Goal: Transaction & Acquisition: Purchase product/service

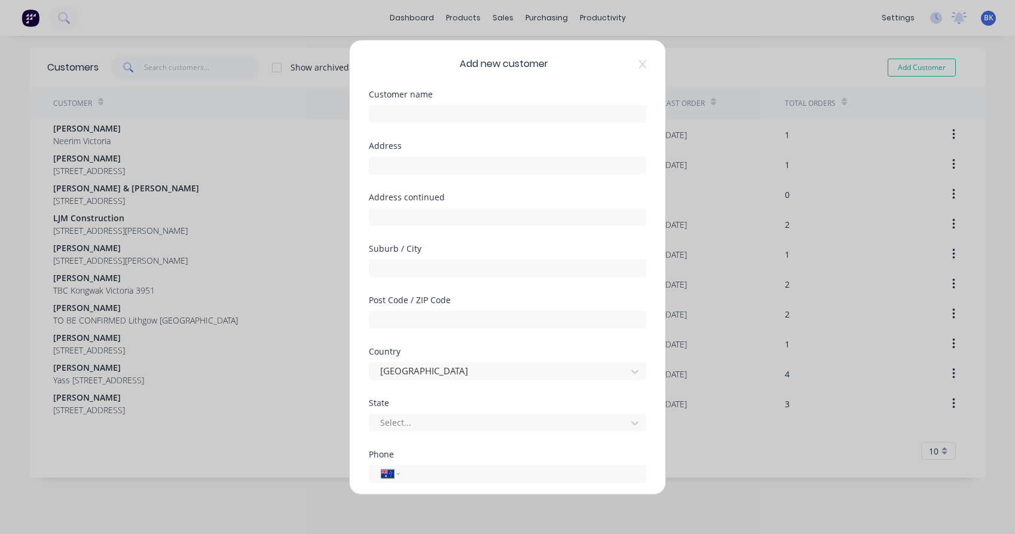
select select "AU"
click at [510, 115] on input "text" at bounding box center [507, 114] width 277 height 18
paste input "[PERSON_NAME] West here from [STREET_ADDRESS][PERSON_NAME][PERSON_NAME] Mob: 04…"
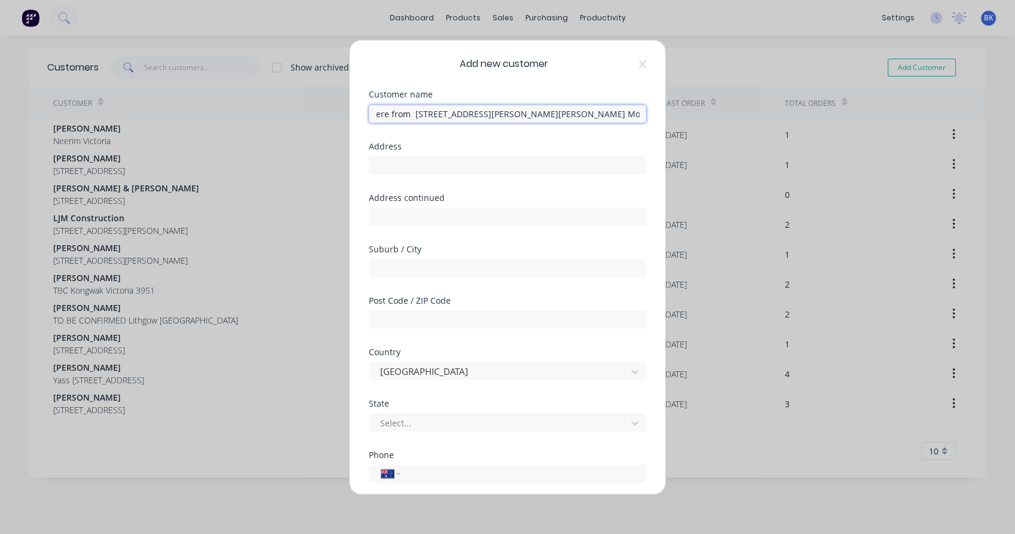
scroll to position [0, 78]
drag, startPoint x: 387, startPoint y: 111, endPoint x: 481, endPoint y: 110, distance: 94.4
click at [481, 110] on input "[PERSON_NAME] West here from [STREET_ADDRESS][PERSON_NAME][PERSON_NAME] Mob: 04…" at bounding box center [507, 114] width 277 height 18
type input "[PERSON_NAME] West here from , [GEOGRAPHIC_DATA], [GEOGRAPHIC_DATA], 2323 Mob: …"
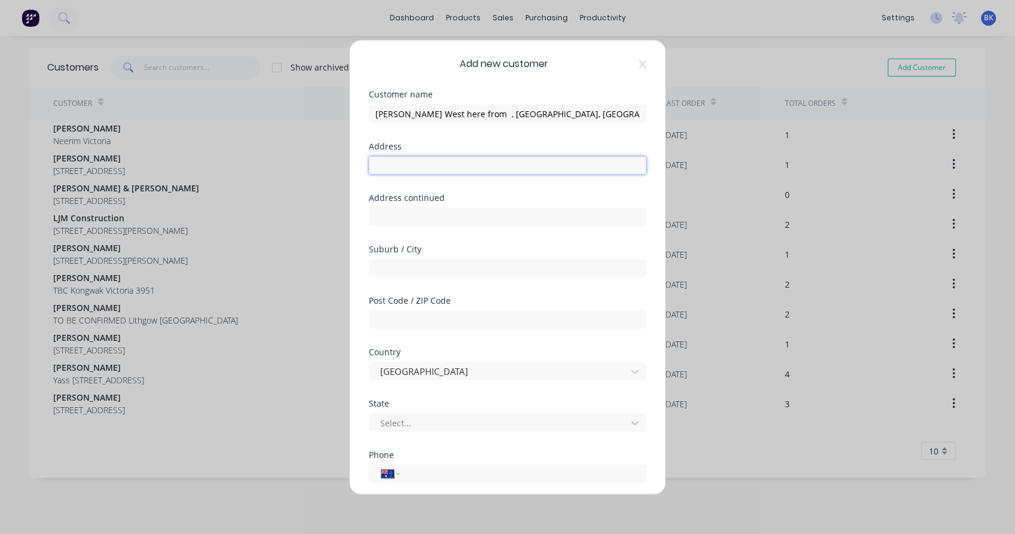
click at [436, 166] on input "text" at bounding box center [507, 165] width 277 height 18
paste input "[STREET_ADDRESS][PERSON_NAME]"
type input "[STREET_ADDRESS][PERSON_NAME]"
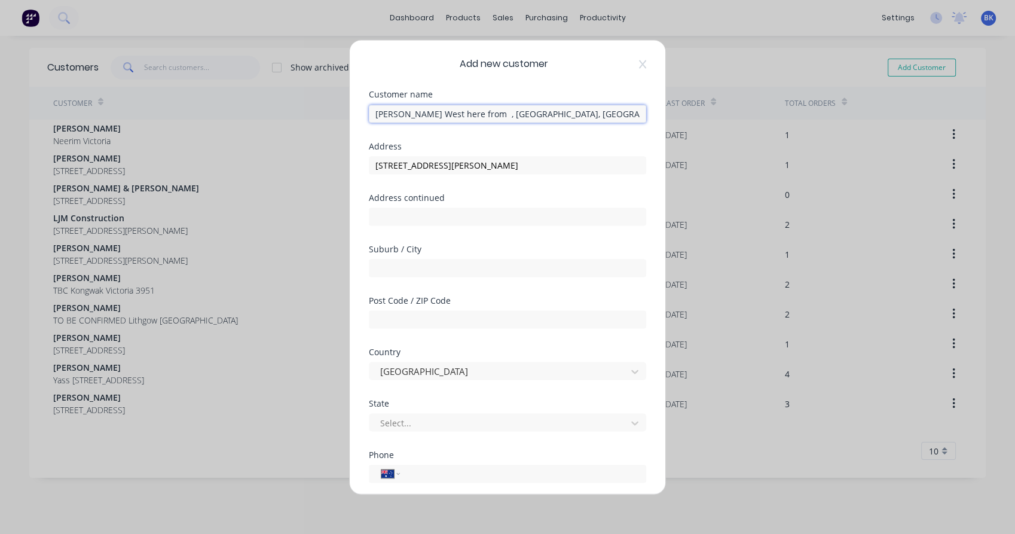
click at [483, 114] on input "[PERSON_NAME] West here from , [GEOGRAPHIC_DATA], [GEOGRAPHIC_DATA], 2323 Mob: …" at bounding box center [507, 114] width 277 height 18
type input "[PERSON_NAME] West here from , , [GEOGRAPHIC_DATA], 2323 Mob: 0400 242 494"
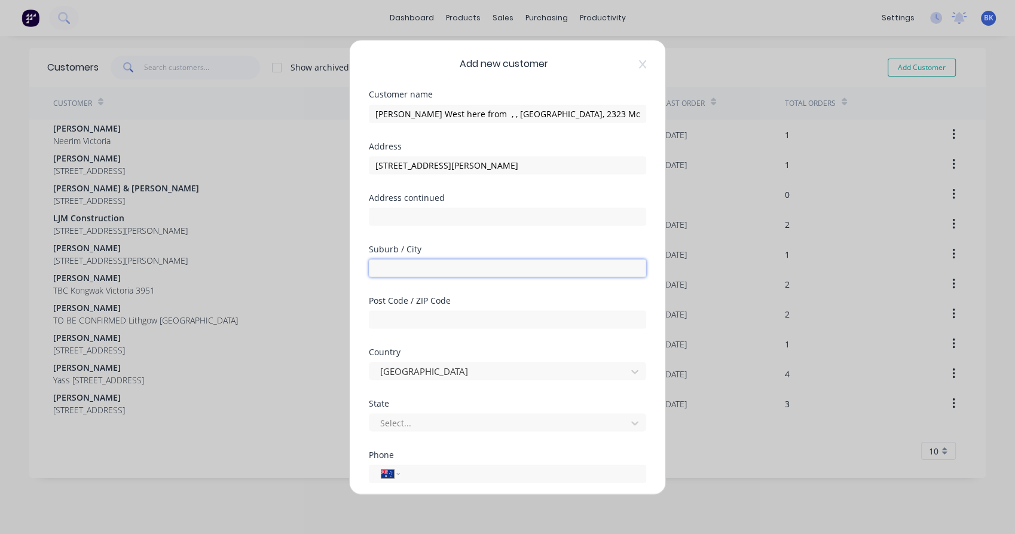
click at [435, 261] on input "text" at bounding box center [507, 268] width 277 height 18
paste input "[PERSON_NAME]"
type input "[PERSON_NAME]"
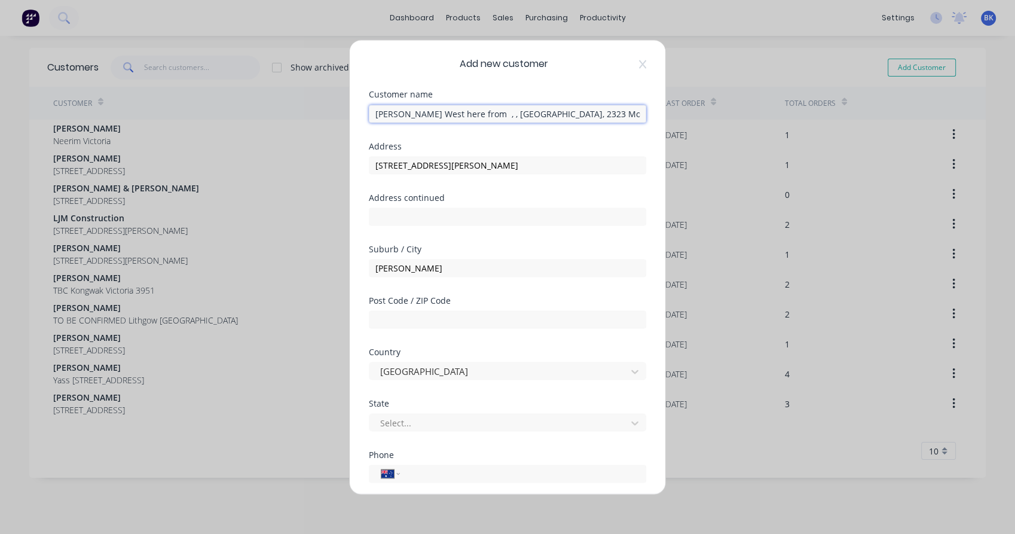
click at [504, 112] on input "[PERSON_NAME] West here from , , [GEOGRAPHIC_DATA], 2323 Mob: 0400 242 494" at bounding box center [507, 114] width 277 height 18
type input "[PERSON_NAME] West here from , , [GEOGRAPHIC_DATA], [GEOGRAPHIC_DATA]: 0400 242…"
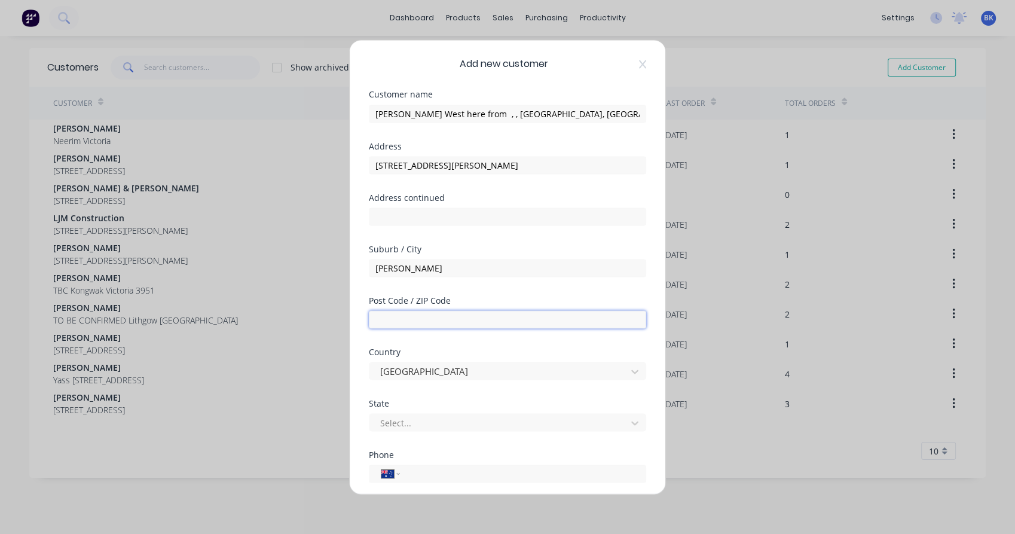
click at [424, 322] on input "text" at bounding box center [507, 319] width 277 height 18
paste input "2323"
type input "2323"
click at [403, 421] on div at bounding box center [499, 422] width 241 height 15
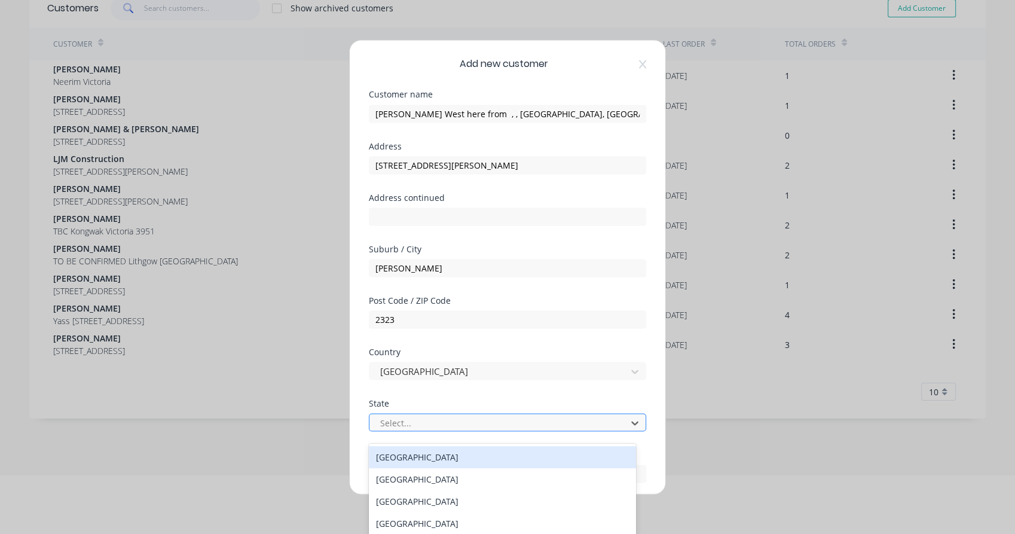
scroll to position [68, 0]
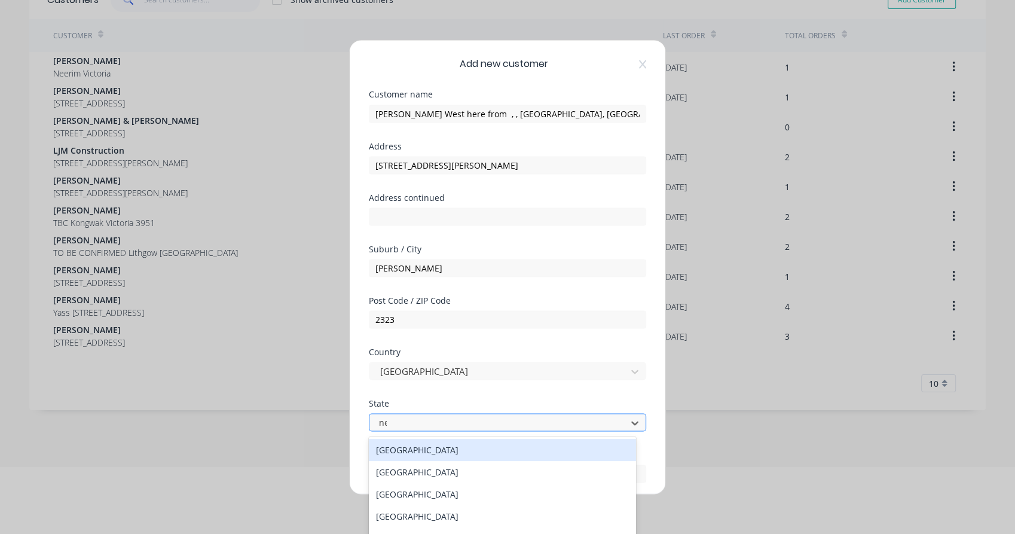
type input "new"
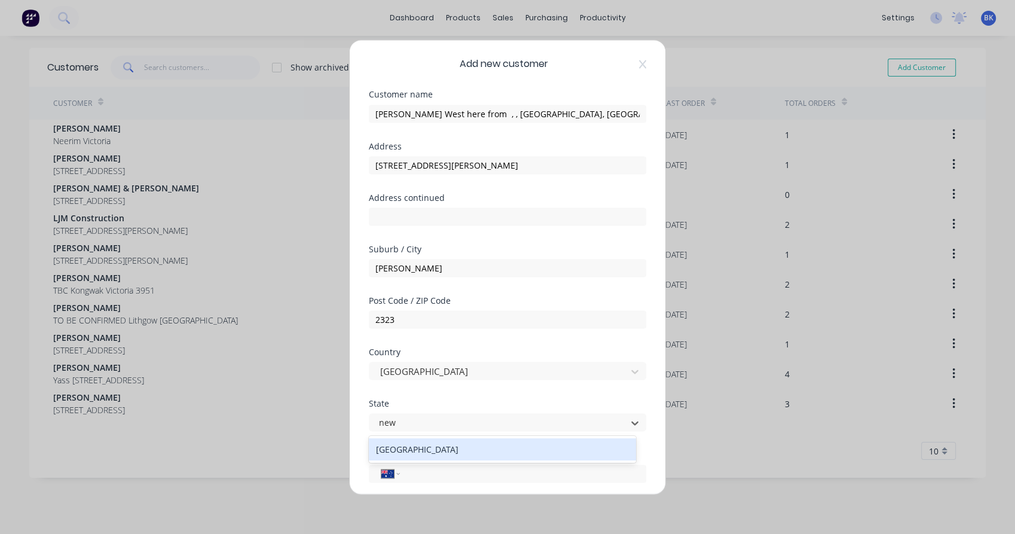
click at [411, 448] on div "[GEOGRAPHIC_DATA]" at bounding box center [502, 449] width 267 height 22
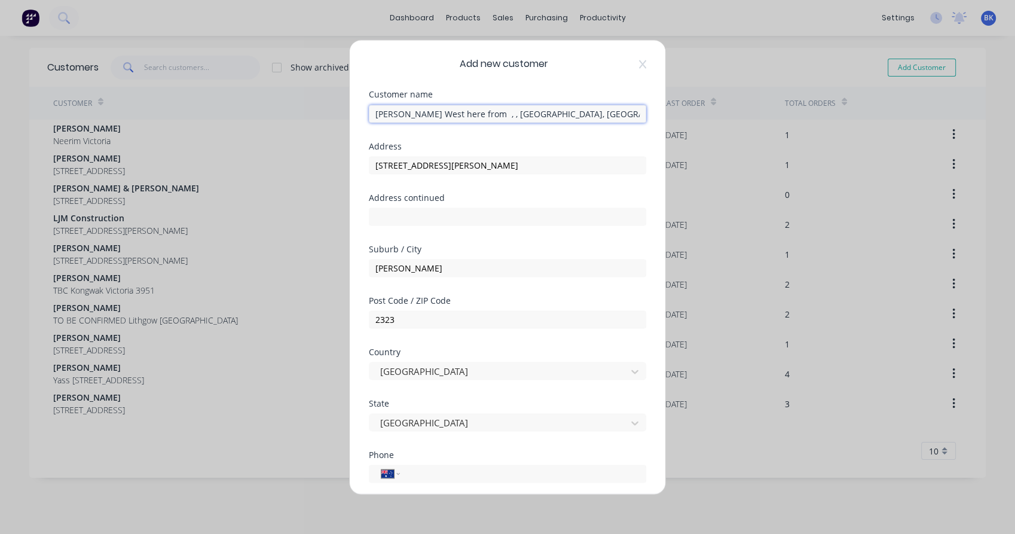
drag, startPoint x: 516, startPoint y: 115, endPoint x: 569, endPoint y: 115, distance: 52.6
click at [569, 115] on input "[PERSON_NAME] West here from , , [GEOGRAPHIC_DATA], [GEOGRAPHIC_DATA]: 0400 242…" at bounding box center [507, 114] width 277 height 18
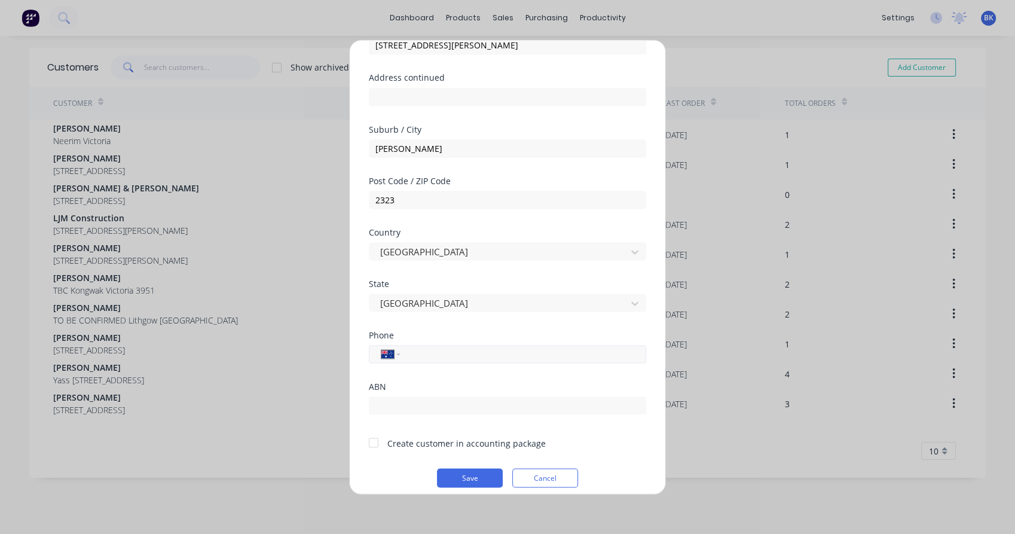
type input "[PERSON_NAME] West here from , , [GEOGRAPHIC_DATA], [GEOGRAPHIC_DATA]:"
click at [445, 356] on input "tel" at bounding box center [520, 354] width 225 height 14
paste input "0400 242 494"
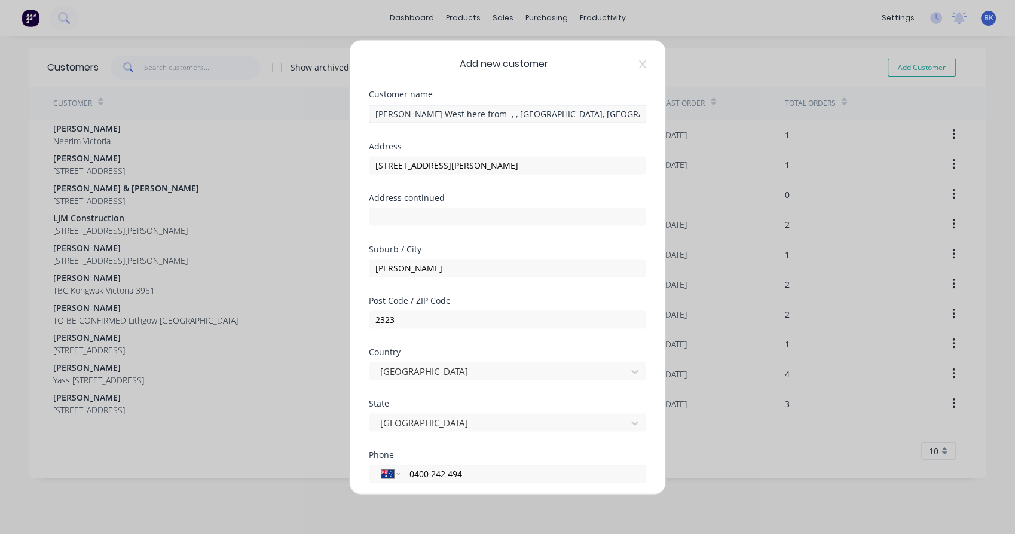
type input "0400 242 494"
drag, startPoint x: 528, startPoint y: 111, endPoint x: 421, endPoint y: 115, distance: 107.1
click at [421, 115] on input "[PERSON_NAME] West here from , , [GEOGRAPHIC_DATA], [GEOGRAPHIC_DATA]:" at bounding box center [507, 114] width 277 height 18
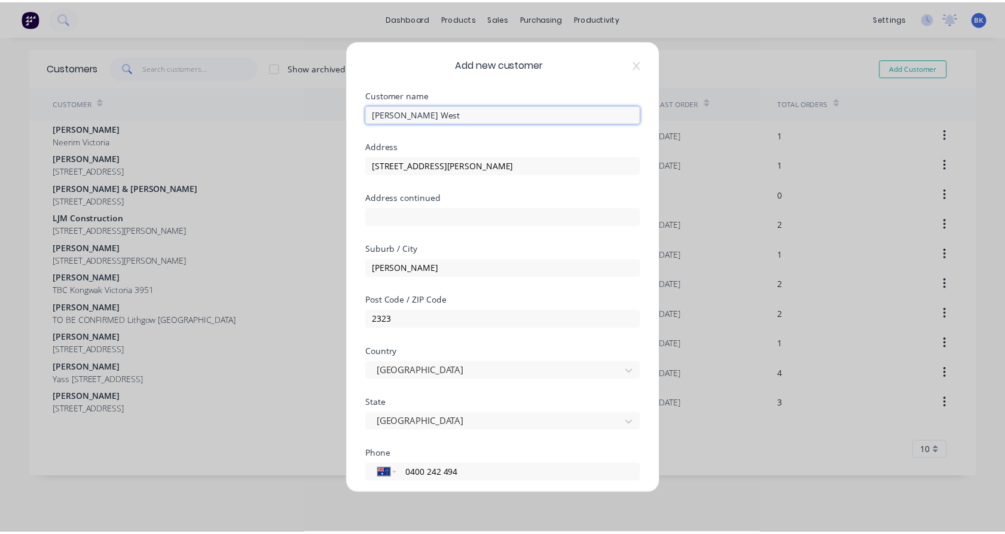
scroll to position [129, 0]
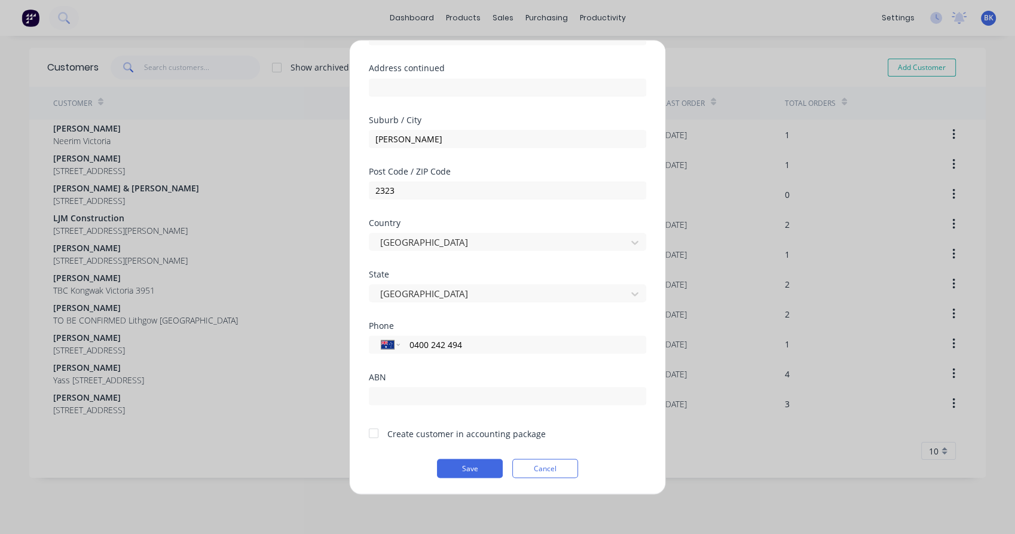
type input "[PERSON_NAME] West"
click at [373, 429] on div at bounding box center [374, 433] width 24 height 24
click at [443, 469] on button "Save" at bounding box center [470, 467] width 66 height 19
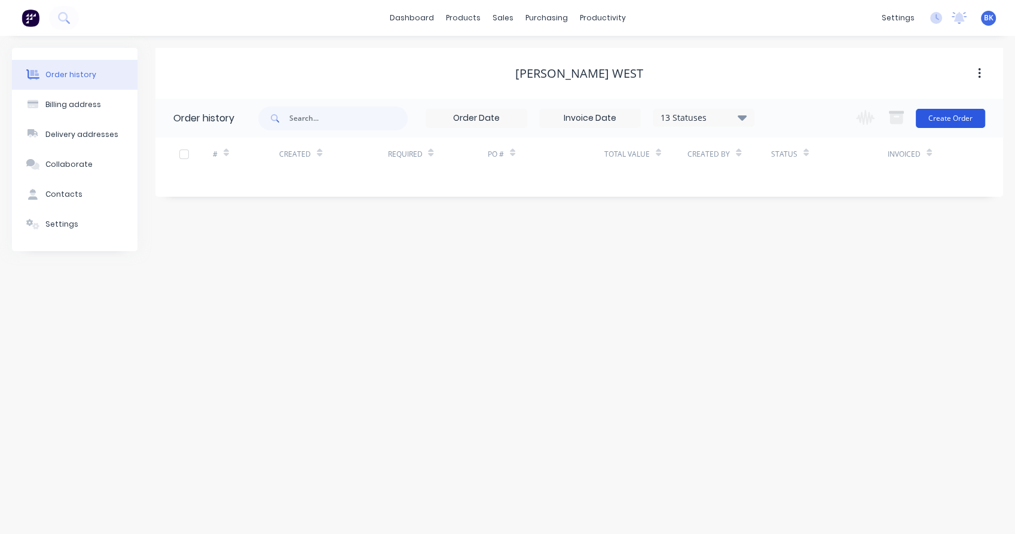
click at [935, 120] on button "Create Order" at bounding box center [950, 118] width 69 height 19
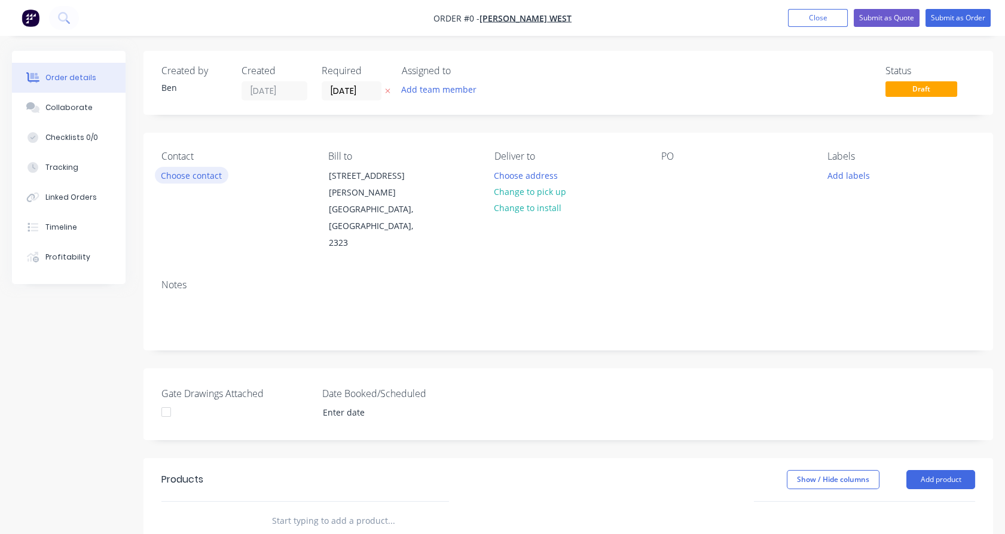
click at [201, 168] on button "Choose contact" at bounding box center [192, 175] width 74 height 16
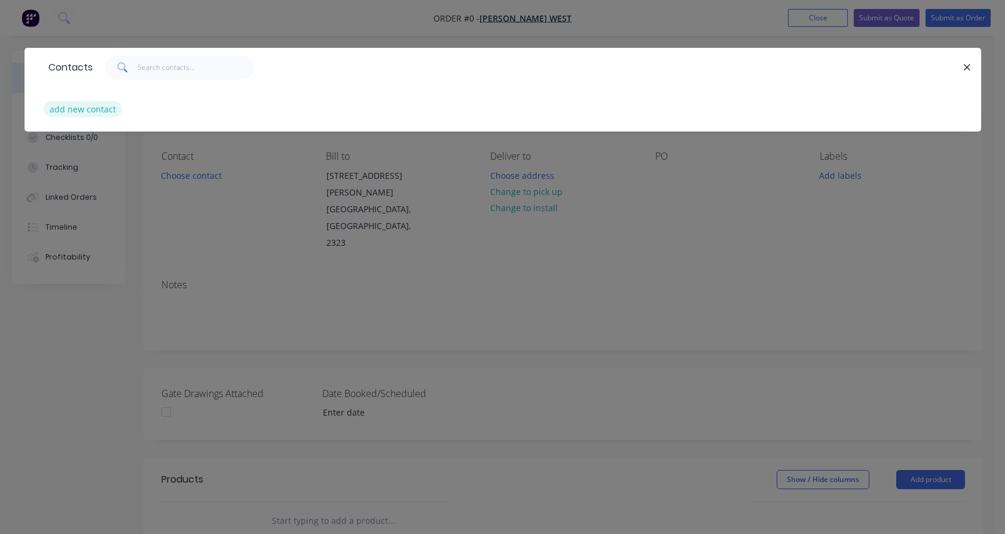
click at [109, 109] on button "add new contact" at bounding box center [83, 109] width 79 height 16
select select "AU"
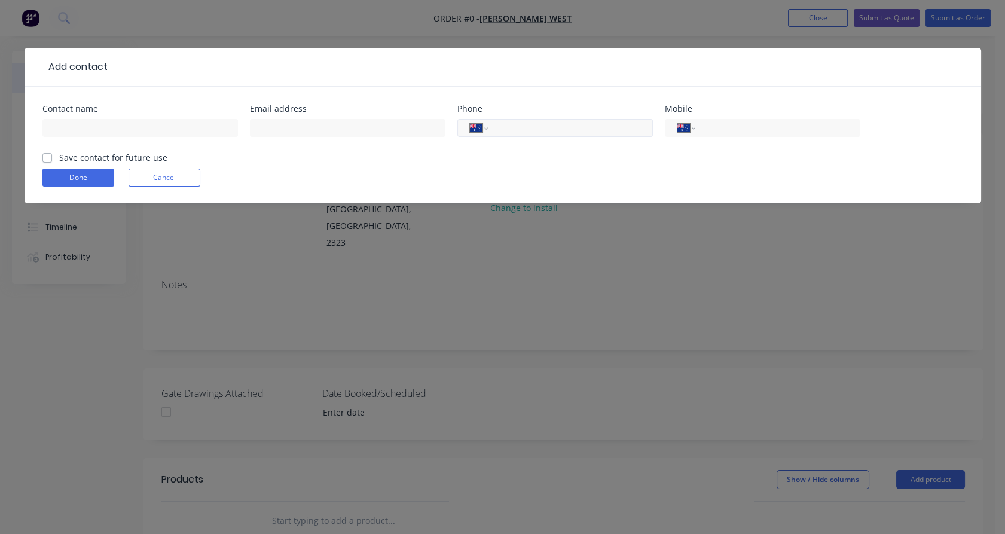
click at [512, 132] on input "tel" at bounding box center [567, 128] width 143 height 14
paste input "0400 242 494"
type input "0400 242 494"
click at [133, 120] on input "text" at bounding box center [139, 128] width 195 height 18
type input "[PERSON_NAME] West"
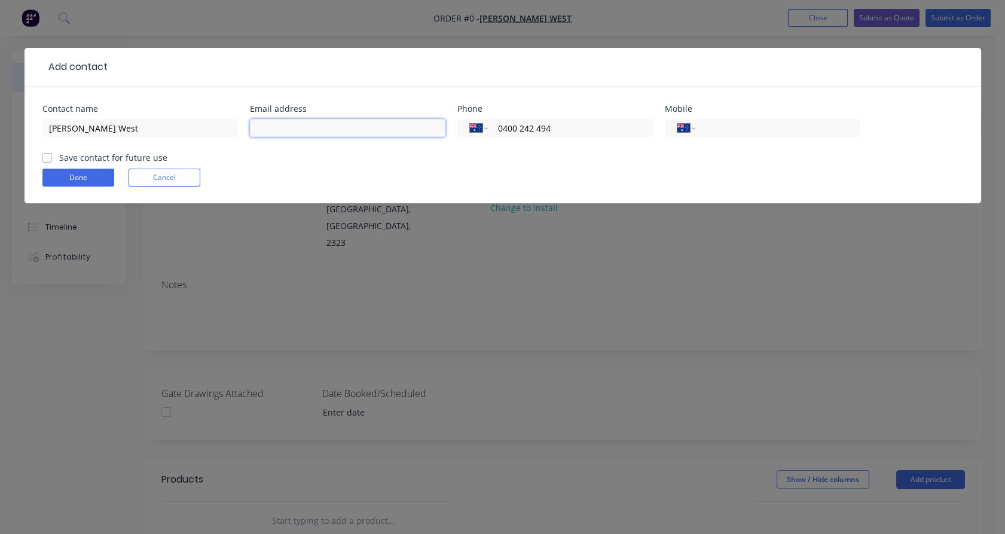
click at [258, 127] on input "text" at bounding box center [347, 128] width 195 height 18
paste input "[EMAIL_ADDRESS][DOMAIN_NAME]"
type input "[EMAIL_ADDRESS][DOMAIN_NAME]"
click at [104, 160] on label "Save contact for future use" at bounding box center [113, 157] width 108 height 13
click at [52, 160] on input "Save contact for future use" at bounding box center [47, 156] width 10 height 11
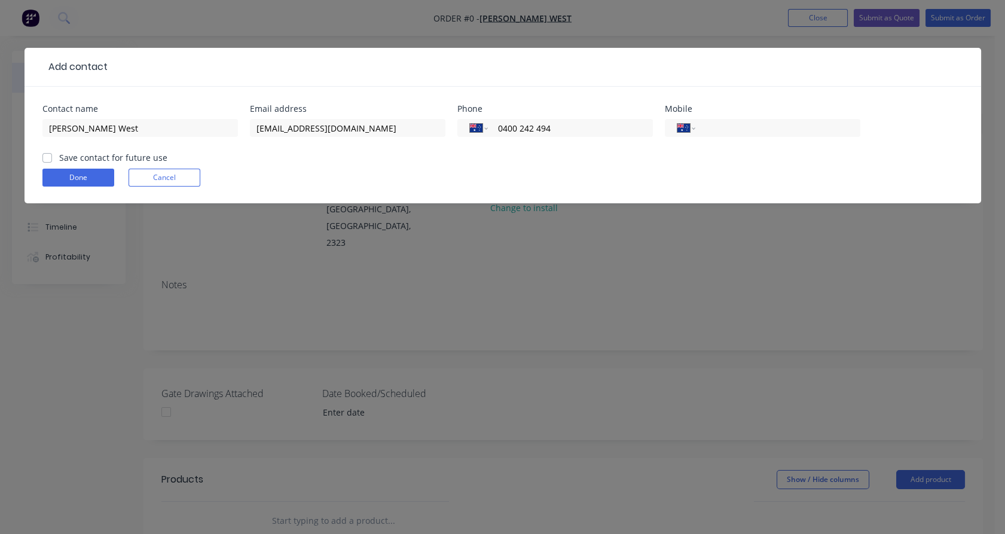
checkbox input "true"
click at [97, 197] on form "Contact name [PERSON_NAME][GEOGRAPHIC_DATA] Email address [EMAIL_ADDRESS][DOMAI…" at bounding box center [502, 154] width 921 height 99
click at [106, 182] on button "Done" at bounding box center [78, 178] width 72 height 18
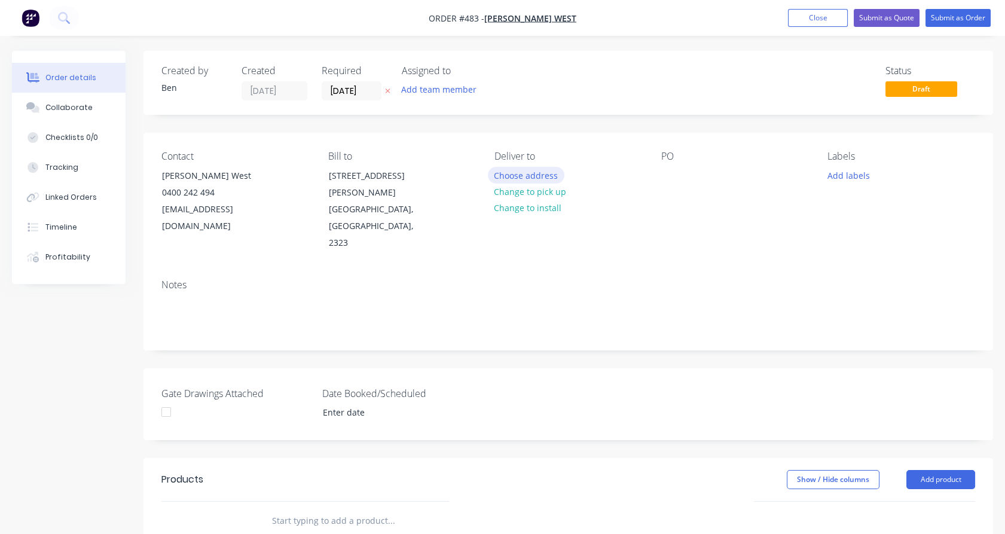
click at [543, 175] on button "Choose address" at bounding box center [526, 175] width 77 height 16
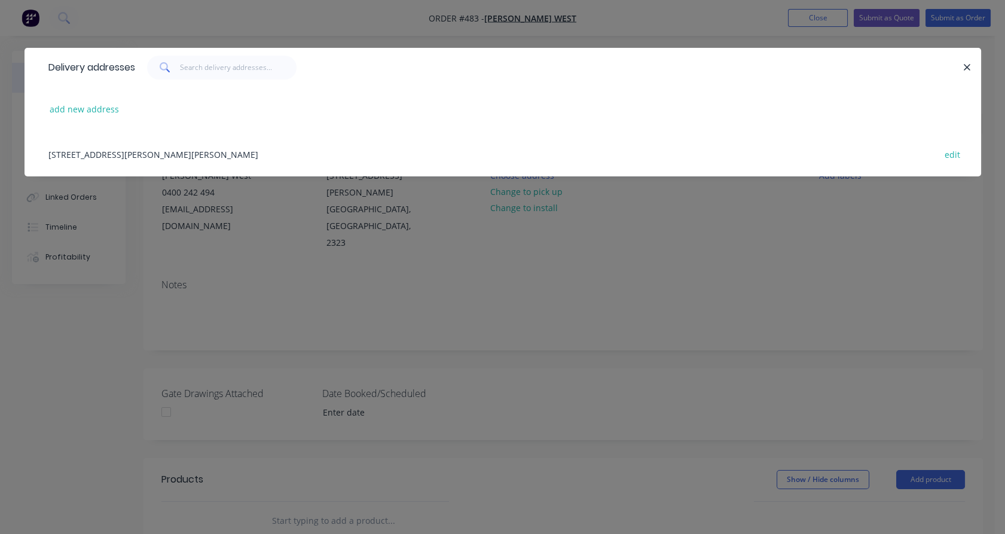
click at [267, 157] on div "[STREET_ADDRESS][PERSON_NAME][PERSON_NAME] edit" at bounding box center [502, 154] width 921 height 45
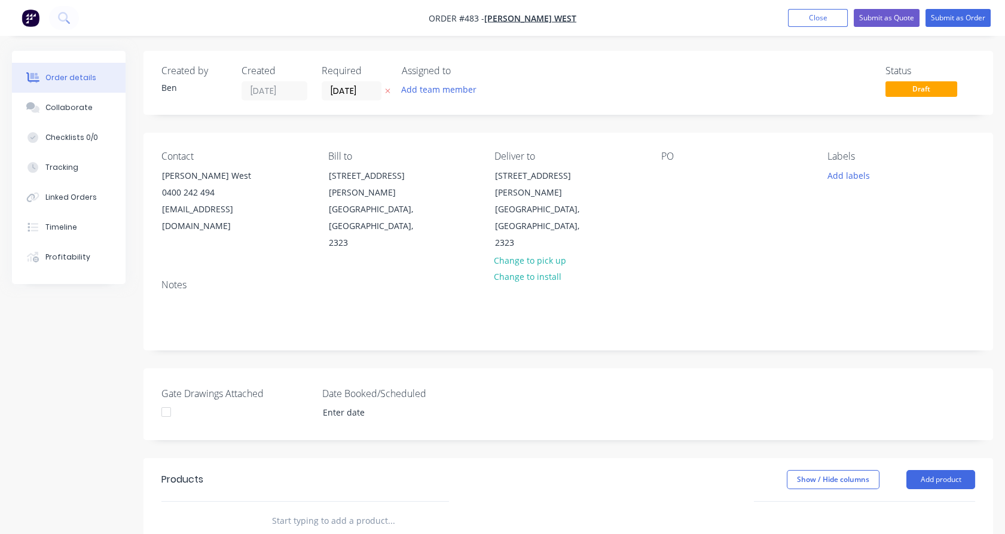
scroll to position [224, 0]
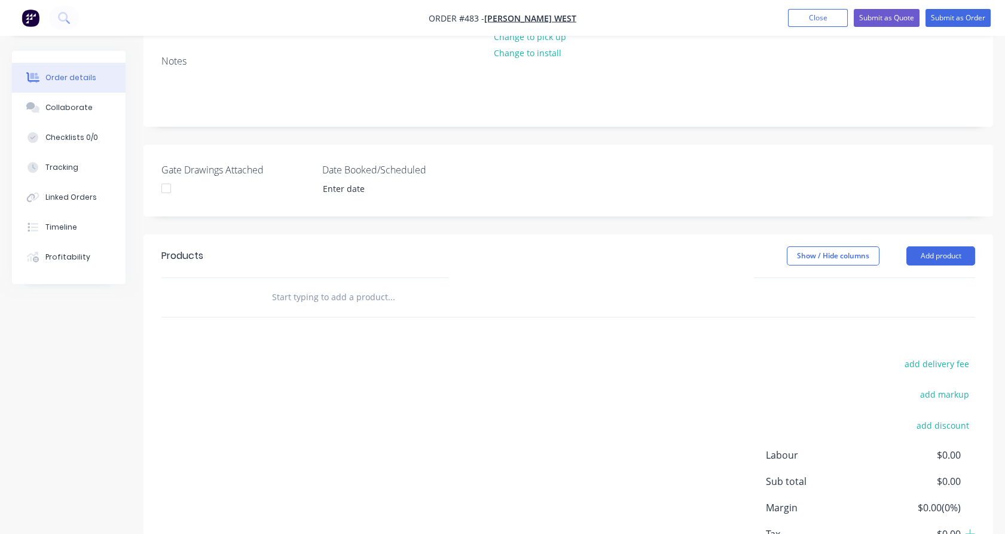
click at [365, 285] on input "text" at bounding box center [390, 297] width 239 height 24
type input "200 x 50"
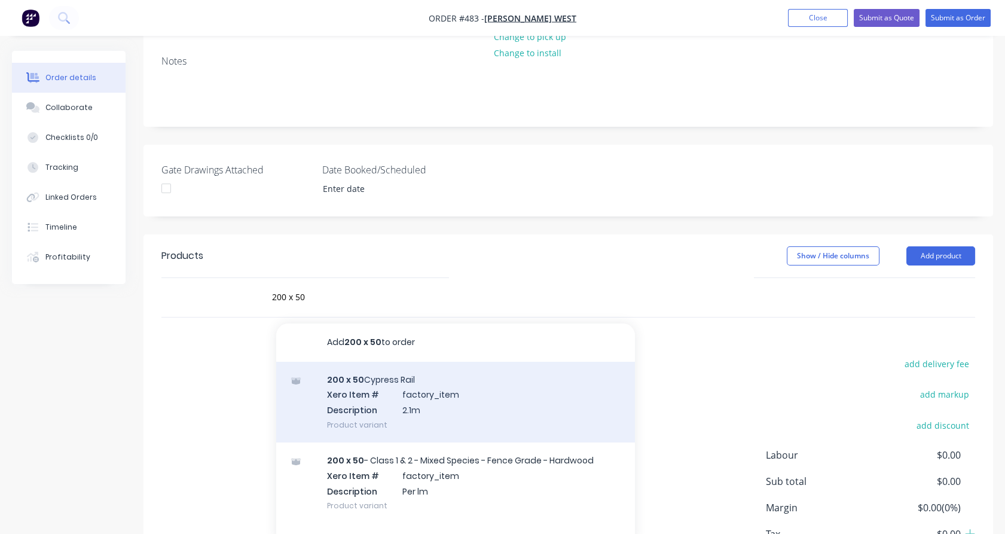
click at [482, 375] on div "200 x 50 Cypress Rail Xero Item # factory_item Description 2.1m Product variant" at bounding box center [455, 402] width 359 height 81
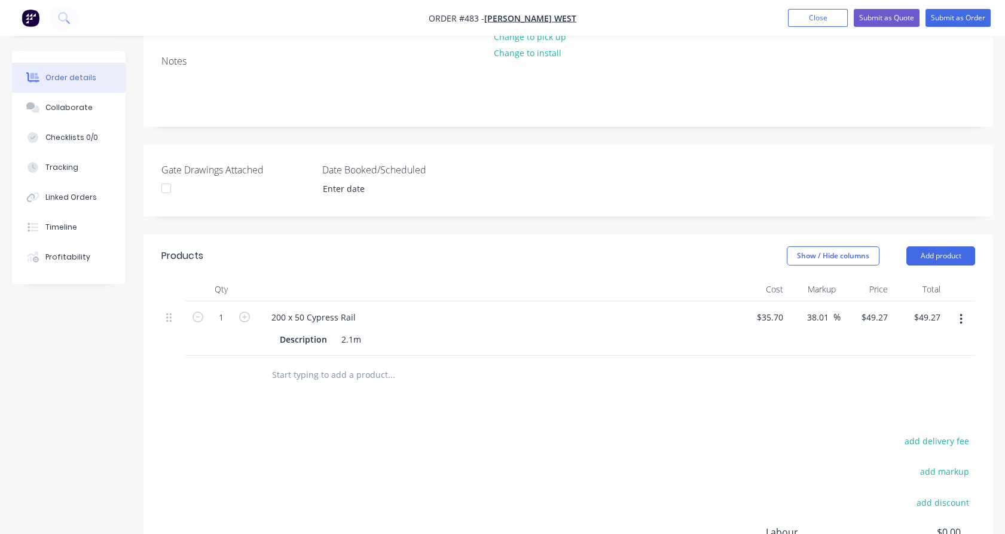
click at [313, 363] on input "text" at bounding box center [390, 375] width 239 height 24
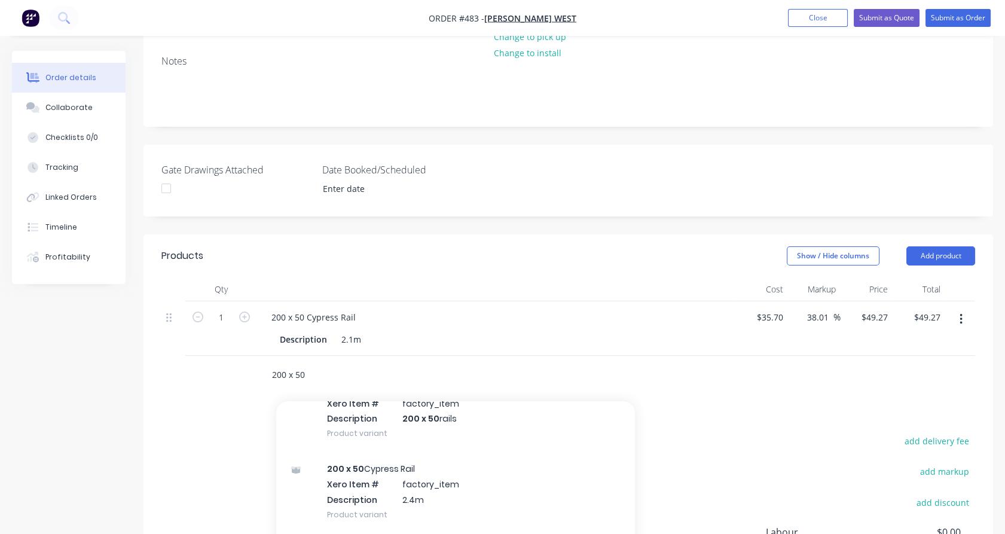
scroll to position [313, 0]
type input "200 x 50"
click at [362, 457] on div "200 x 50 Cypress Rail Xero Item # factory_item Description 2.4m Product variant" at bounding box center [455, 490] width 359 height 81
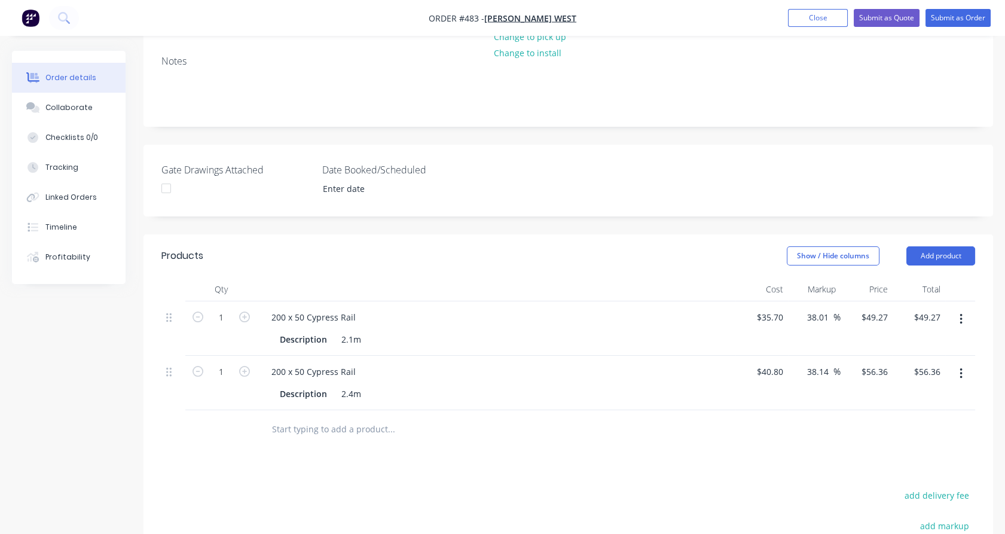
click at [302, 417] on input "text" at bounding box center [390, 429] width 239 height 24
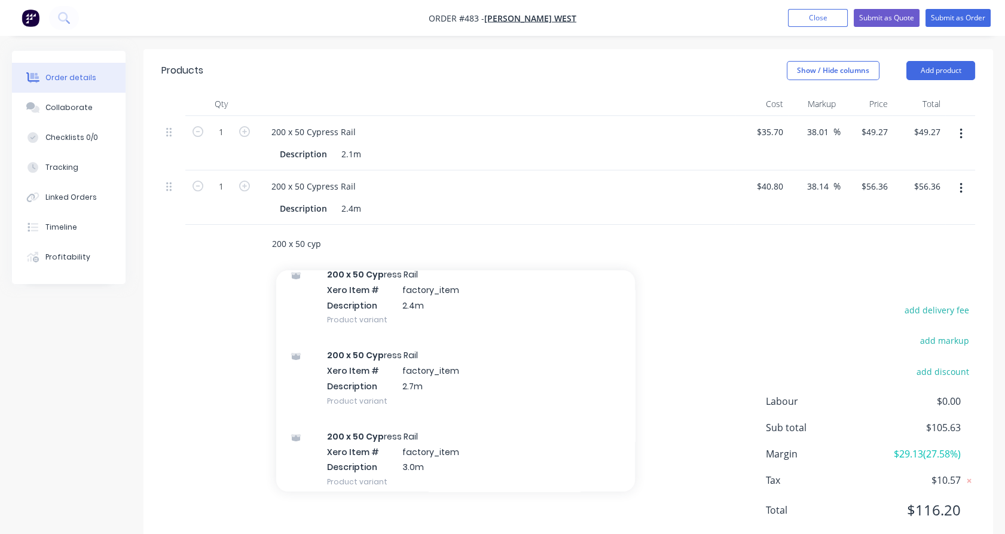
scroll to position [134, 0]
type input "200 x 50 cyp"
click at [383, 350] on div "200 x 50 Cyp ress Rail Xero Item # factory_item Description 2.7m Product variant" at bounding box center [455, 376] width 359 height 81
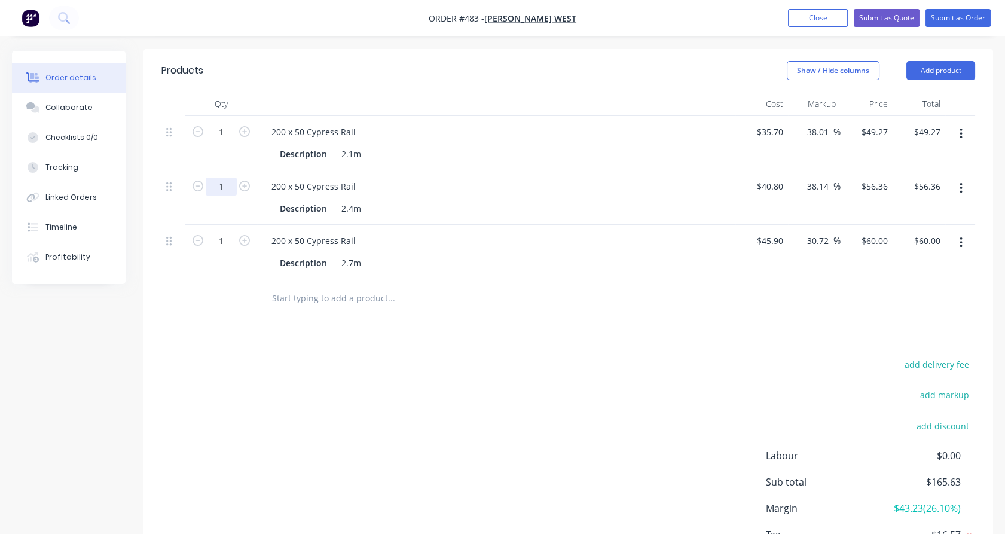
click at [228, 178] on input "1" at bounding box center [221, 187] width 31 height 18
type input "16"
type input "$901.76"
click at [232, 121] on div "1" at bounding box center [221, 143] width 72 height 54
click at [222, 232] on input "1" at bounding box center [221, 241] width 31 height 18
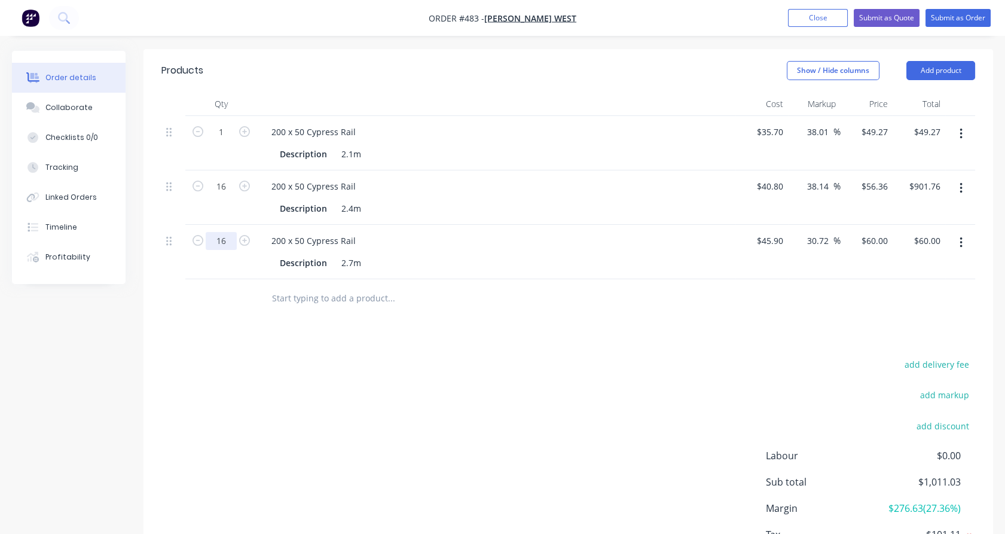
type input "16"
type input "$960.00"
click at [240, 174] on div "16" at bounding box center [221, 197] width 72 height 54
click at [225, 123] on input "1" at bounding box center [221, 132] width 31 height 18
type input "6"
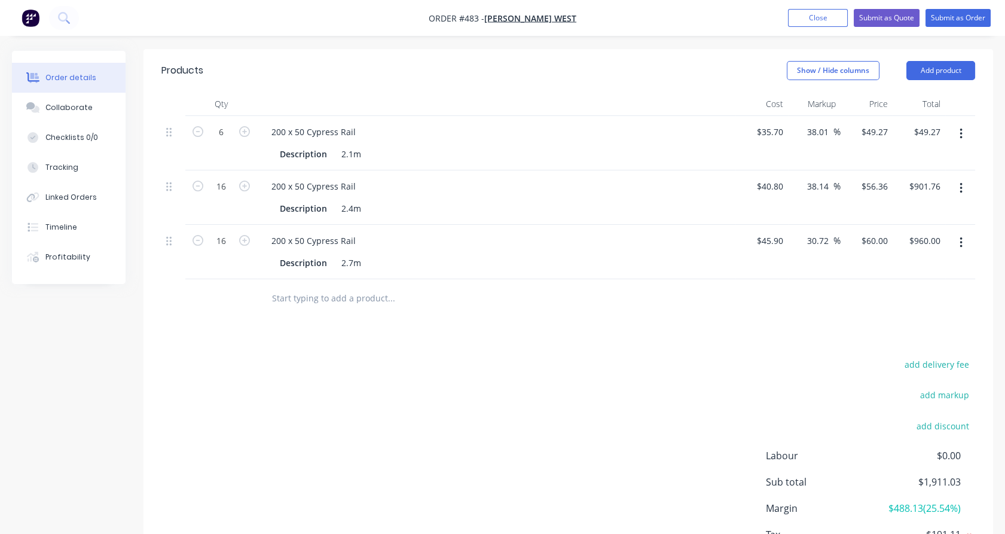
type input "$295.62"
click at [258, 92] on div at bounding box center [496, 104] width 478 height 24
click at [304, 286] on input "text" at bounding box center [390, 298] width 239 height 24
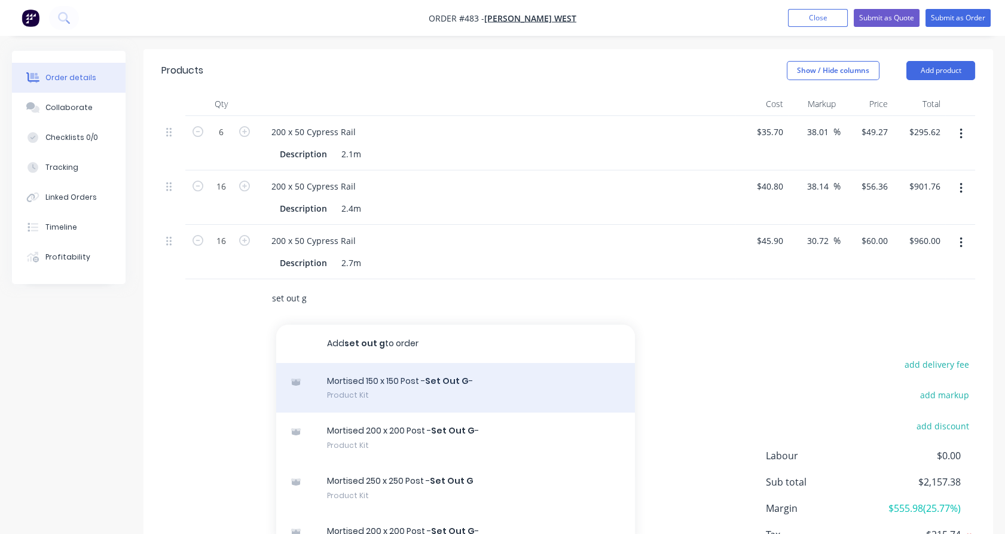
type input "set out g"
click at [449, 363] on div "Mortised 150 x 150 Post - Set Out G - Product Kit" at bounding box center [455, 388] width 359 height 50
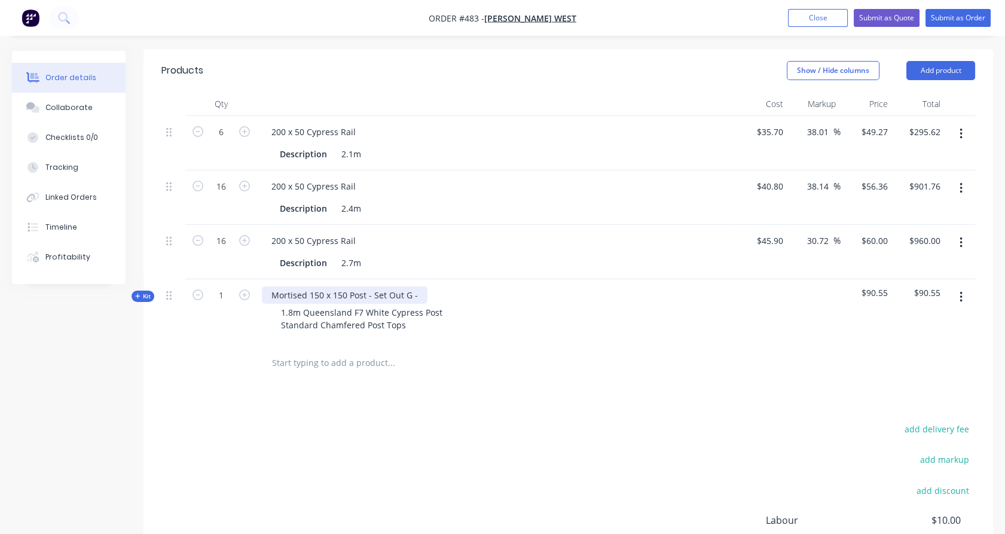
click at [418, 286] on div "Mortised 150 x 150 Post - Set Out G -" at bounding box center [345, 294] width 166 height 17
click at [153, 290] on button "Kit" at bounding box center [143, 295] width 23 height 11
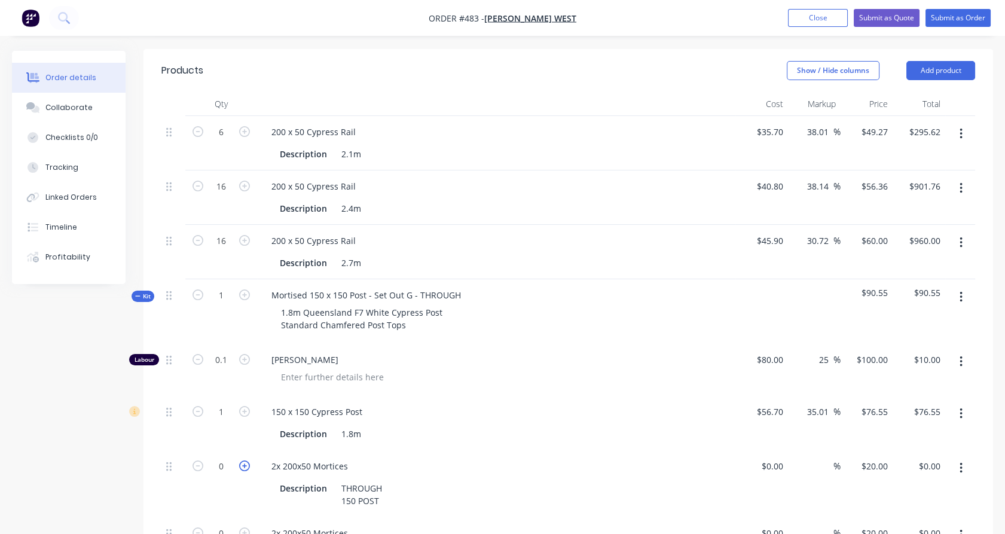
click at [246, 460] on icon "button" at bounding box center [244, 465] width 11 height 11
type input "1"
type input "$20.00"
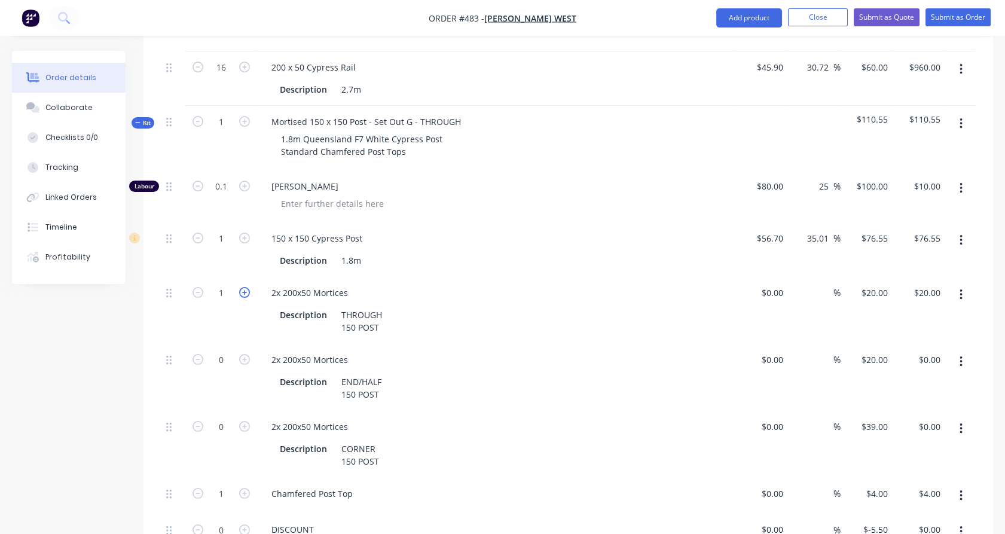
scroll to position [589, 0]
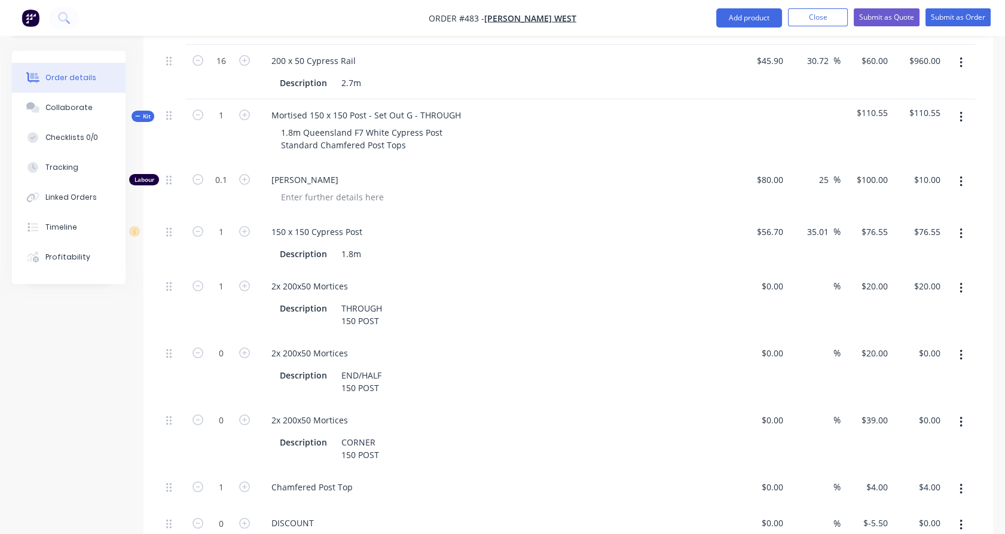
click at [961, 415] on icon "button" at bounding box center [960, 421] width 3 height 13
click at [918, 493] on div "Delete" at bounding box center [918, 501] width 92 height 17
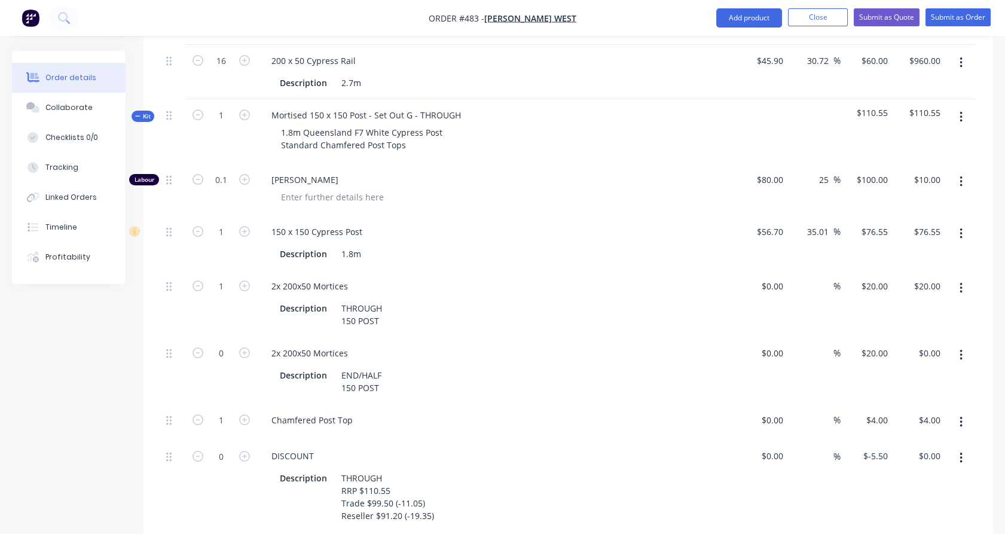
click at [960, 451] on icon "button" at bounding box center [960, 457] width 3 height 13
click at [907, 528] on div "Delete" at bounding box center [918, 536] width 92 height 17
click at [959, 451] on icon "button" at bounding box center [960, 457] width 3 height 13
click at [918, 528] on div "Delete" at bounding box center [918, 536] width 92 height 17
click at [956, 106] on button "button" at bounding box center [961, 117] width 28 height 22
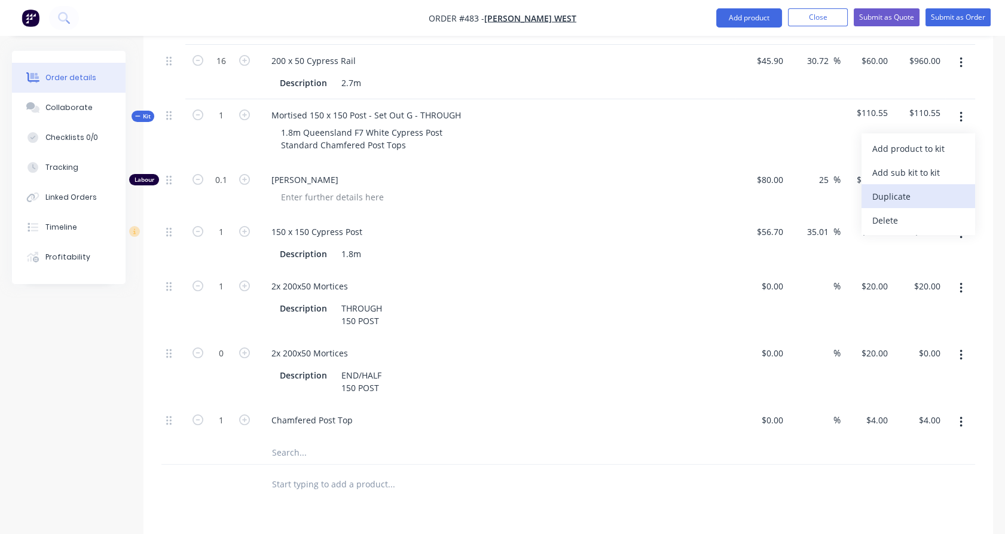
click at [929, 188] on div "Duplicate" at bounding box center [918, 196] width 92 height 17
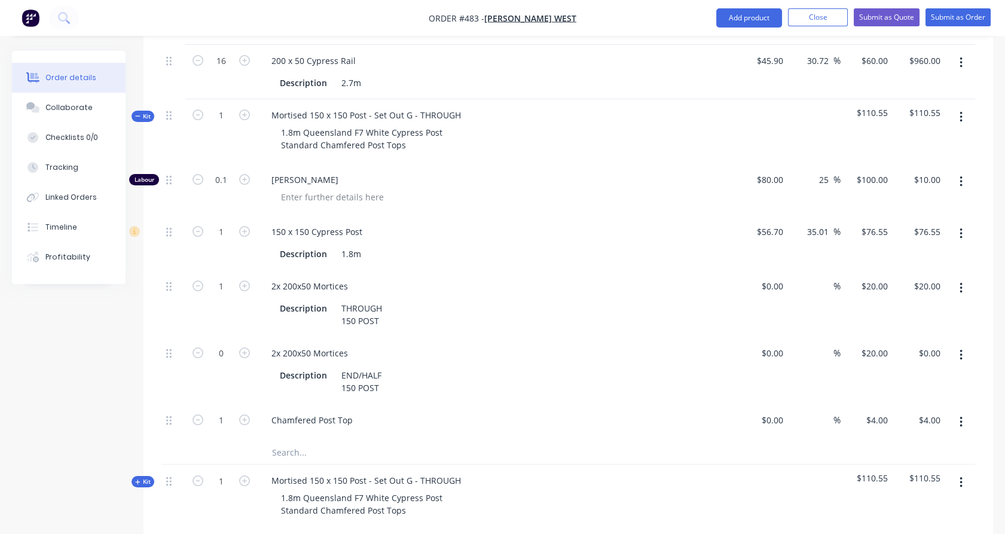
click at [960, 350] on icon "button" at bounding box center [960, 355] width 2 height 11
click at [909, 422] on button "Delete" at bounding box center [918, 434] width 114 height 24
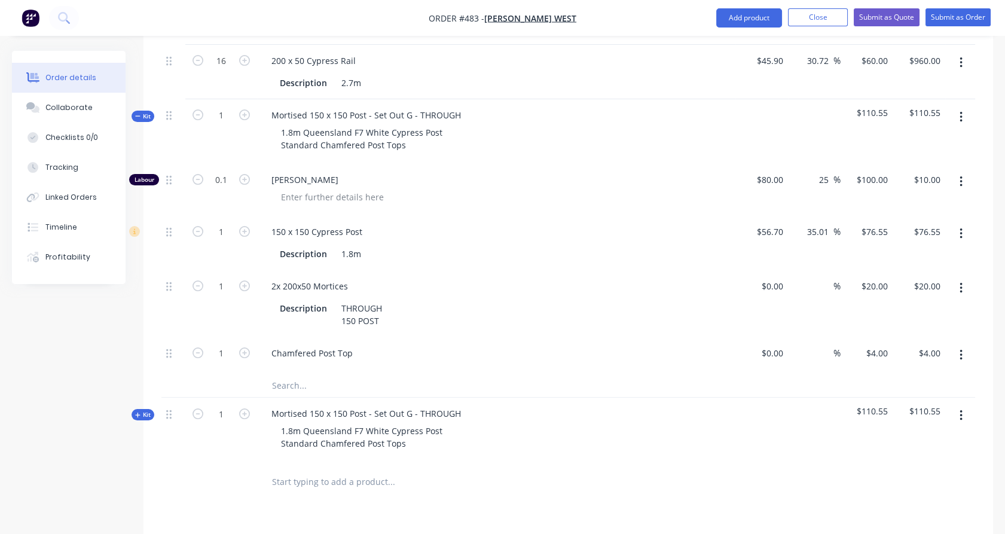
click at [147, 112] on span "Kit" at bounding box center [143, 116] width 16 height 9
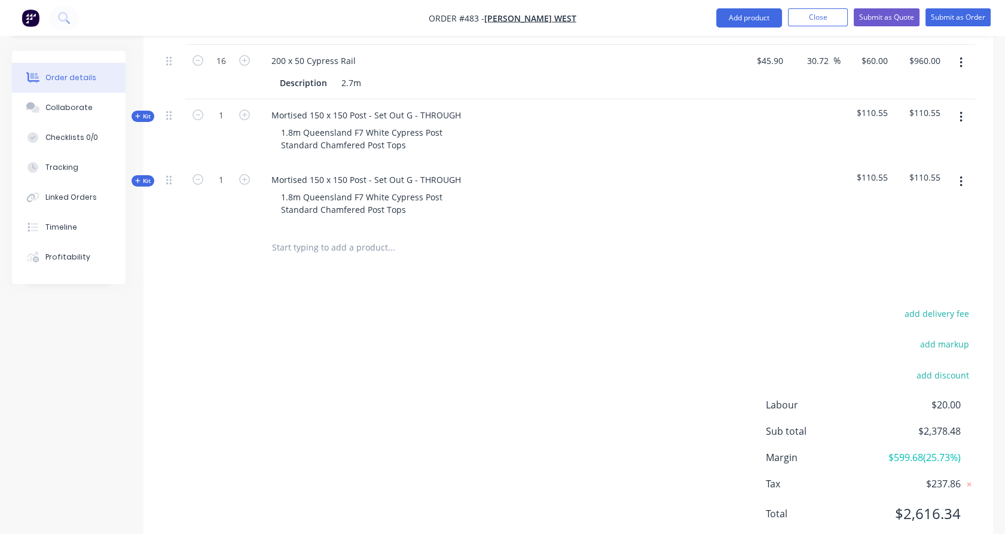
click at [148, 176] on span "Kit" at bounding box center [143, 180] width 16 height 9
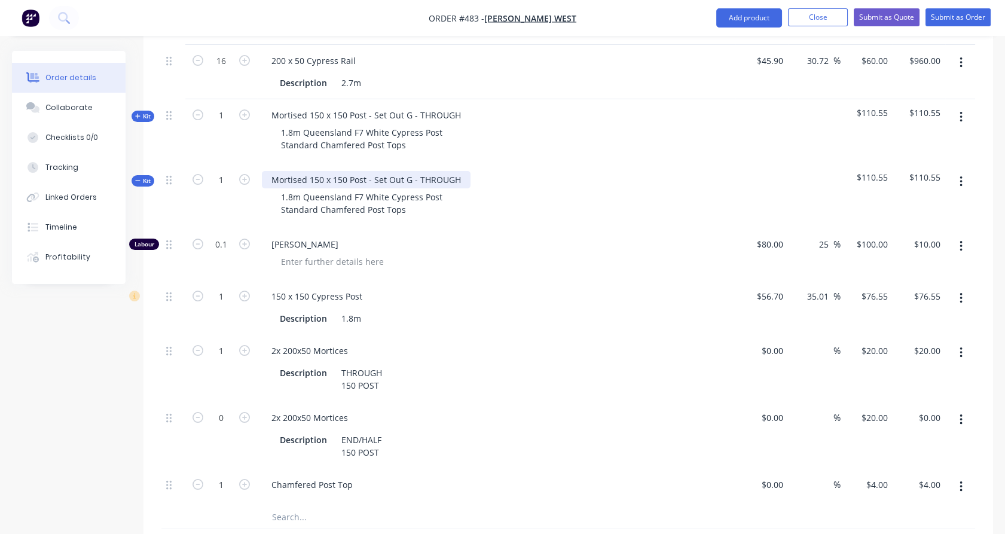
click at [445, 171] on div "Mortised 150 x 150 Post - Set Out G - THROUGH" at bounding box center [366, 179] width 209 height 17
click at [244, 412] on icon "button" at bounding box center [244, 417] width 11 height 11
type input "1"
type input "$20.00"
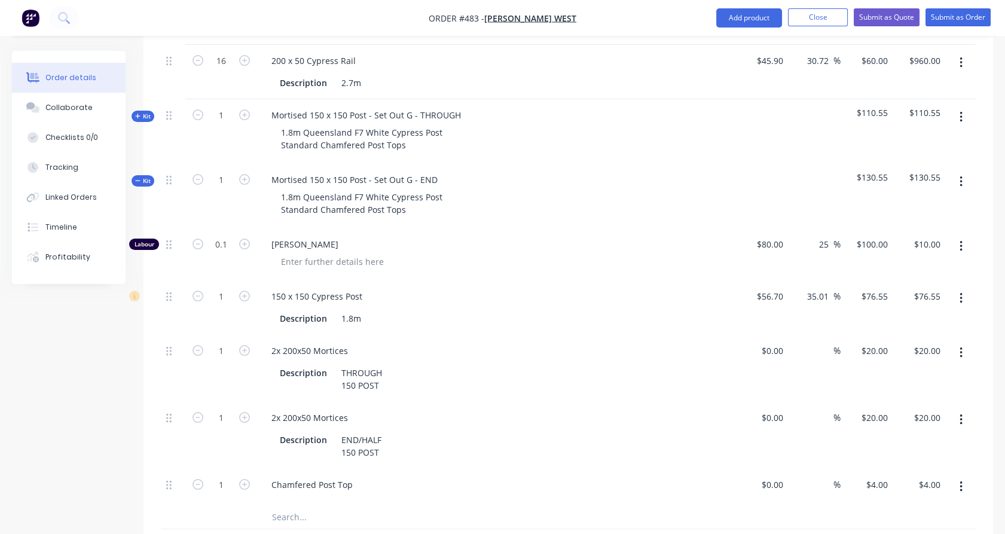
click at [963, 342] on button "button" at bounding box center [961, 353] width 28 height 22
click at [909, 423] on div "Delete" at bounding box center [918, 431] width 92 height 17
click at [147, 176] on span "Kit" at bounding box center [143, 180] width 16 height 9
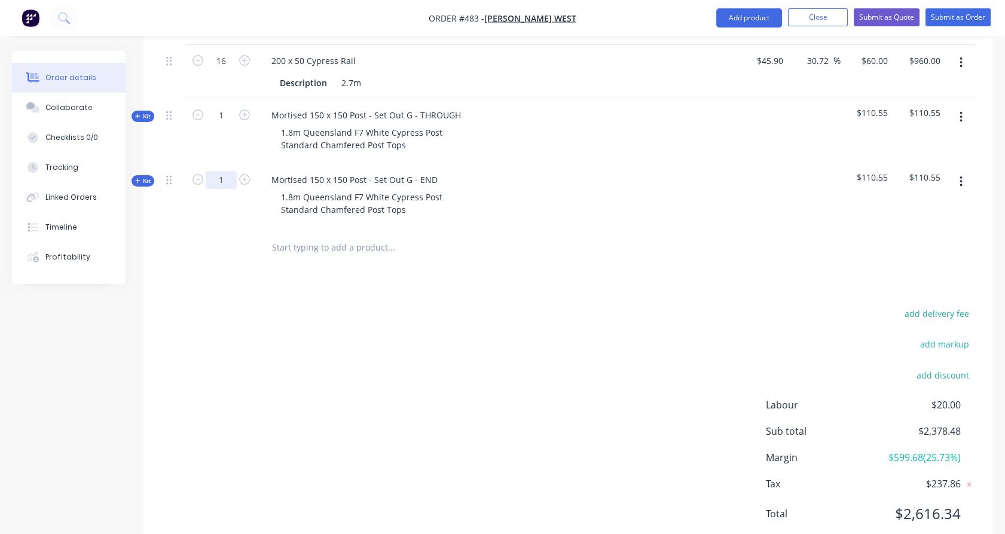
click at [232, 171] on input "1" at bounding box center [221, 180] width 31 height 18
type input "5"
click at [230, 164] on div "5" at bounding box center [221, 196] width 72 height 65
click at [231, 106] on input "1" at bounding box center [221, 115] width 31 height 18
type input "17"
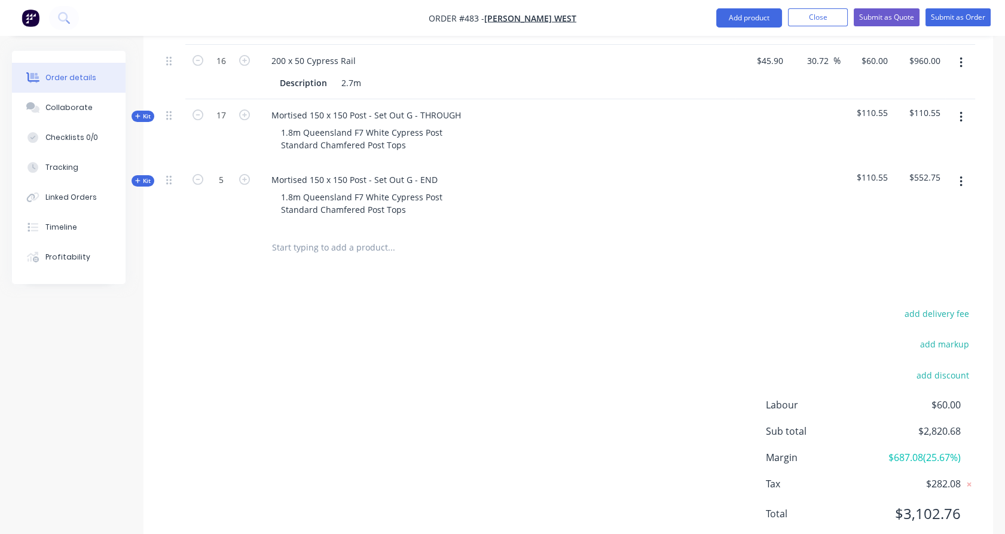
click at [188, 104] on div "17" at bounding box center [221, 131] width 72 height 65
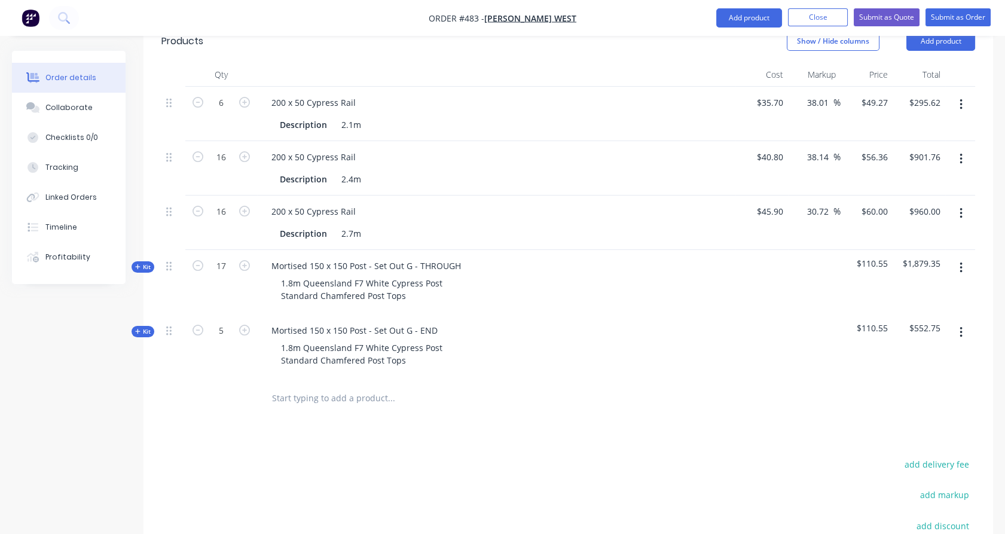
scroll to position [581, 0]
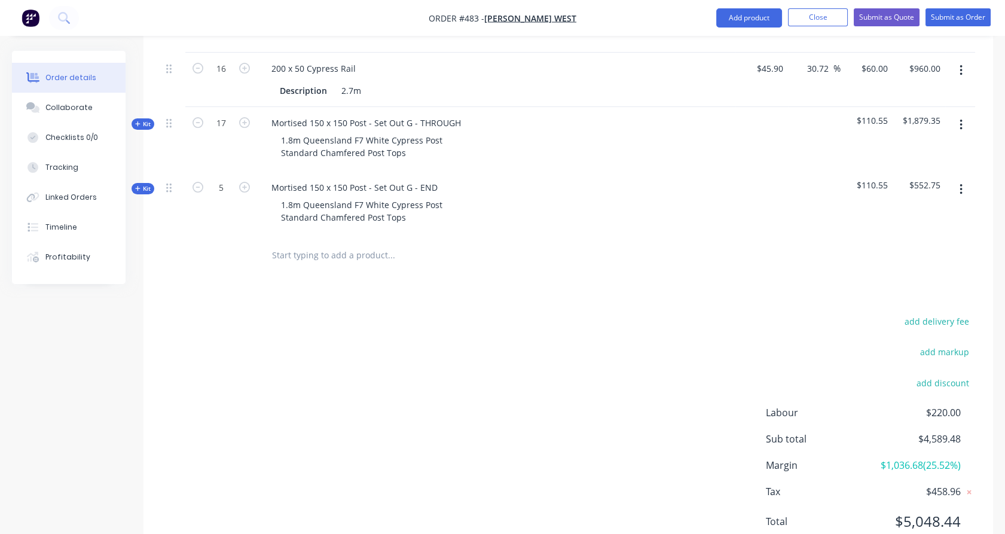
click at [312, 243] on input "text" at bounding box center [390, 255] width 239 height 24
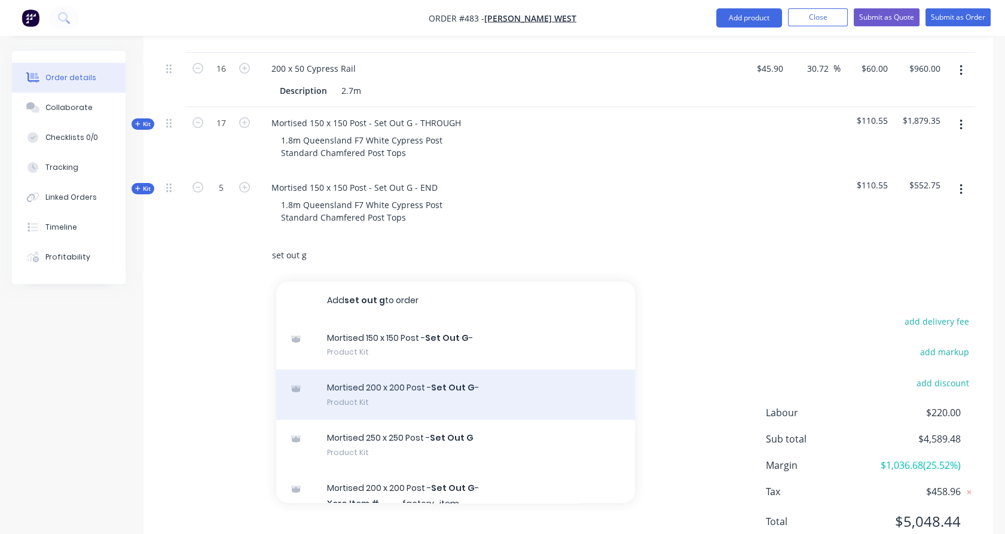
type input "set out g"
click at [436, 369] on div "Mortised 200 x 200 Post - Set Out G - Product Kit" at bounding box center [455, 394] width 359 height 50
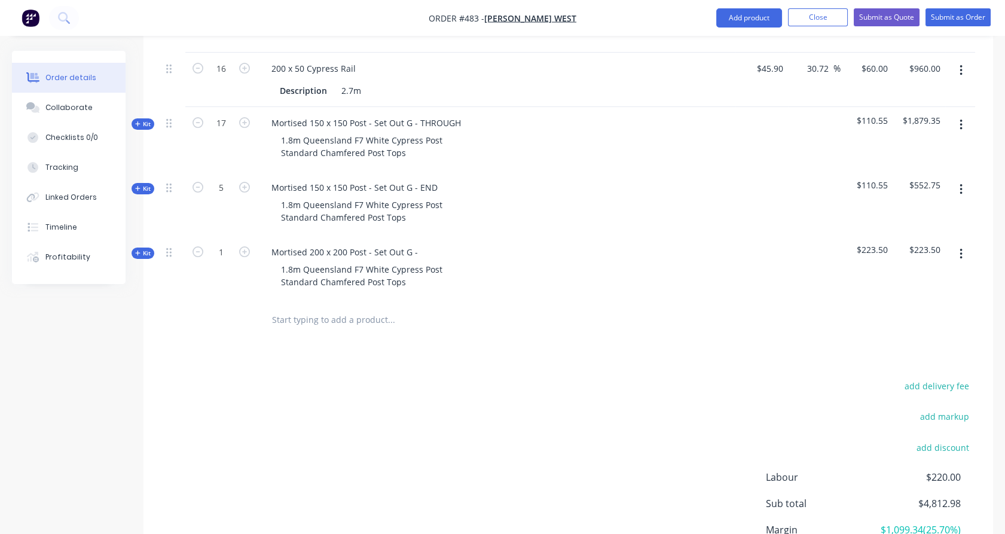
click at [143, 249] on span "Kit" at bounding box center [143, 253] width 16 height 9
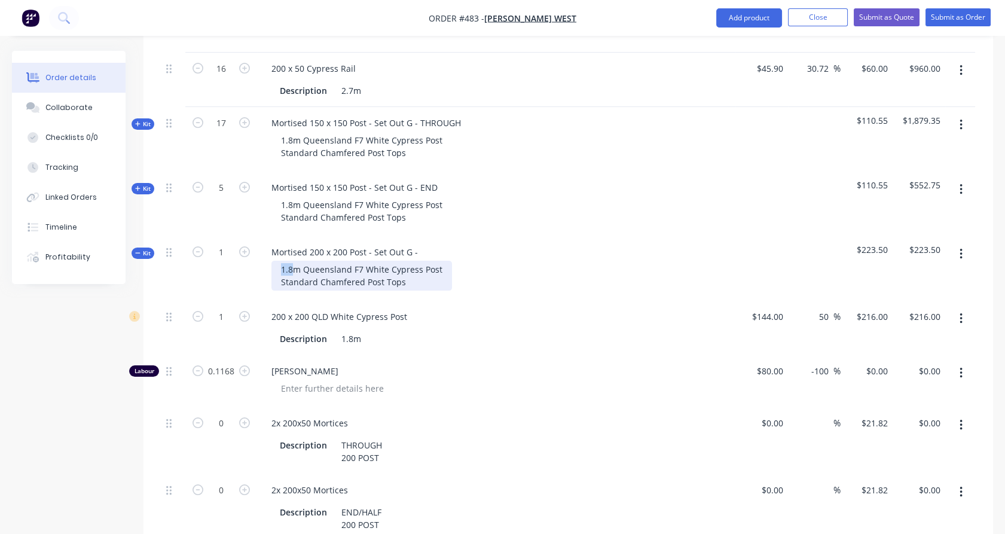
drag, startPoint x: 292, startPoint y: 238, endPoint x: 281, endPoint y: 238, distance: 10.8
click at [281, 261] on div "1.8m Queensland F7 White Cypress Post Standard Chamfered Post Tops" at bounding box center [361, 276] width 181 height 30
click at [231, 244] on div "1" at bounding box center [221, 268] width 72 height 65
click at [424, 236] on div "Mortised 200 x 200 Post - Set Out G - 2.4m Queensland F7 White Cypress Post Sta…" at bounding box center [496, 268] width 478 height 65
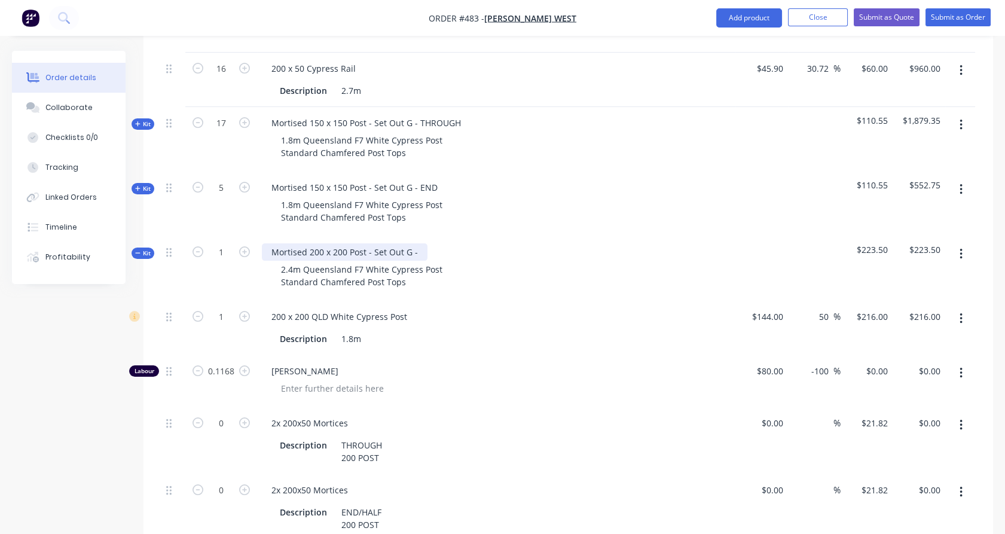
click at [418, 243] on div "Mortised 200 x 200 Post - Set Out G -" at bounding box center [345, 251] width 166 height 17
click at [435, 243] on div "Mortised 200 x 200 Post - Set Out G - END GATE POST" at bounding box center [378, 251] width 232 height 17
click at [200, 182] on icon "button" at bounding box center [197, 187] width 11 height 11
type input "4"
click at [140, 249] on span "Kit" at bounding box center [143, 253] width 16 height 9
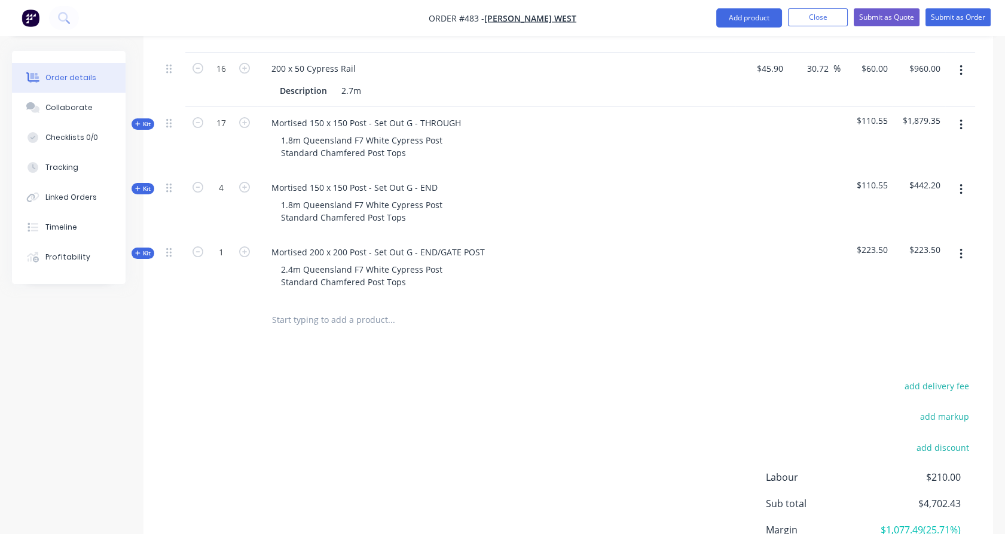
click at [339, 308] on input "text" at bounding box center [390, 320] width 239 height 24
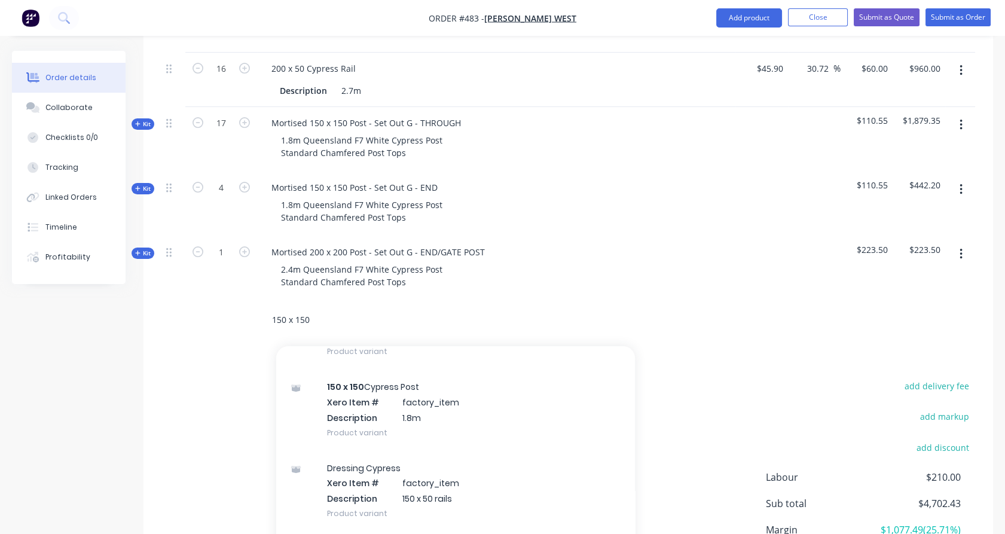
scroll to position [614, 0]
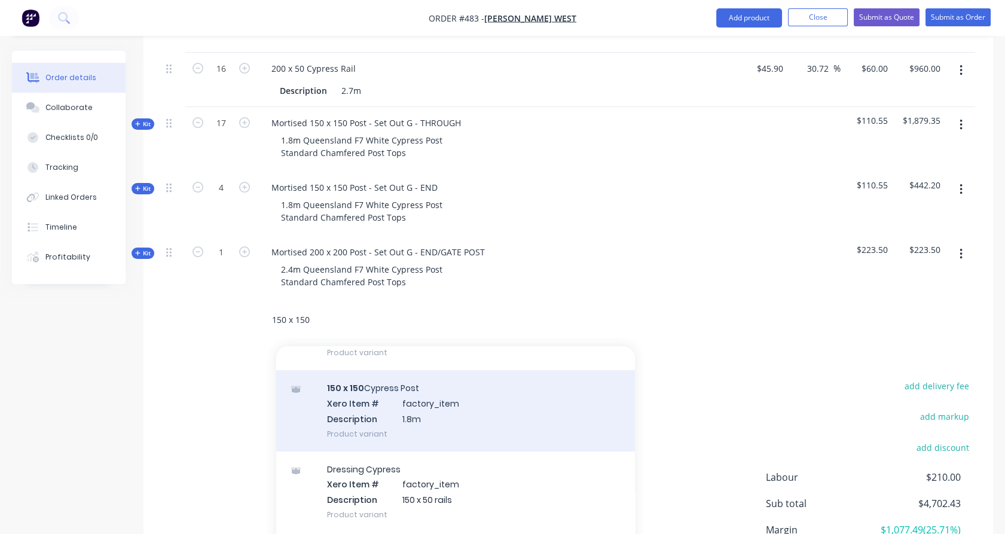
type input "150 x 150"
click at [444, 370] on div "150 x 150 Cypress Post Xero Item # factory_item Description 1.8m Product variant" at bounding box center [455, 410] width 359 height 81
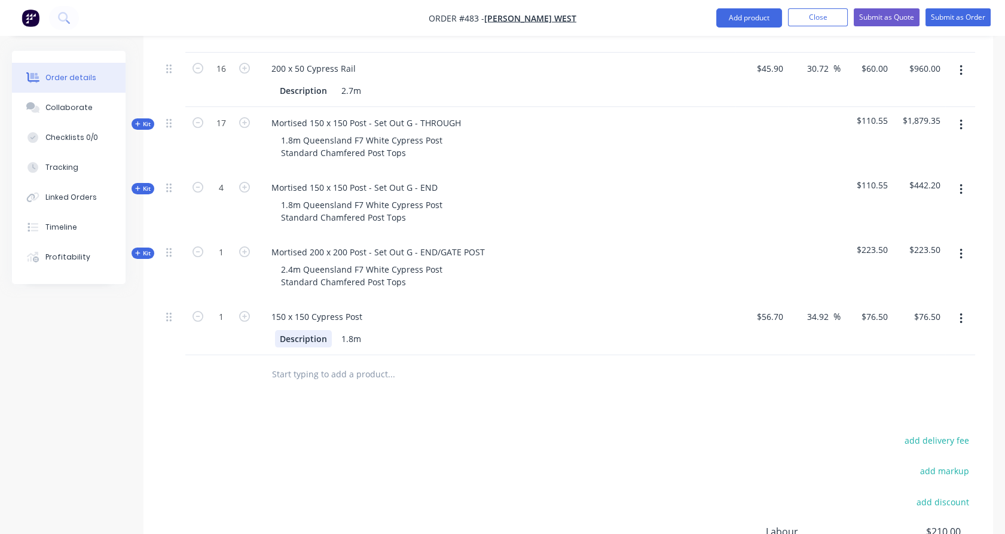
click at [308, 330] on div "Description" at bounding box center [303, 338] width 57 height 17
click at [373, 308] on div "150 x 150 Cypress Post" at bounding box center [496, 316] width 469 height 17
click at [360, 308] on div "150 x 150 Cypress Post" at bounding box center [317, 316] width 110 height 17
click at [885, 308] on input "76.5" at bounding box center [881, 316] width 23 height 17
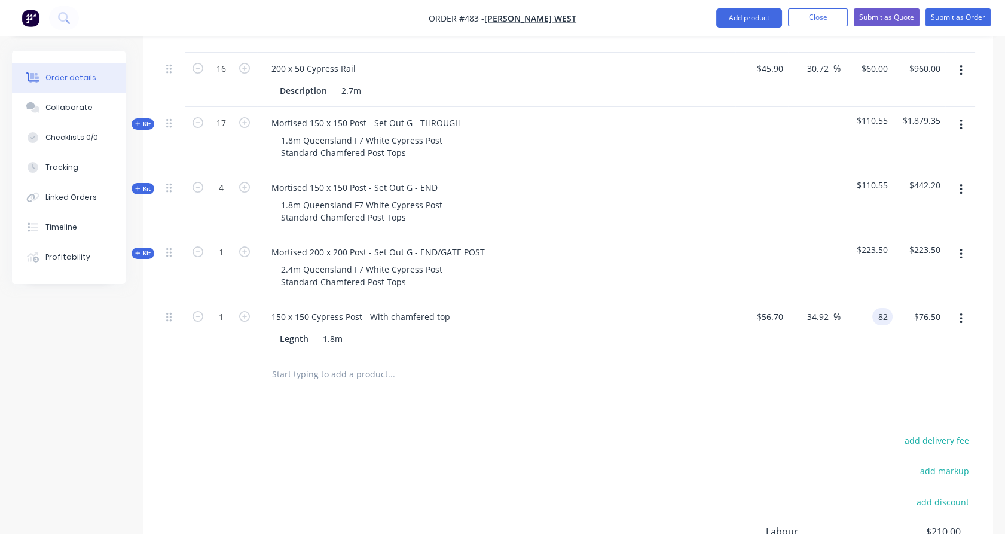
type input "82"
type input "44.62"
type input "$82.00"
click at [886, 305] on div "$82.00 82" at bounding box center [866, 328] width 53 height 54
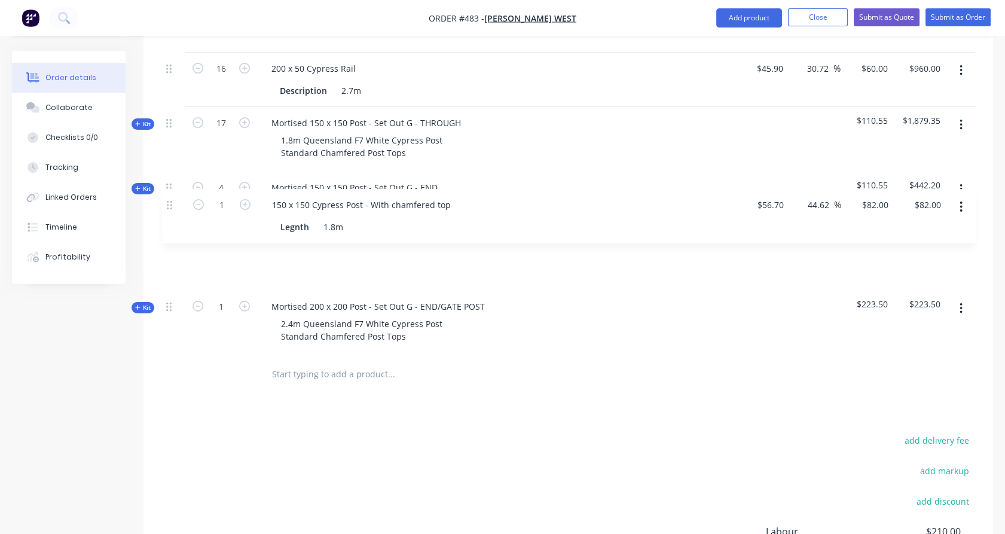
drag, startPoint x: 172, startPoint y: 287, endPoint x: 168, endPoint y: 200, distance: 86.7
click at [168, 200] on div "6 200 x 50 Cypress Rail Description 2.1m $35.70 $35.70 38.01 38.01 % $49.27 $49…" at bounding box center [568, 149] width 814 height 411
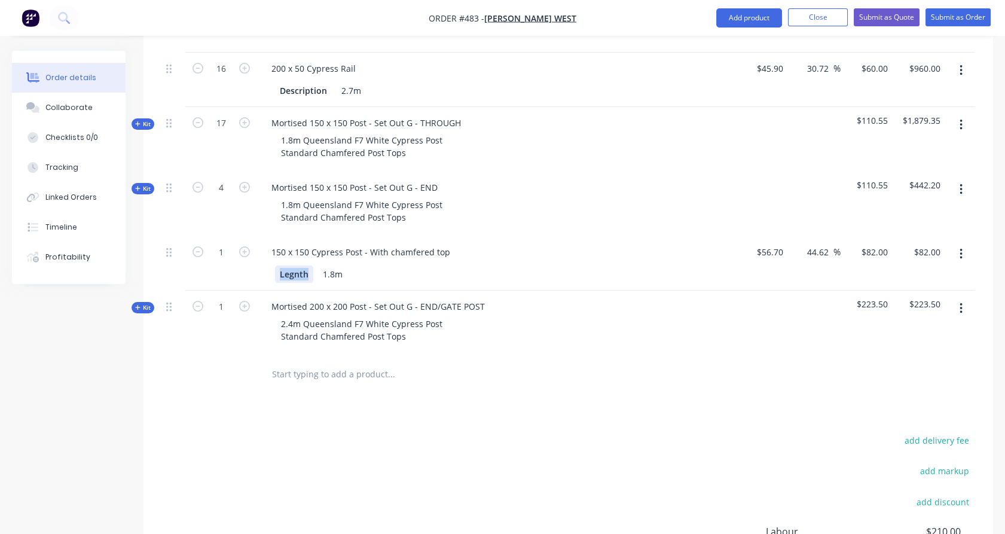
click at [292, 265] on div "Legnth" at bounding box center [294, 273] width 38 height 17
click at [234, 236] on div "1" at bounding box center [221, 263] width 72 height 54
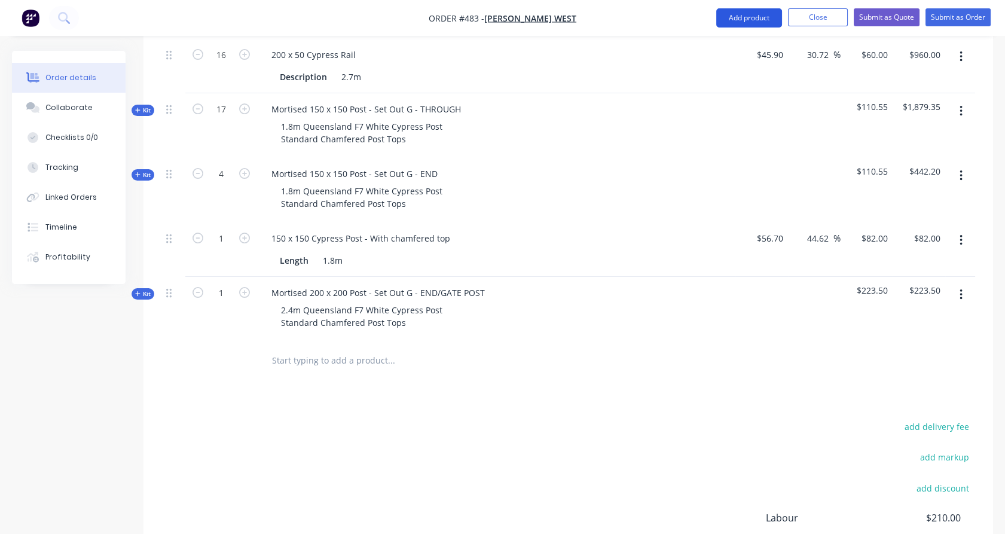
click at [768, 19] on button "Add product" at bounding box center [749, 17] width 66 height 19
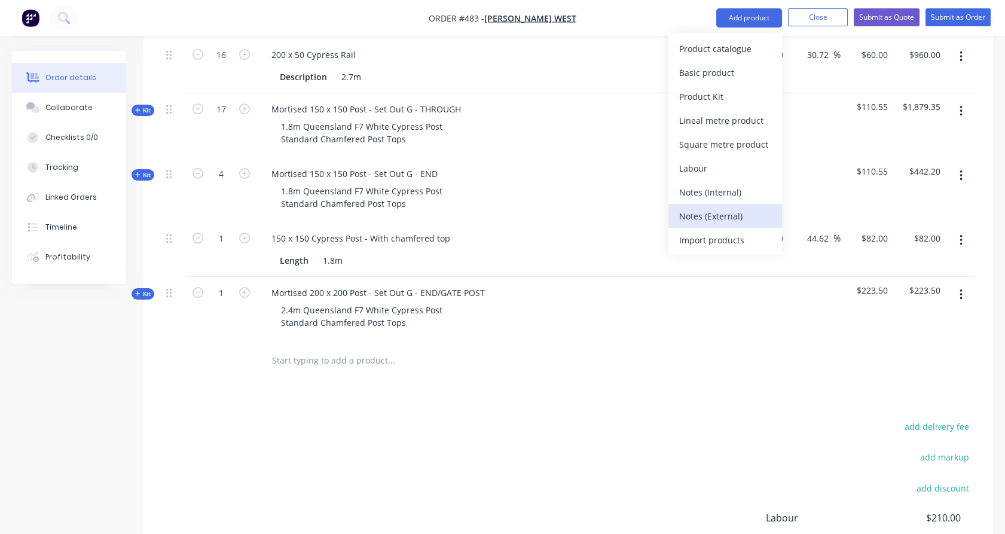
click at [727, 219] on div "Notes (External)" at bounding box center [725, 215] width 92 height 17
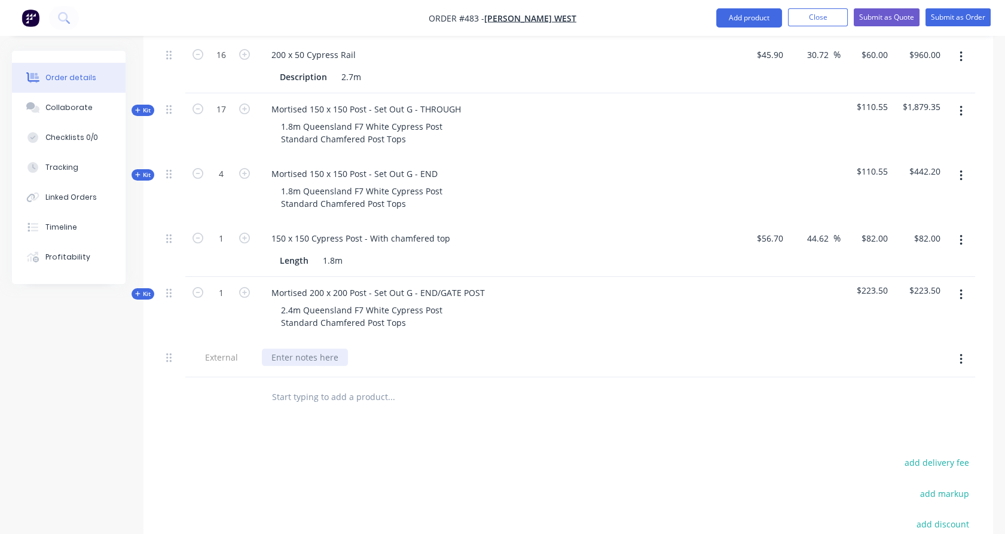
click at [299, 348] on div at bounding box center [305, 356] width 86 height 17
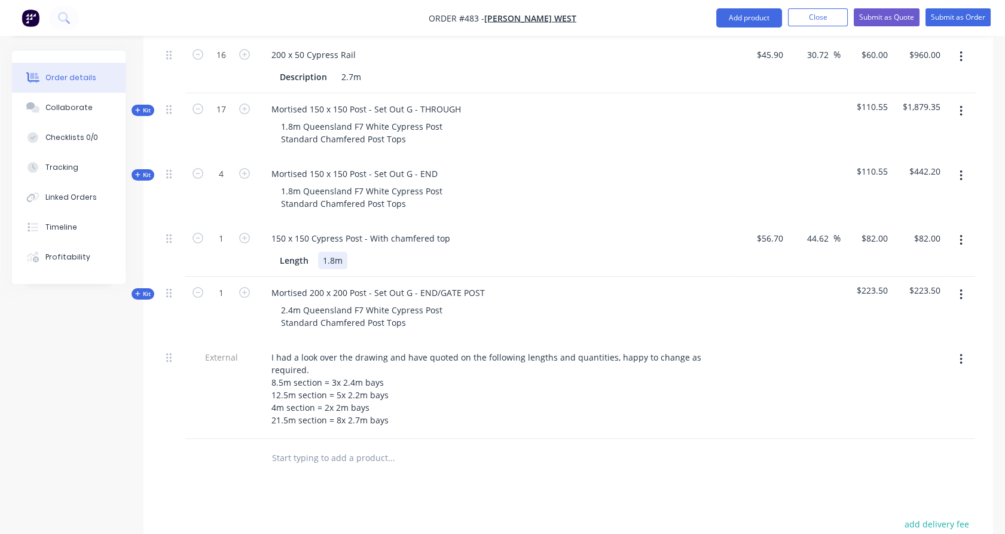
click at [345, 252] on div "1.8m" at bounding box center [332, 260] width 29 height 17
click at [750, 22] on button "Add product" at bounding box center [749, 17] width 66 height 19
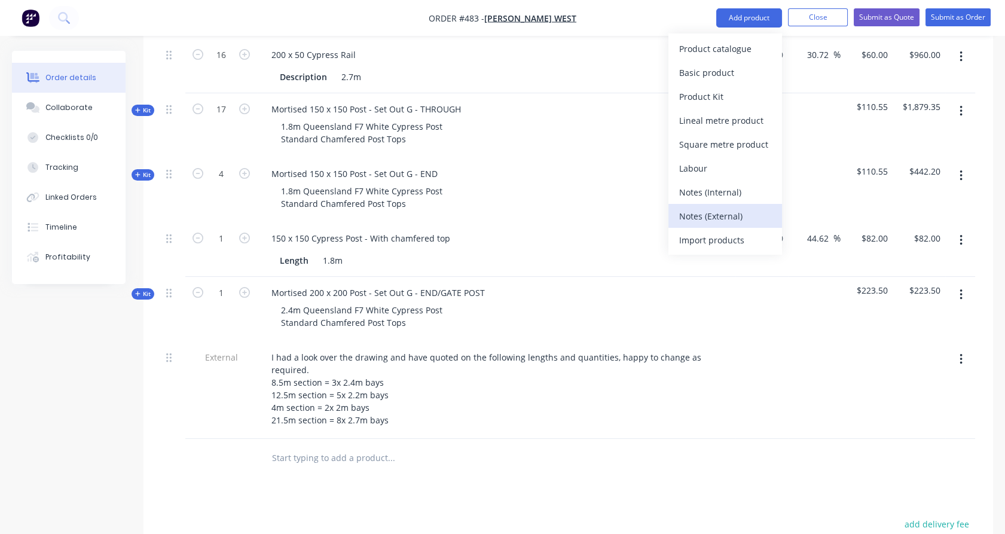
click at [732, 211] on div "Notes (External)" at bounding box center [725, 215] width 92 height 17
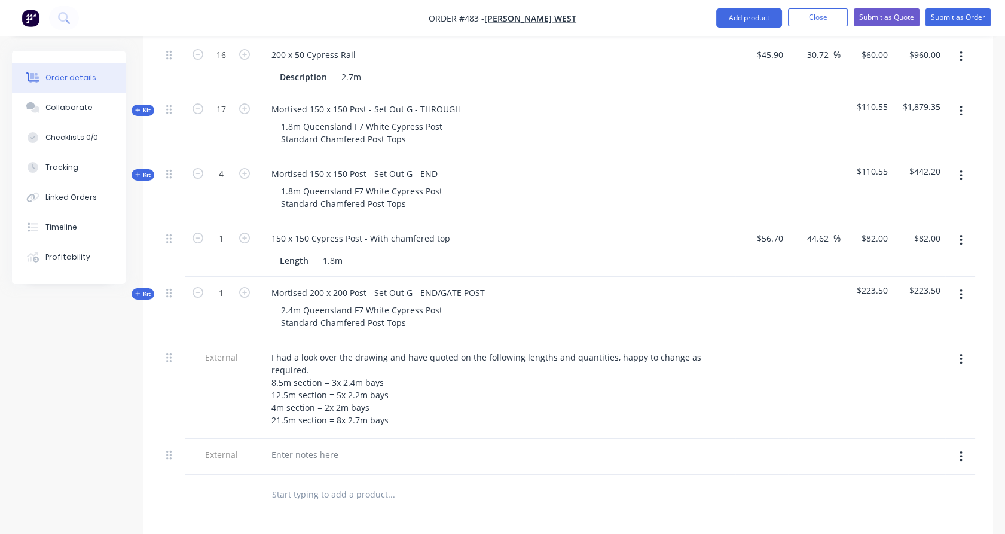
scroll to position [596, 0]
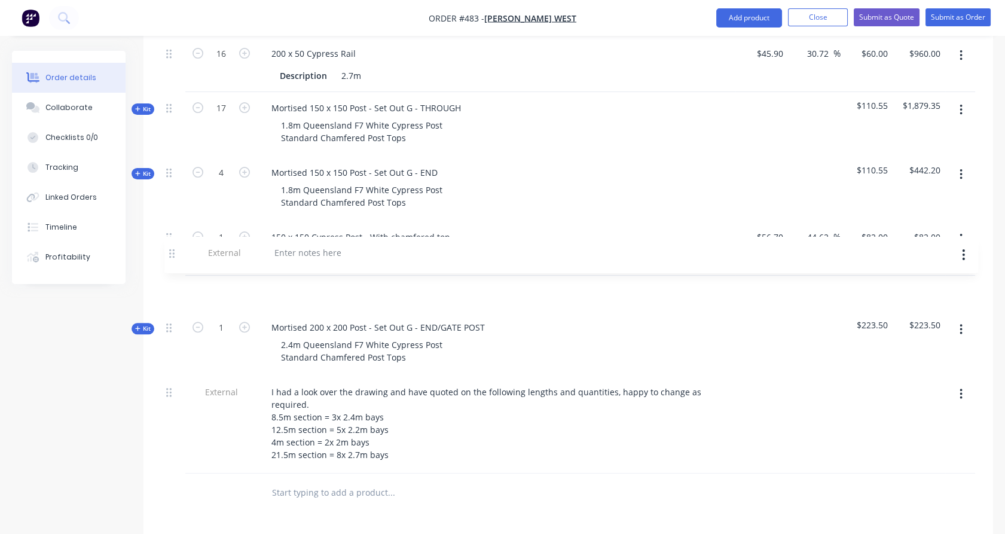
drag, startPoint x: 173, startPoint y: 421, endPoint x: 170, endPoint y: 244, distance: 176.9
click at [170, 244] on div "6 200 x 50 Cypress Rail Description 2.1m $35.70 $35.70 38.01 38.01 % $49.27 $49…" at bounding box center [568, 201] width 814 height 545
click at [298, 283] on div at bounding box center [305, 291] width 86 height 17
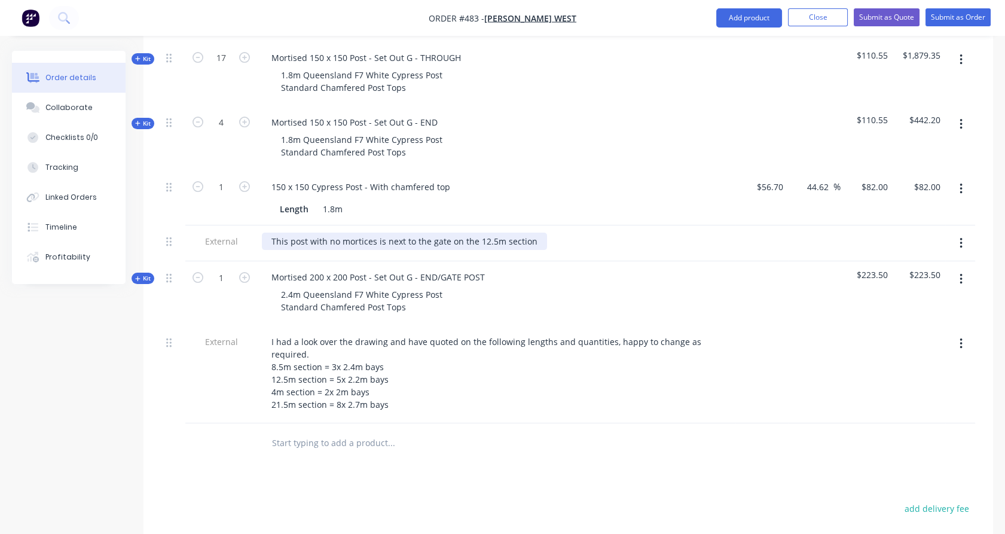
scroll to position [649, 0]
click at [152, 246] on div "Qty Cost Markup Price Total 6 200 x 50 Cypress Rail Description 2.1m $35.70 $35…" at bounding box center [567, 156] width 849 height 608
click at [143, 271] on span "Kit" at bounding box center [143, 275] width 16 height 9
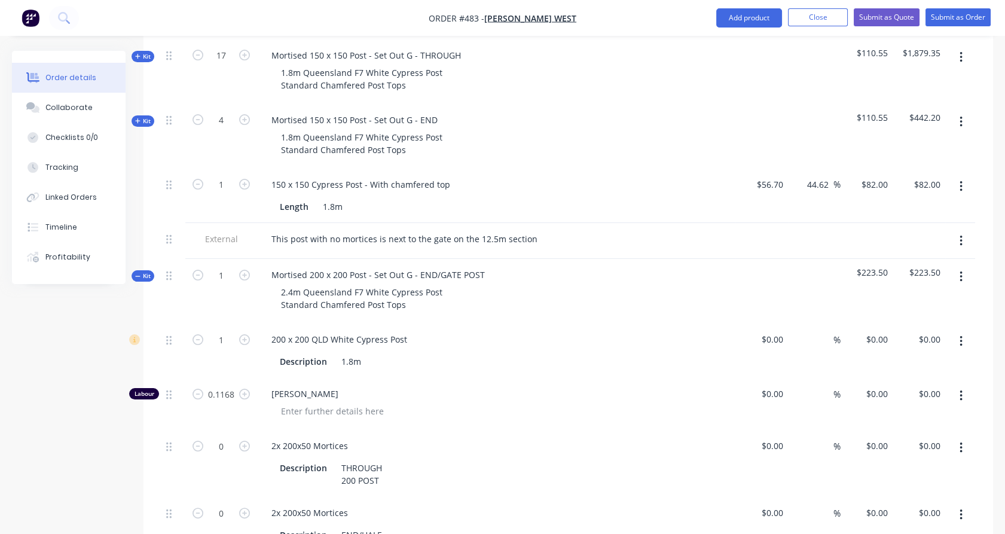
type input "$144.00"
type input "50"
type input "$216.00"
type input "$80.00"
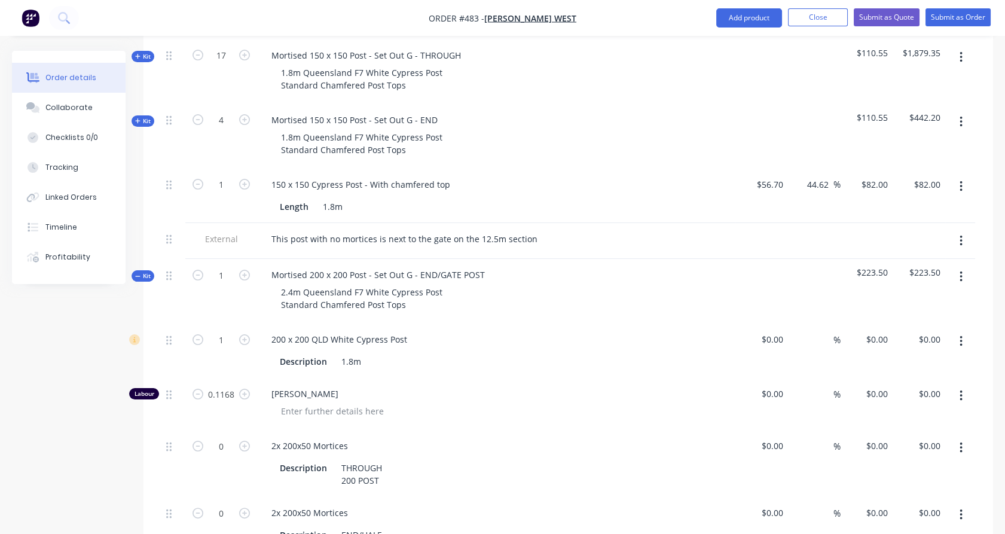
type input "-100"
type input "$21.82"
type input "$35.82"
type input "$7.50"
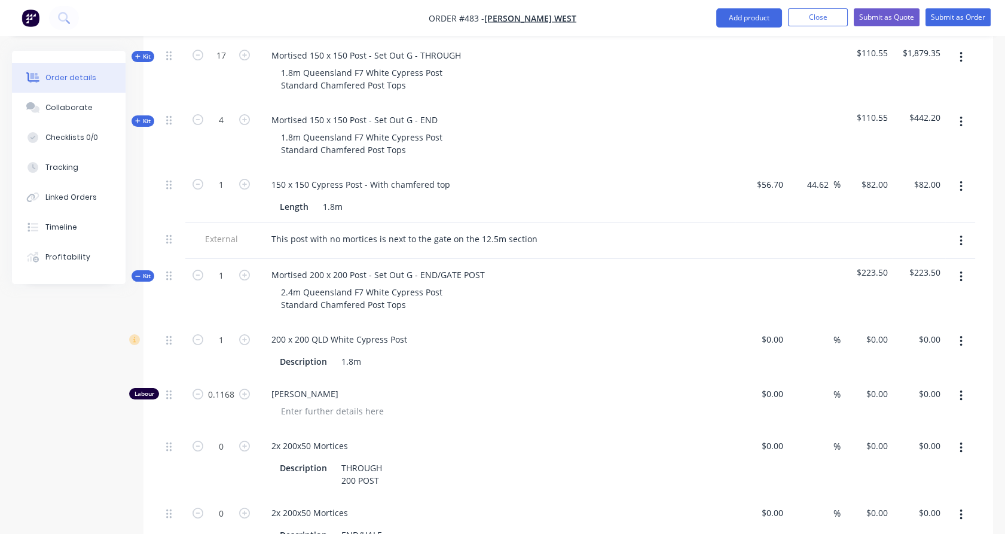
type input "$7.50"
type input "$-12.00"
type input "$-13.00"
click at [243, 270] on icon "button" at bounding box center [244, 275] width 11 height 11
type input "2"
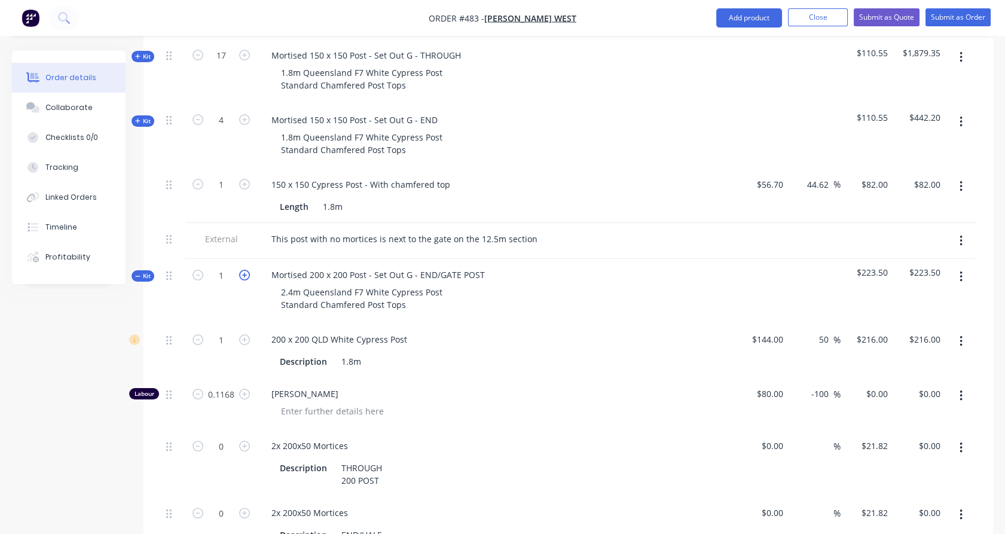
type input "2"
type input "$432.00"
type input "0.2336"
type input "2"
type input "$15.00"
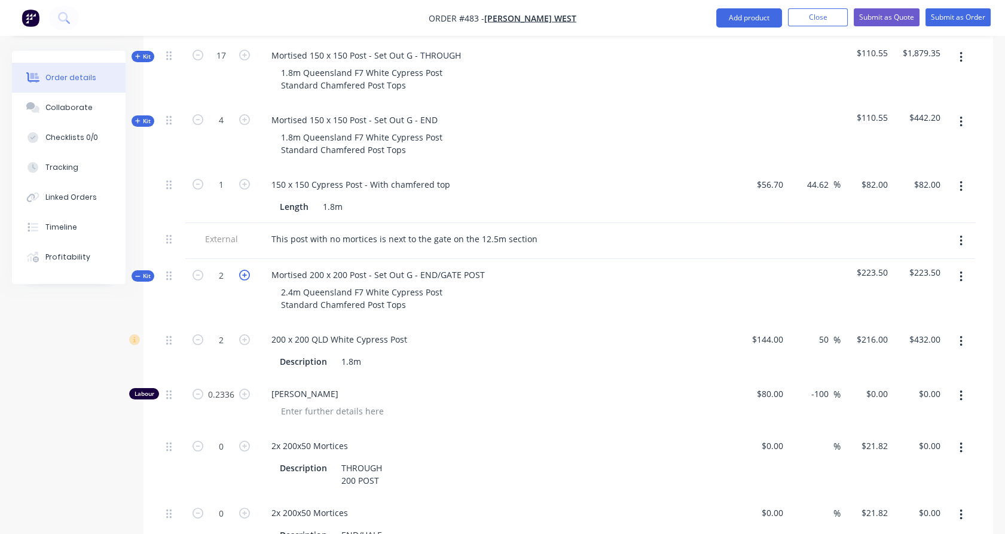
click at [243, 270] on icon "button" at bounding box center [244, 275] width 11 height 11
type input "3"
type input "$648.00"
type input "0.3504"
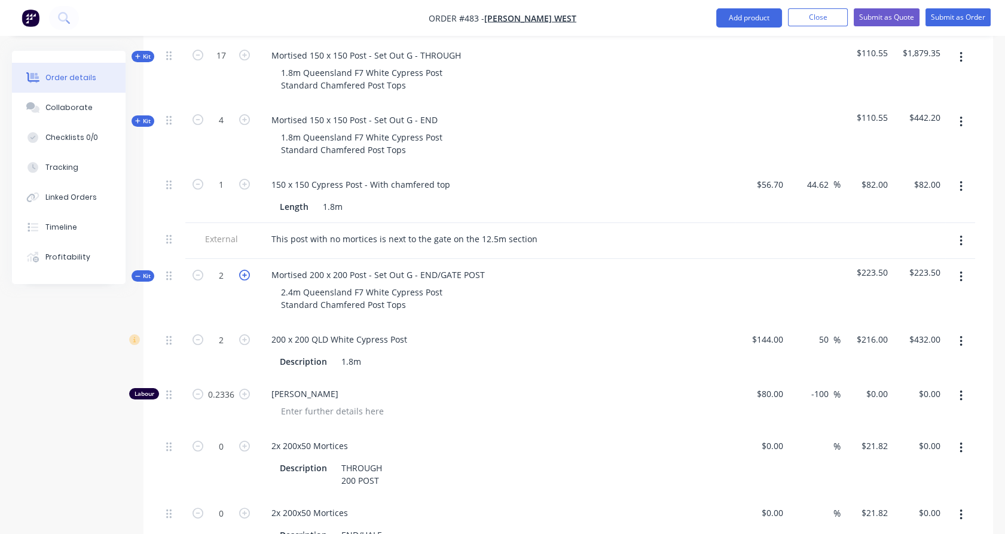
type input "3"
type input "$22.50"
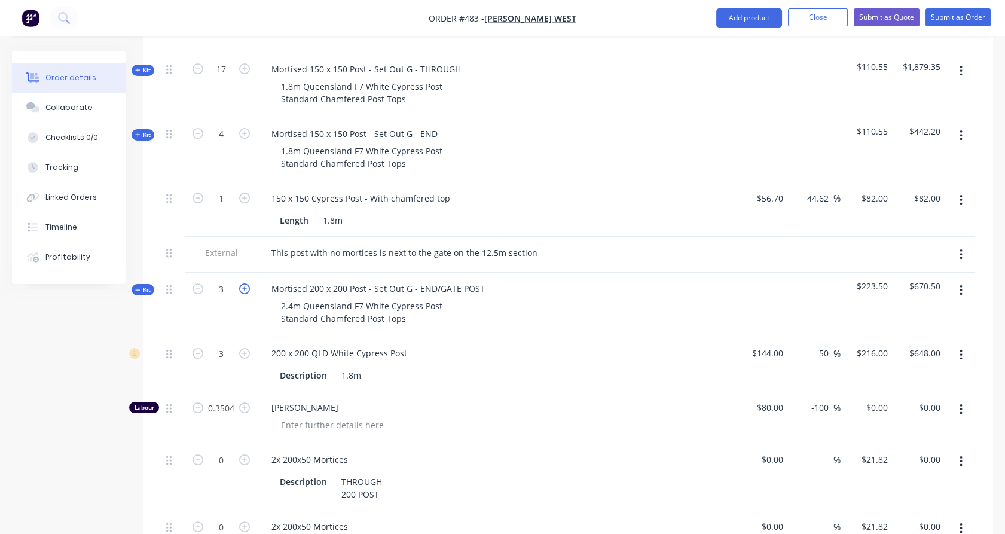
scroll to position [634, 0]
click at [408, 143] on div "1.8m Queensland F7 White Cypress Post Standard Chamfered Post Tops" at bounding box center [361, 158] width 181 height 30
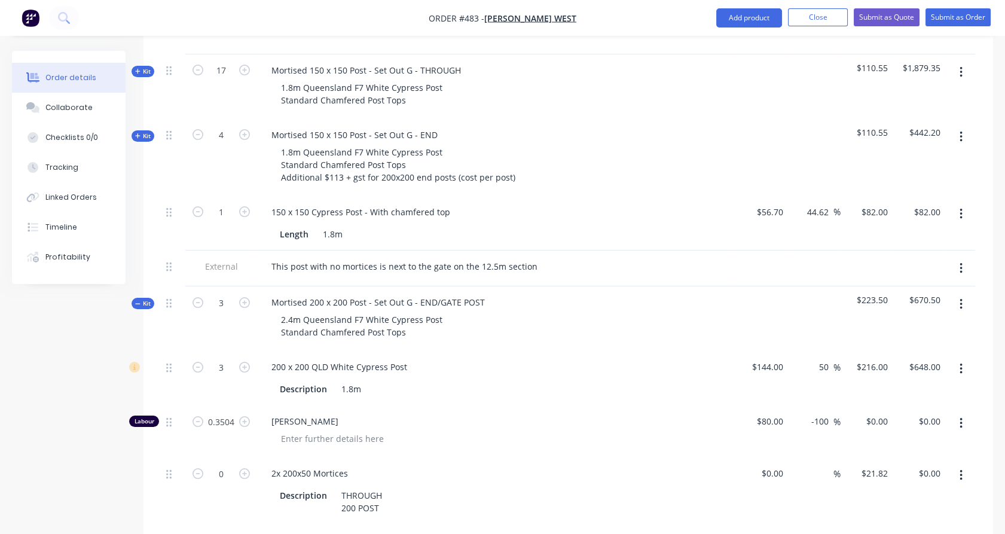
click at [964, 358] on button "button" at bounding box center [961, 369] width 28 height 22
click at [921, 436] on button "Delete" at bounding box center [918, 448] width 114 height 24
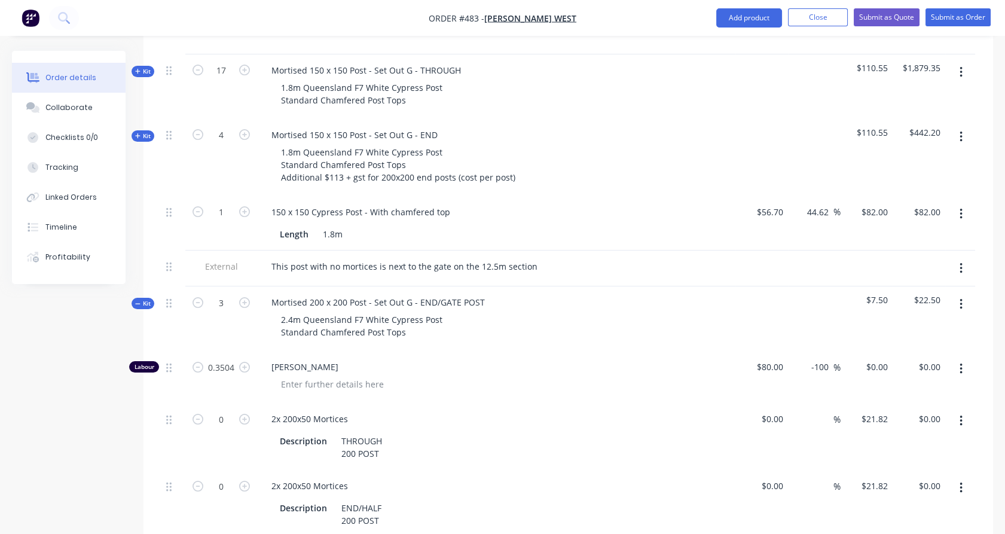
scroll to position [745, 0]
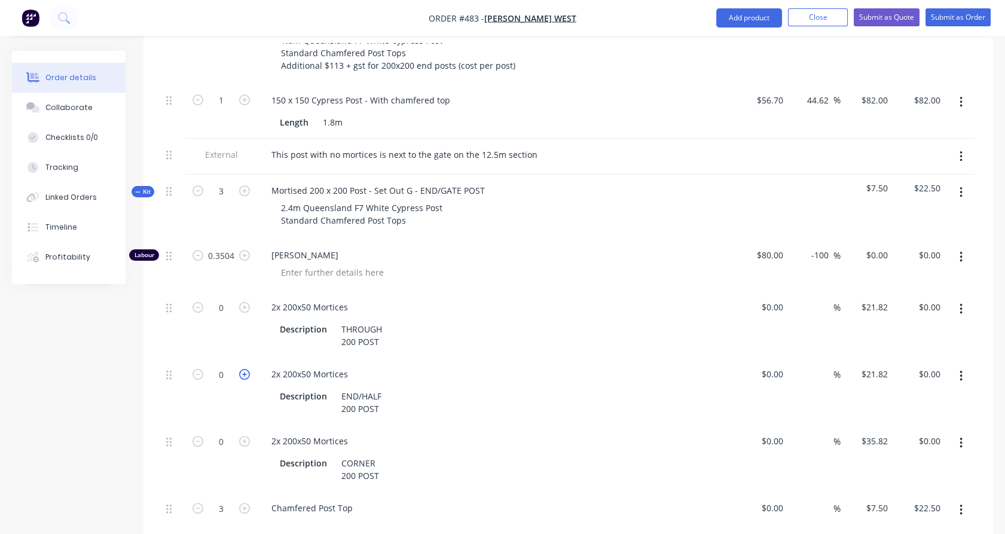
click at [240, 369] on icon "button" at bounding box center [244, 374] width 11 height 11
type input "1"
type input "$21.82"
click at [959, 302] on icon "button" at bounding box center [960, 308] width 3 height 13
click at [919, 380] on div "Delete" at bounding box center [918, 388] width 92 height 17
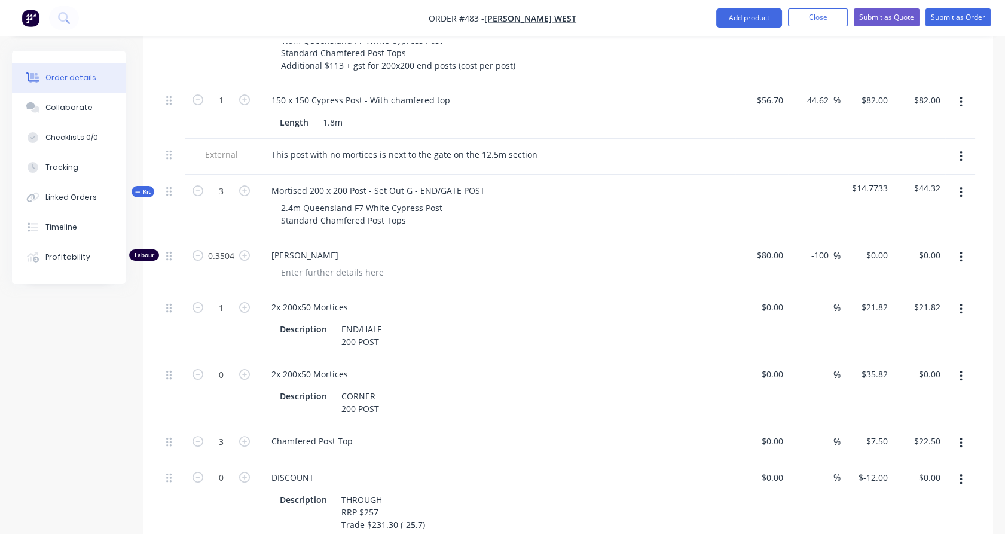
click at [964, 365] on button "button" at bounding box center [961, 376] width 28 height 22
click at [892, 447] on div "Delete" at bounding box center [918, 455] width 92 height 17
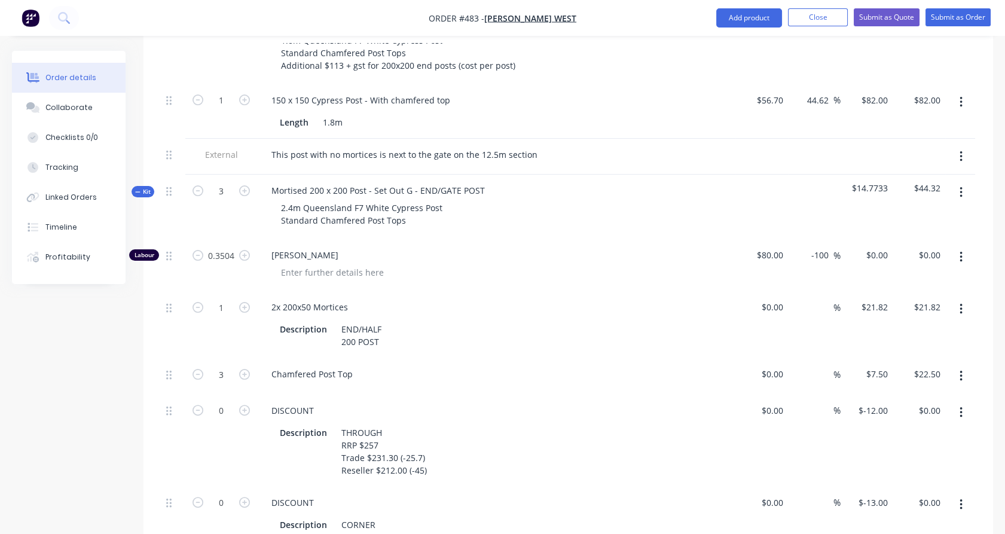
click at [965, 402] on button "button" at bounding box center [961, 413] width 28 height 22
click at [928, 483] on div "Delete" at bounding box center [918, 491] width 92 height 17
click at [962, 406] on icon "button" at bounding box center [960, 412] width 3 height 13
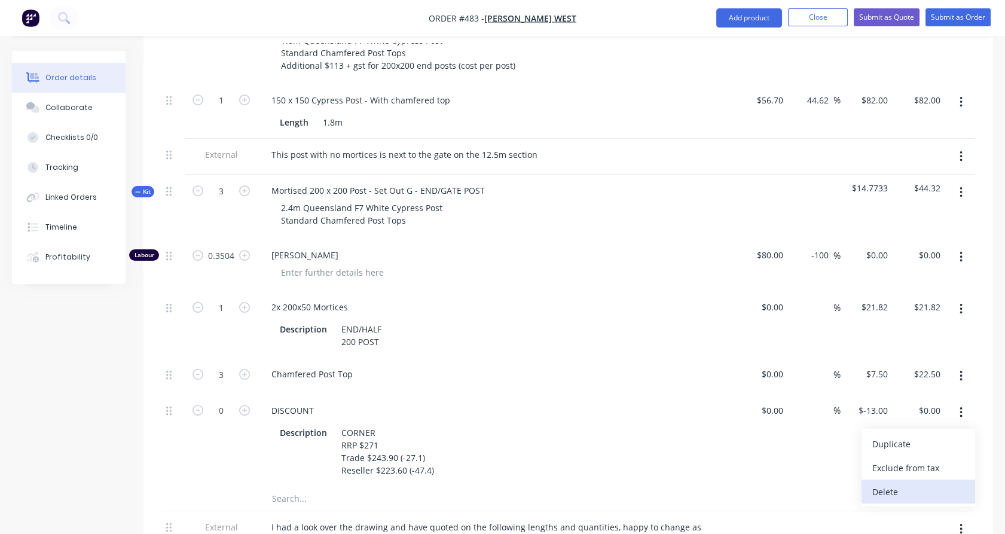
click at [911, 483] on div "Delete" at bounding box center [918, 491] width 92 height 17
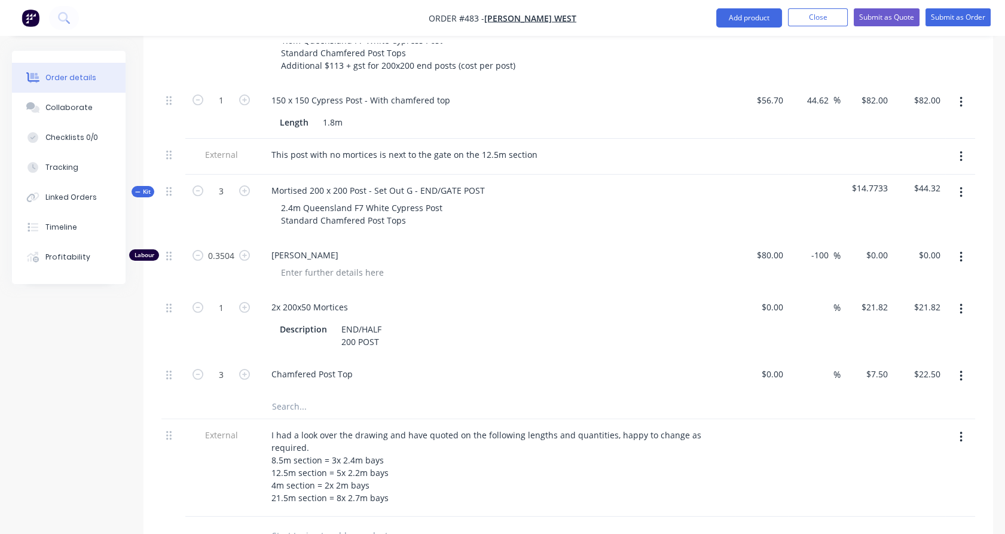
click at [280, 395] on input "text" at bounding box center [390, 407] width 239 height 24
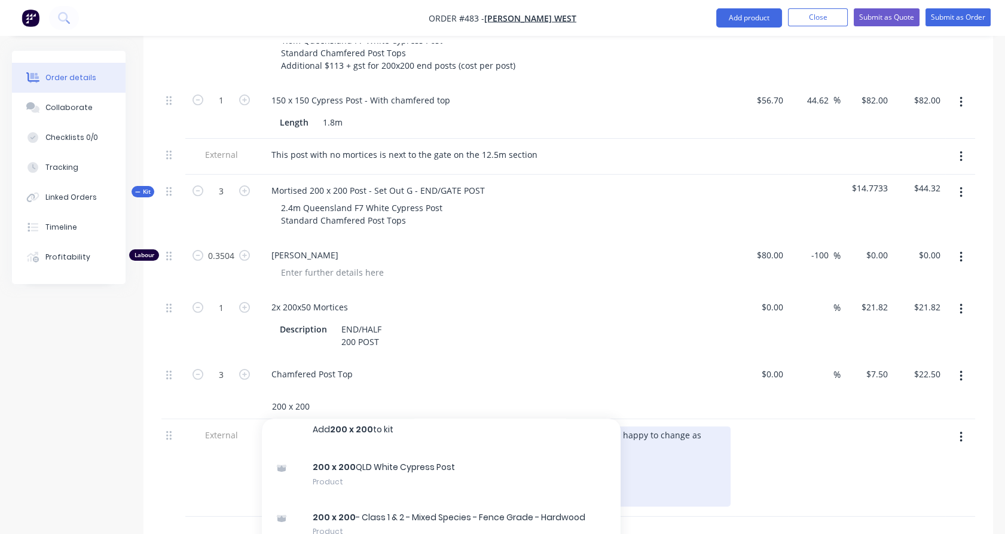
scroll to position [13, 0]
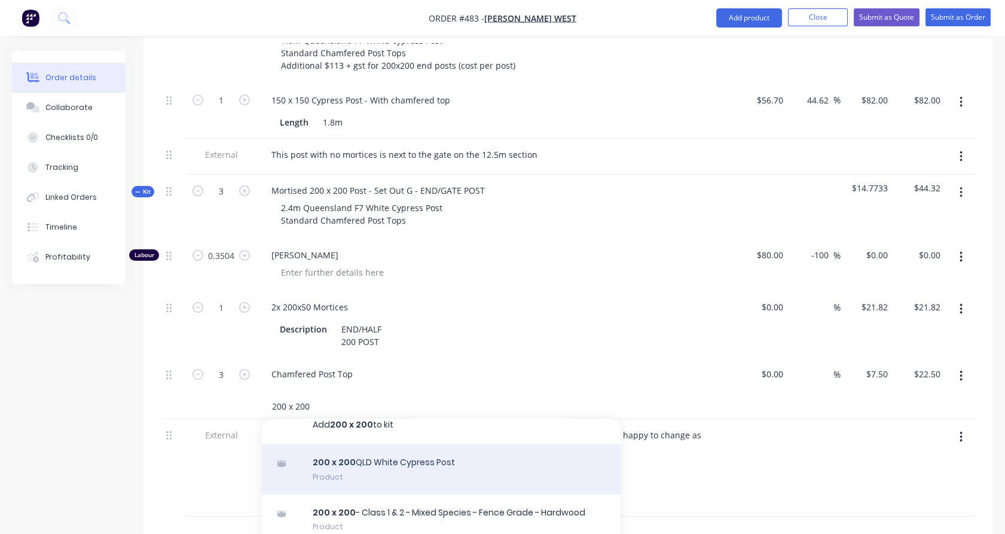
type input "200 x 200"
click at [365, 444] on div "200 x 200 QLD White Cypress Post Product" at bounding box center [441, 469] width 359 height 50
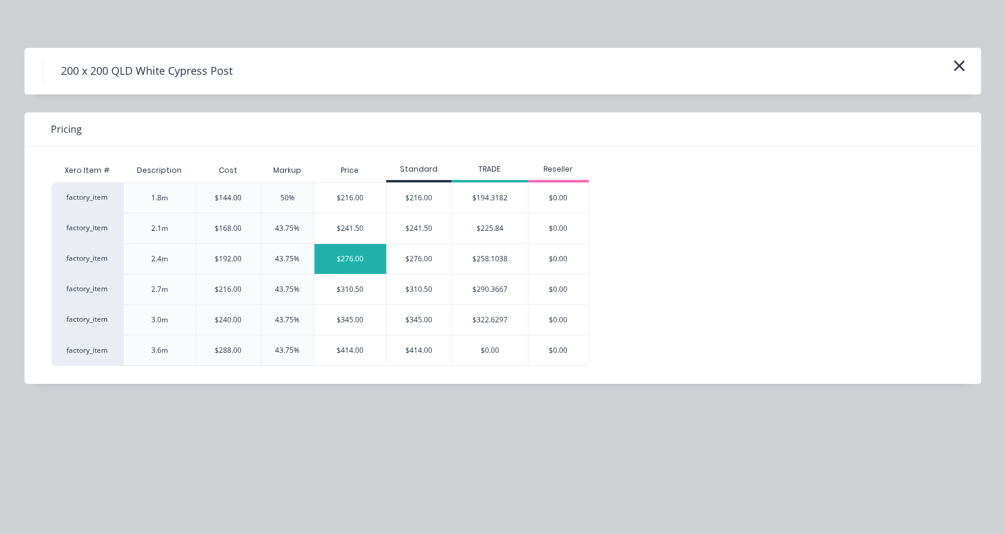
click at [356, 258] on div "$276.00" at bounding box center [350, 259] width 72 height 30
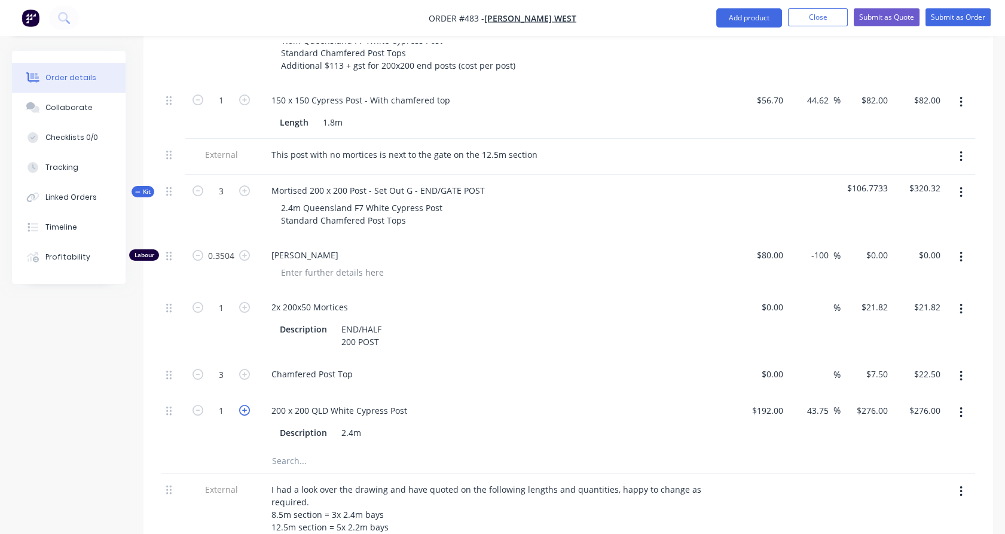
click at [244, 405] on icon "button" at bounding box center [244, 410] width 11 height 11
type input "2"
type input "$552.00"
click at [244, 405] on icon "button" at bounding box center [244, 410] width 11 height 11
type input "3"
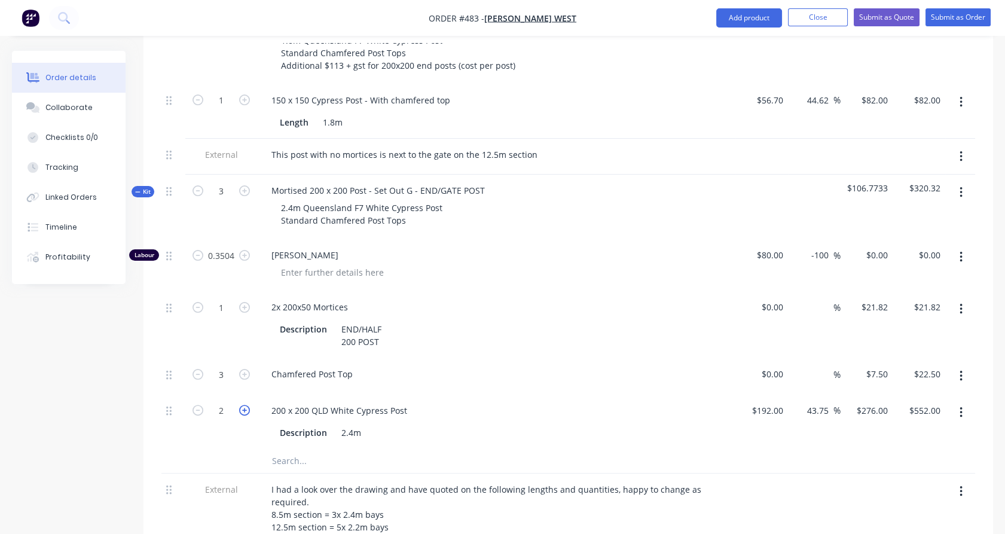
type input "$828.00"
click at [147, 187] on span "Kit" at bounding box center [143, 191] width 16 height 9
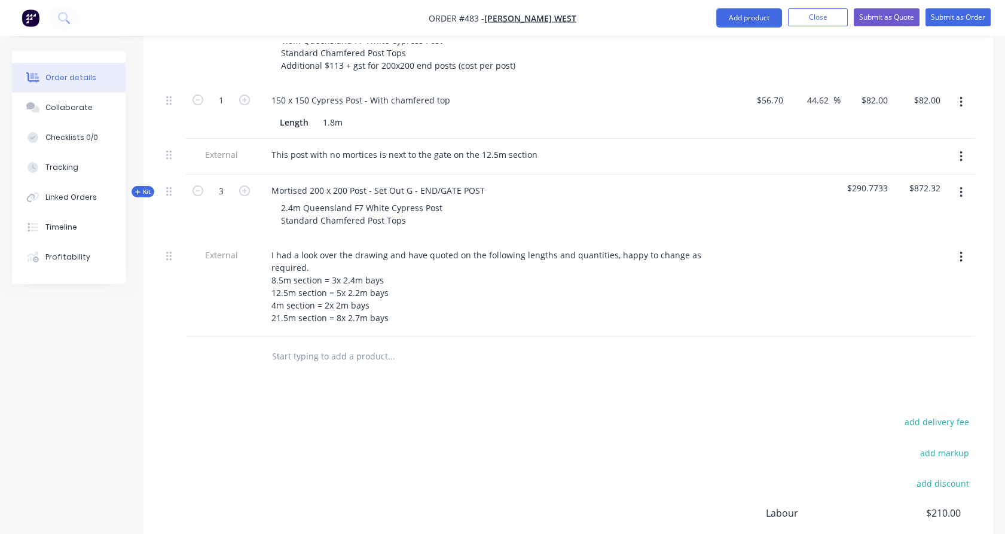
click at [147, 187] on span "Kit" at bounding box center [143, 191] width 16 height 9
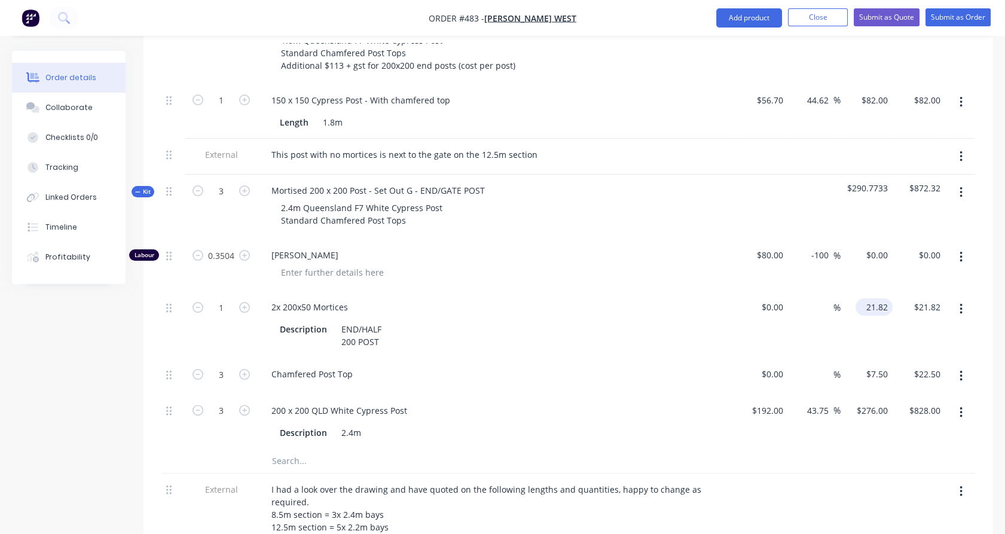
click at [885, 298] on input "21.82" at bounding box center [876, 306] width 32 height 17
type input "22"
type input "0"
type input "$22.00"
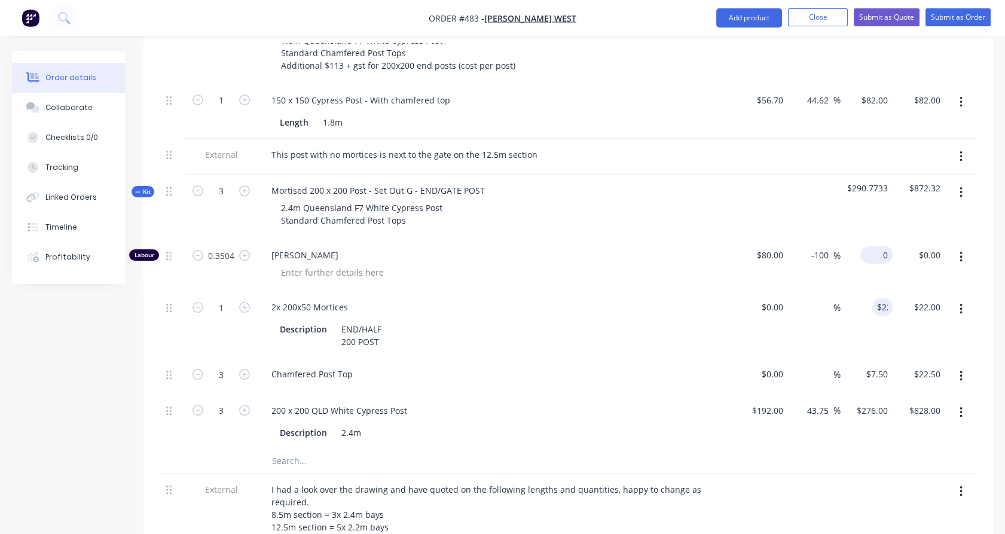
click at [880, 246] on input "0" at bounding box center [878, 254] width 27 height 17
type input "100"
type input "25"
type input "$100.00"
type input "$35.04"
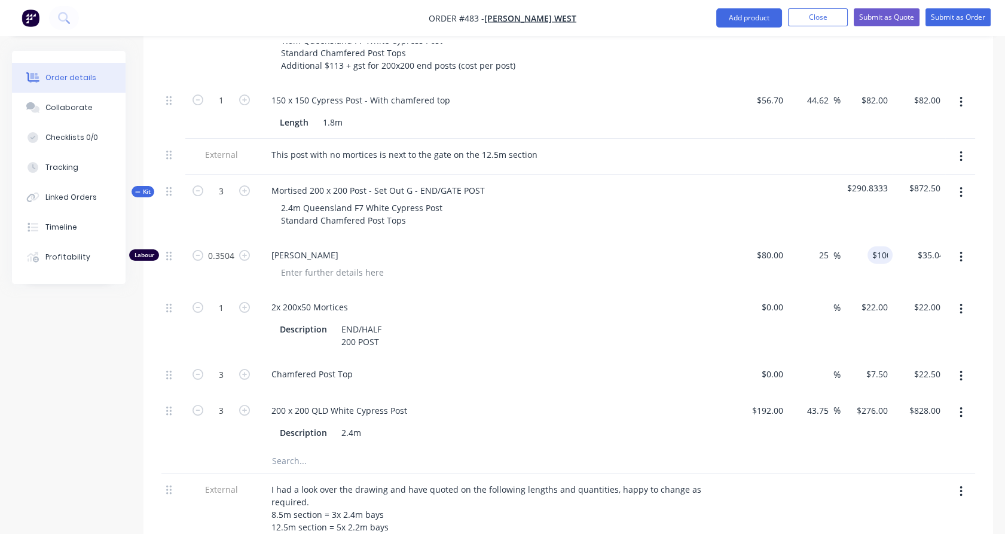
click at [882, 246] on div "$100.00 100" at bounding box center [866, 265] width 53 height 52
click at [223, 246] on input "0.3504" at bounding box center [221, 255] width 31 height 18
click at [235, 239] on div ".6" at bounding box center [221, 265] width 72 height 52
type input "0.6"
type input "$60.00"
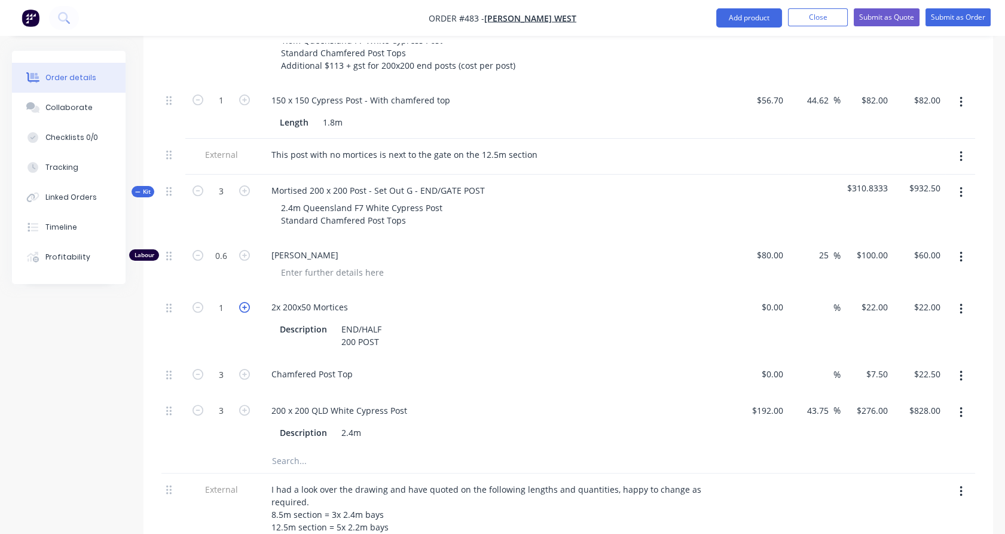
click at [244, 302] on icon "button" at bounding box center [244, 307] width 11 height 11
type input "2"
type input "$44.00"
click at [244, 302] on icon "button" at bounding box center [244, 307] width 11 height 11
type input "3"
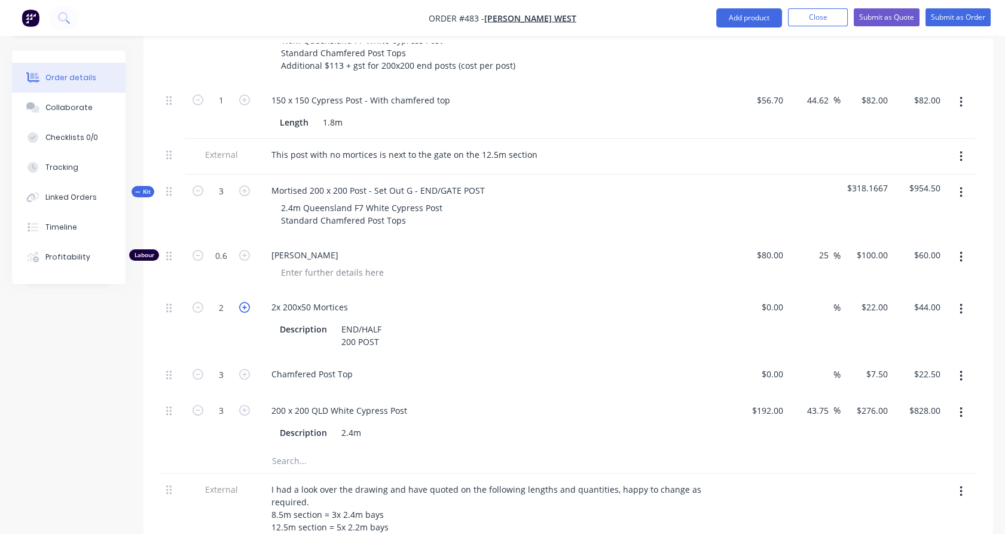
type input "$66.00"
click at [145, 187] on span "Kit" at bounding box center [143, 191] width 16 height 9
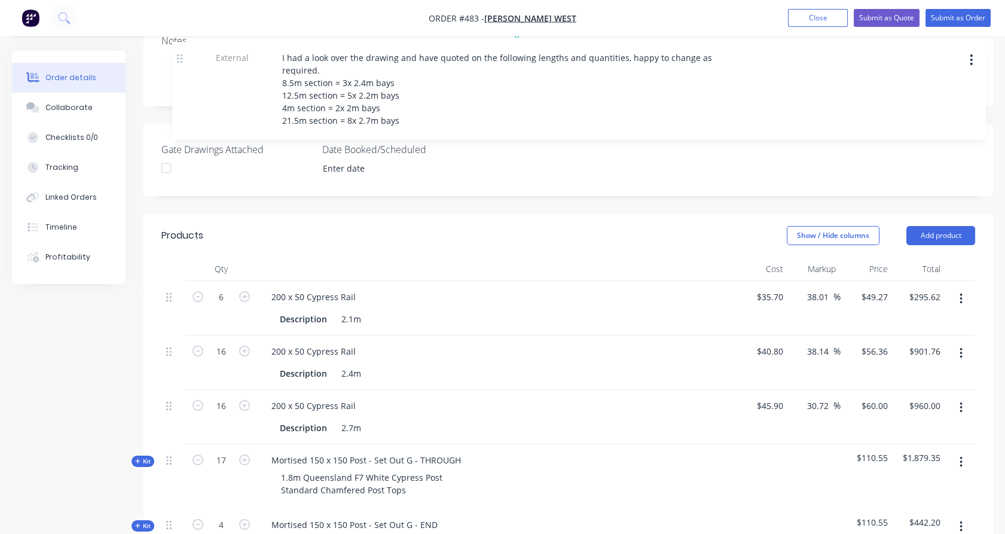
scroll to position [239, 0]
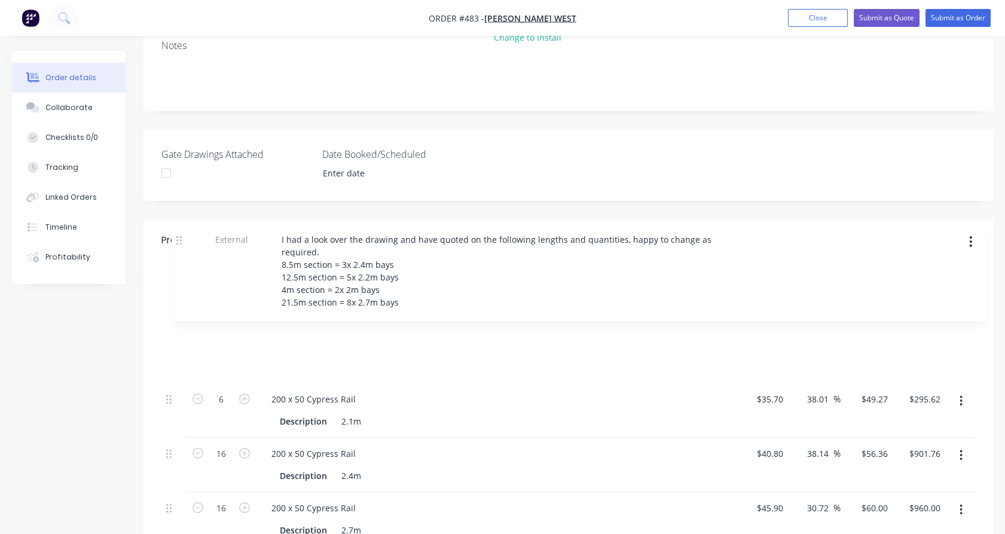
drag, startPoint x: 170, startPoint y: 222, endPoint x: 181, endPoint y: 234, distance: 15.7
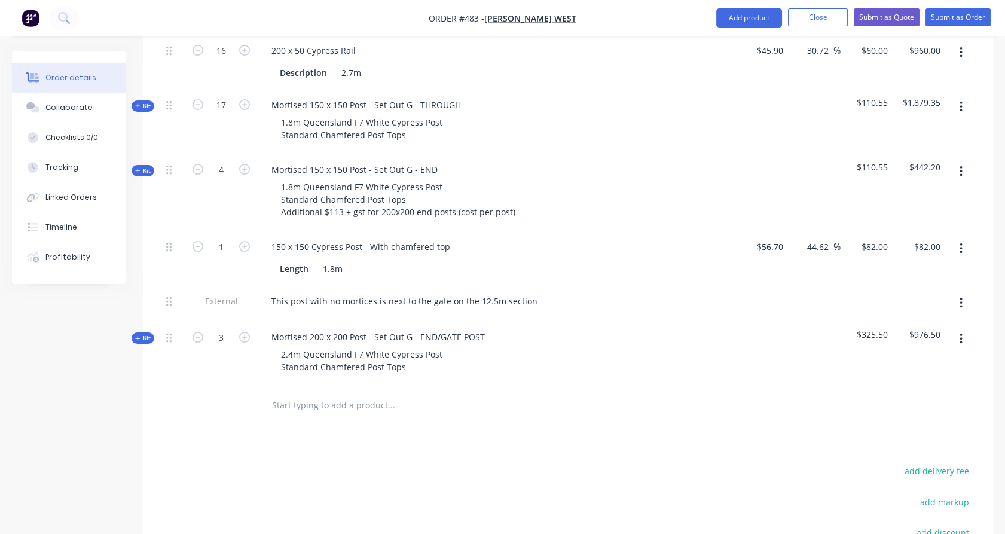
scroll to position [688, 0]
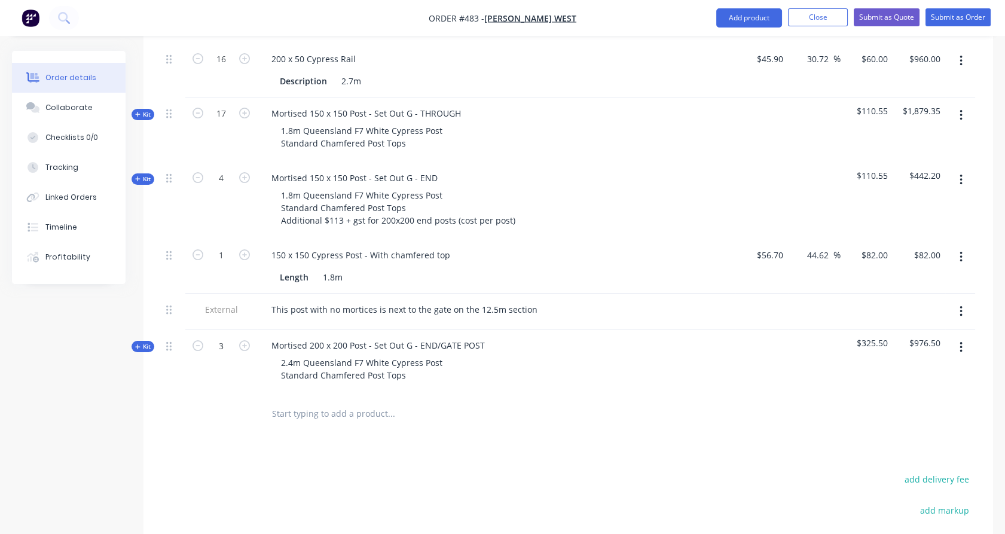
click at [299, 401] on input "text" at bounding box center [390, 413] width 239 height 24
click at [742, 15] on button "Add product" at bounding box center [749, 17] width 66 height 19
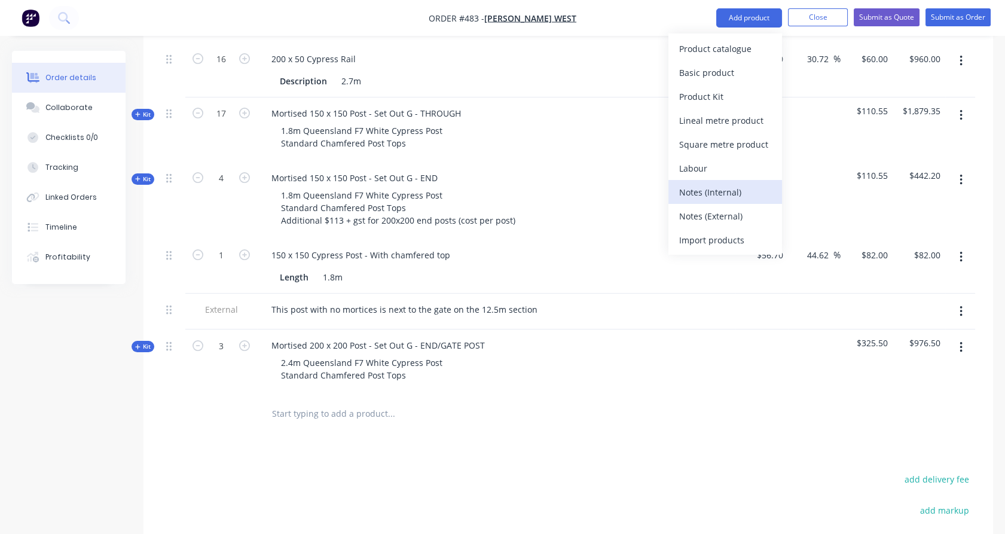
click at [736, 184] on div "Notes (Internal)" at bounding box center [725, 192] width 92 height 17
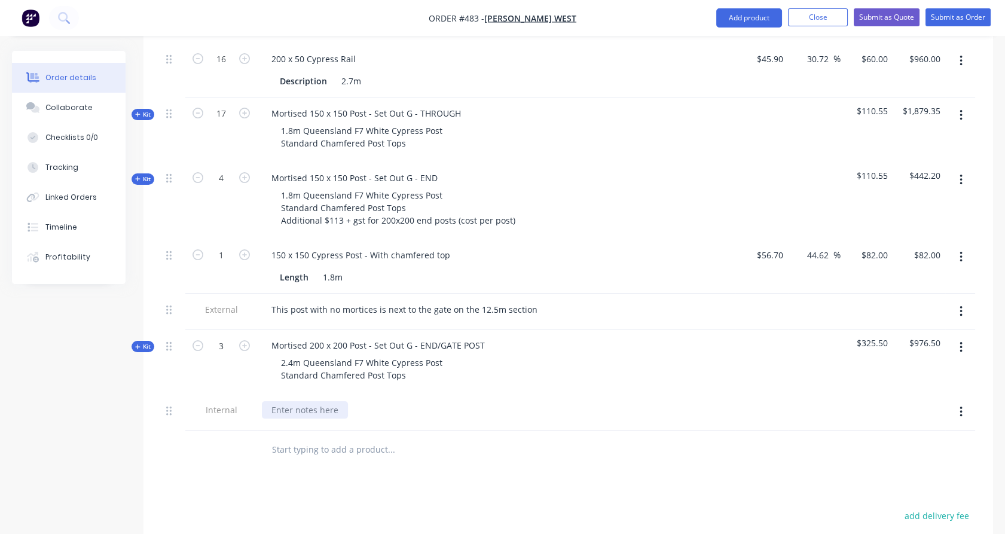
click at [324, 401] on div at bounding box center [305, 409] width 86 height 17
paste div
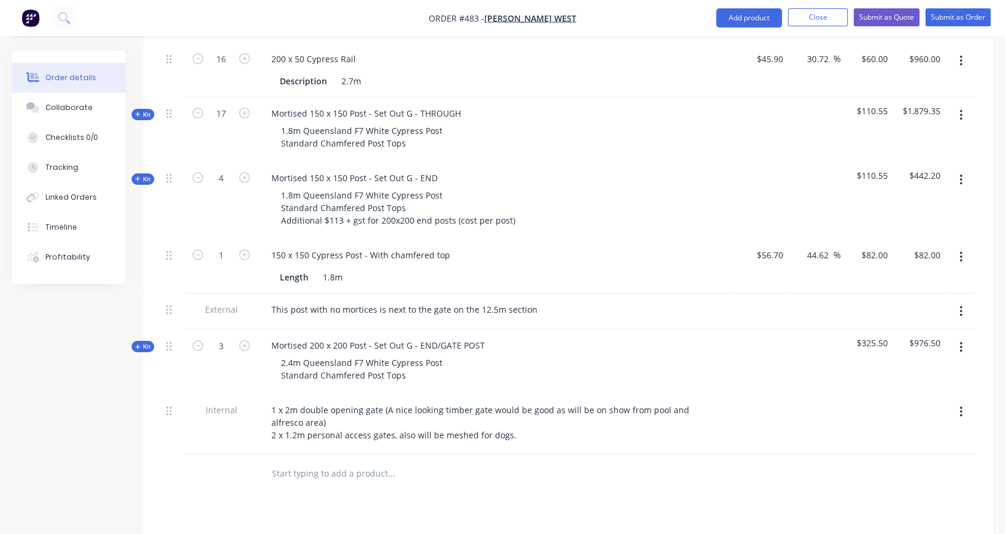
click at [303, 461] on input "text" at bounding box center [390, 473] width 239 height 24
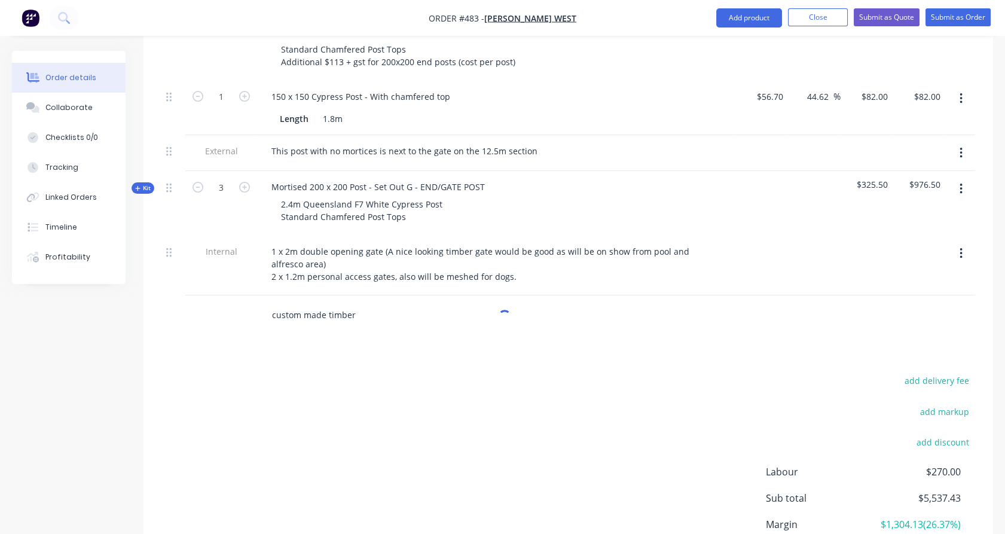
scroll to position [850, 0]
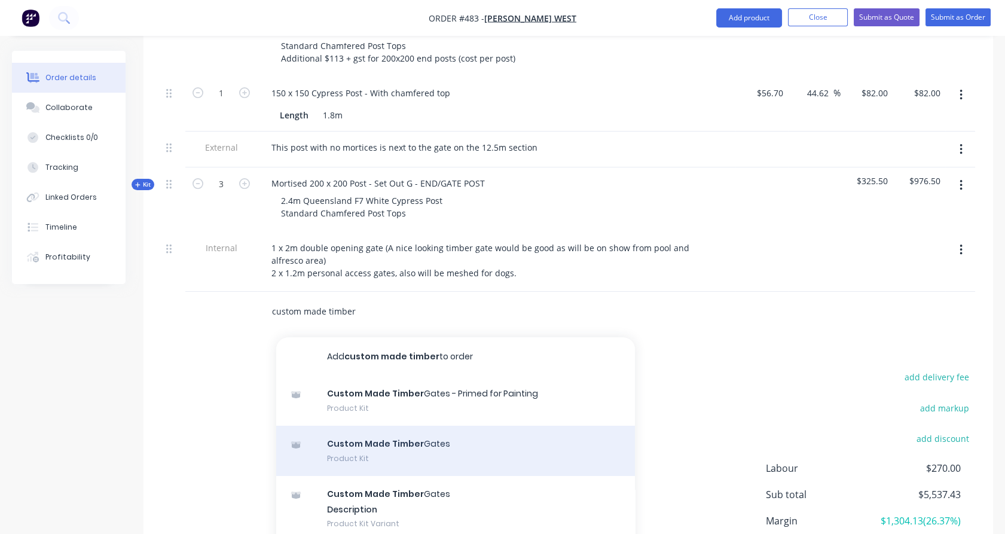
type input "custom made timber"
click at [435, 426] on div "Custom Made Timber Gates Product Kit" at bounding box center [455, 451] width 359 height 50
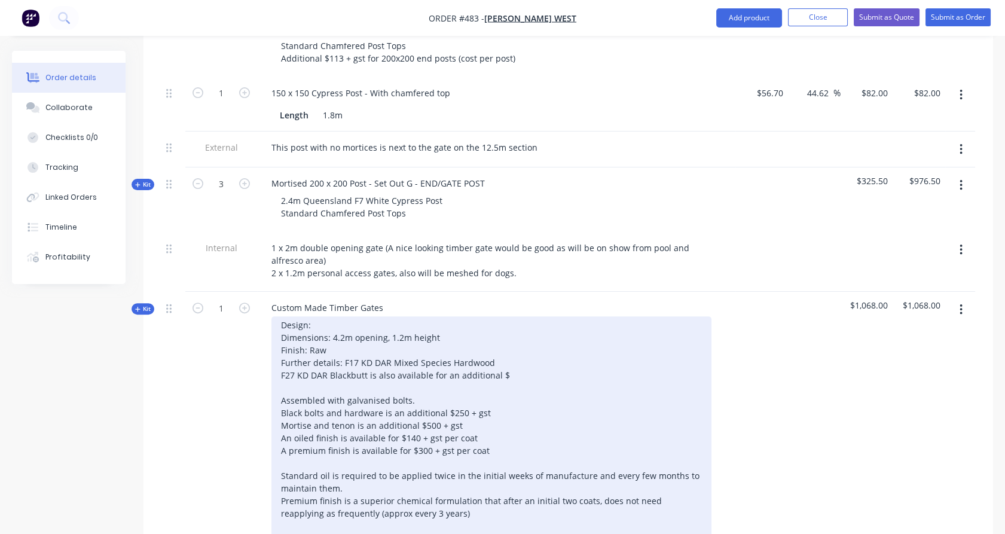
click at [343, 316] on div "Design: Dimensions: 4.2m opening, 1.2m height Finish: Raw Further details: F17 …" at bounding box center [491, 450] width 440 height 268
drag, startPoint x: 344, startPoint y: 303, endPoint x: 334, endPoint y: 305, distance: 10.3
click at [334, 316] on div "Design: The Granges - 4 rails & Diagonal Brace Dimensions: 4.2m opening, 1.2m h…" at bounding box center [491, 450] width 440 height 268
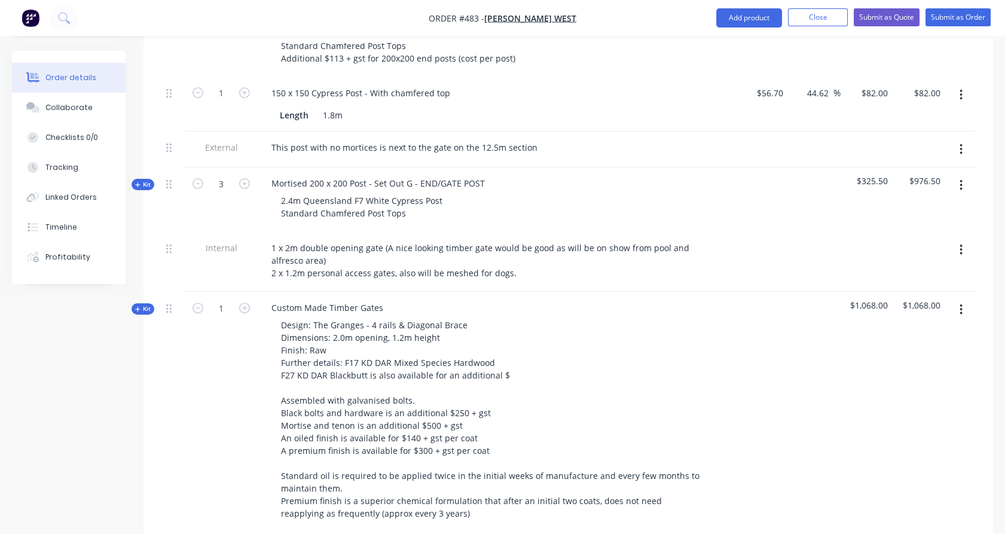
click at [145, 304] on span "Kit" at bounding box center [143, 308] width 16 height 9
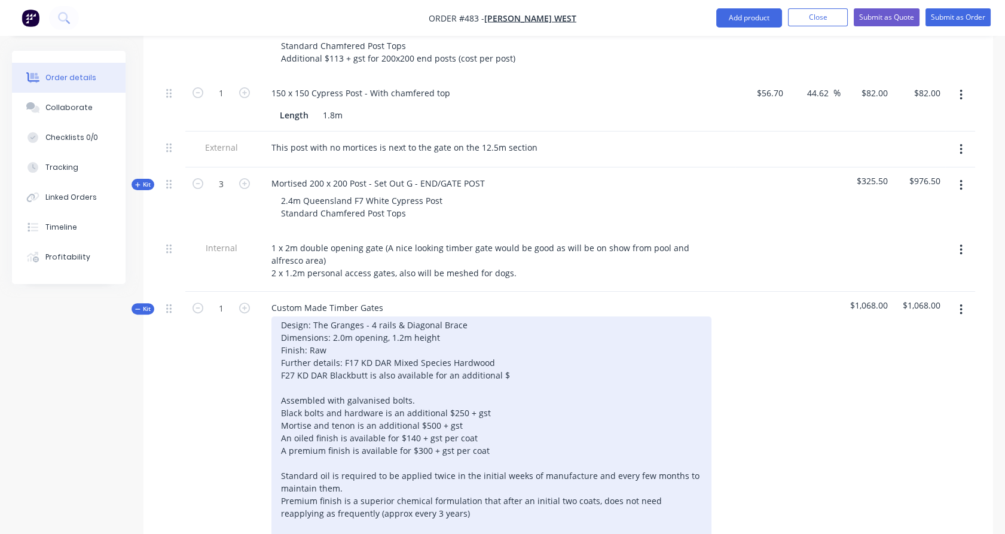
click at [384, 316] on div "Design: The Granges - 4 rails & Diagonal Brace Dimensions: 2.0m opening, 1.2m h…" at bounding box center [491, 450] width 440 height 268
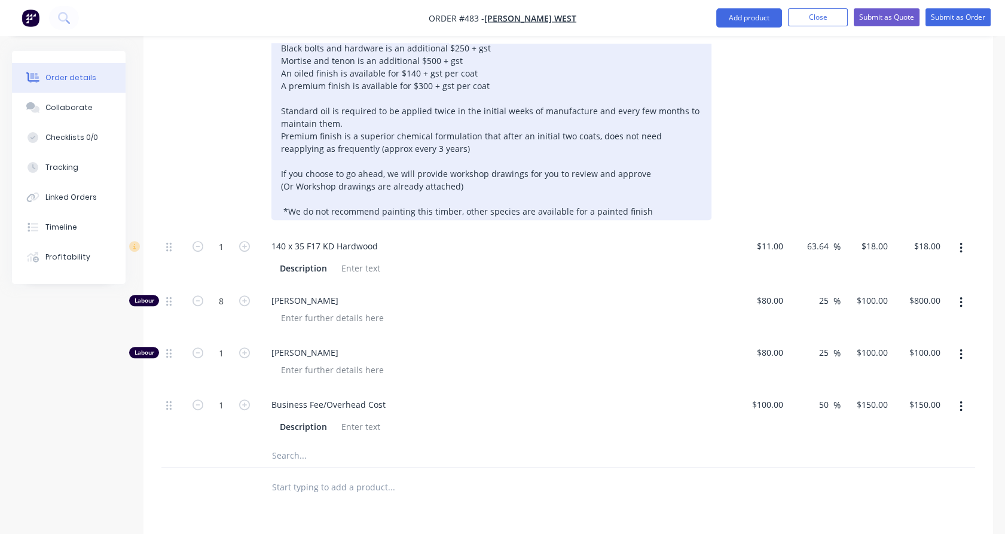
scroll to position [1214, 0]
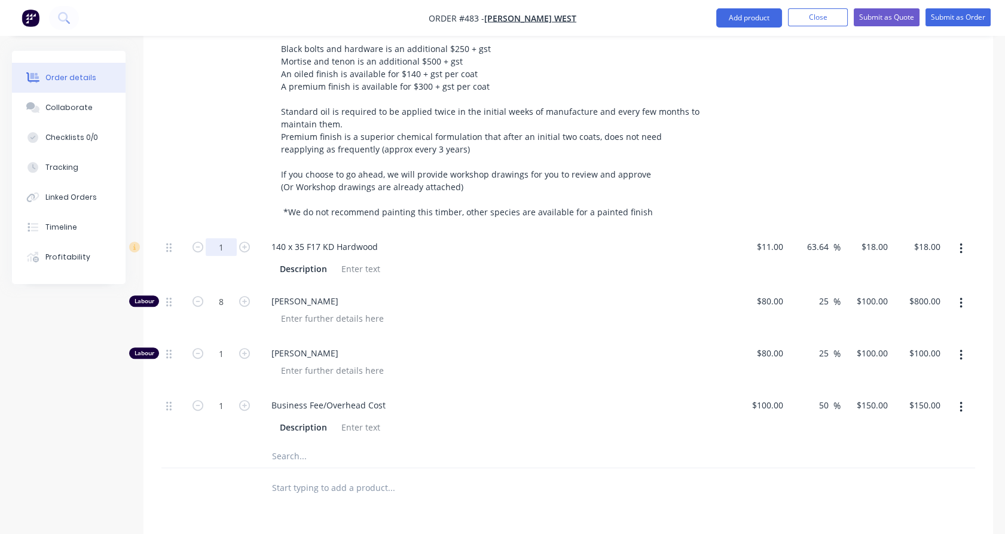
click at [224, 238] on input "1" at bounding box center [221, 247] width 31 height 18
type input "16"
type input "$288.00"
click at [224, 153] on div "1" at bounding box center [221, 79] width 72 height 303
click at [195, 296] on icon "button" at bounding box center [197, 301] width 11 height 11
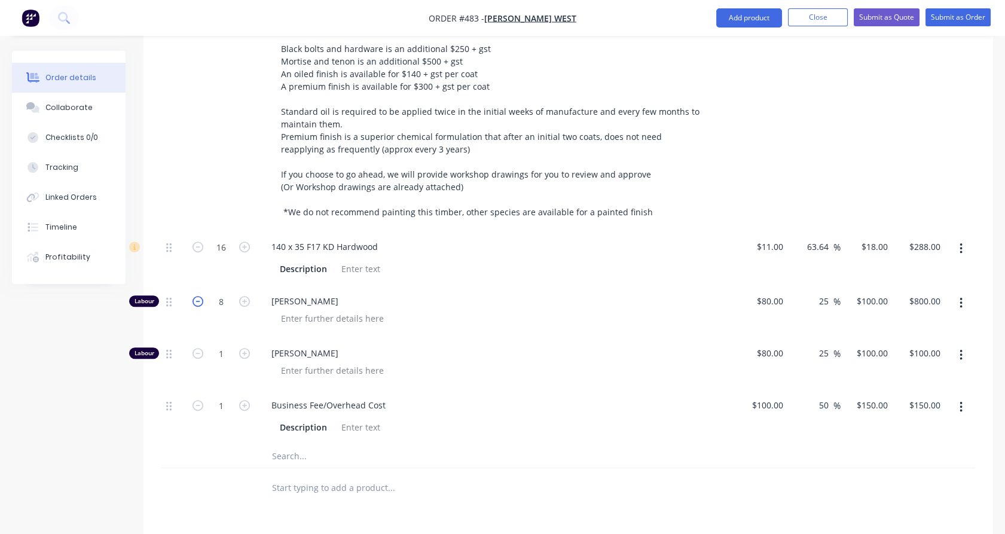
type input "7"
type input "$700.00"
click at [195, 296] on icon "button" at bounding box center [197, 301] width 11 height 11
type input "6"
type input "$600.00"
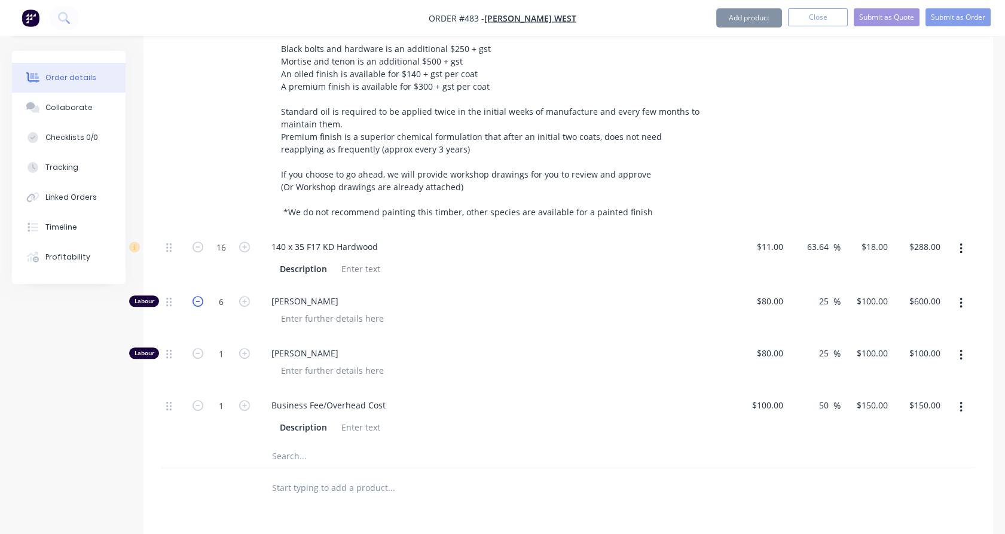
click at [195, 296] on icon "button" at bounding box center [197, 301] width 11 height 11
type input "5"
type input "$500.00"
click at [195, 296] on icon "button" at bounding box center [197, 301] width 11 height 11
type input "4"
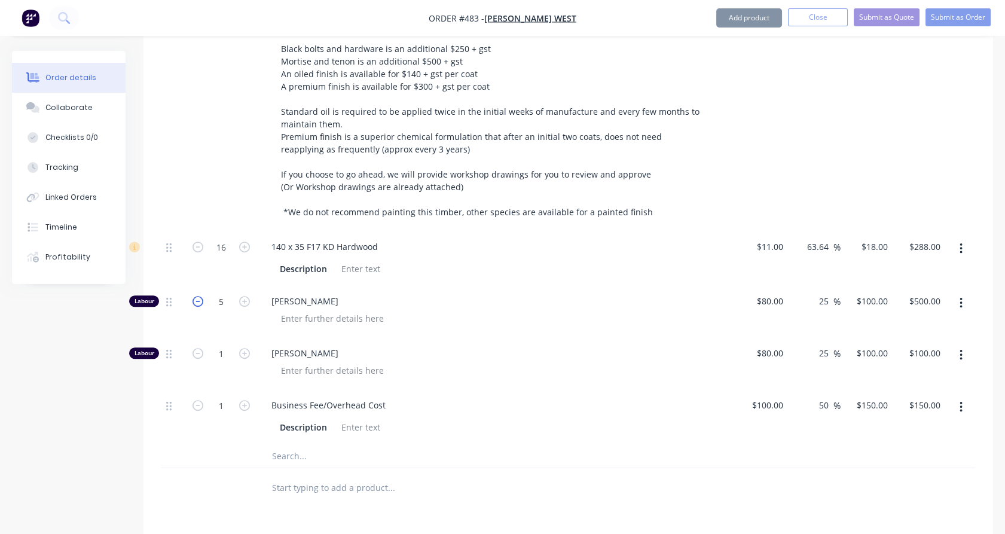
type input "$400.00"
click at [221, 396] on input "1" at bounding box center [221, 405] width 31 height 18
type input "4.5"
type input "$675.00"
click at [225, 347] on div "1" at bounding box center [221, 363] width 72 height 52
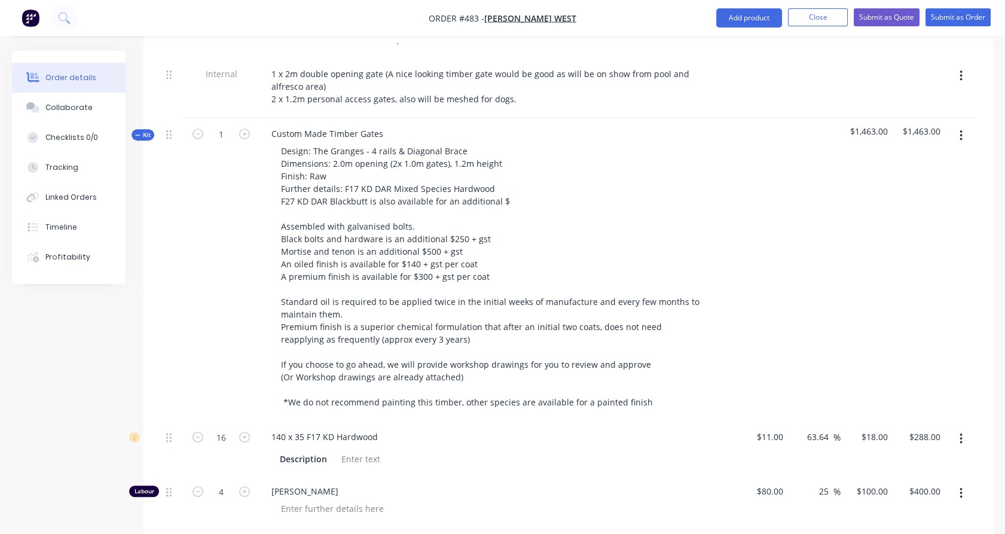
scroll to position [1025, 0]
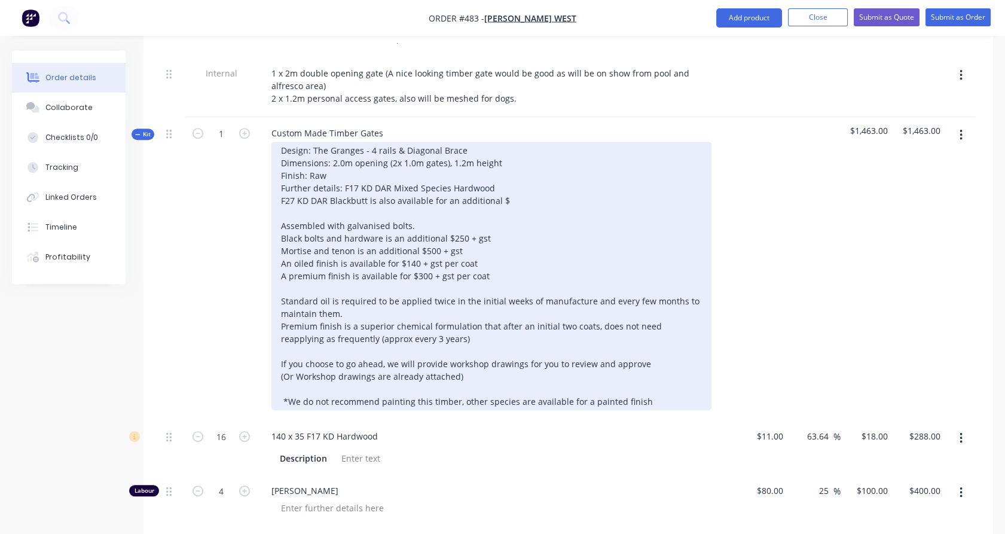
click at [513, 161] on div "Design: The Granges - 4 rails & Diagonal Brace Dimensions: 2.0m opening (2x 1.0…" at bounding box center [491, 276] width 440 height 268
click at [455, 201] on div "Design: The Granges - 4 rails & Diagonal Brace Dimensions: 2.0m opening (2x 1.0…" at bounding box center [491, 276] width 440 height 268
click at [350, 344] on div "Design: The Granges - 4 rails & Diagonal Brace Dimensions: 2.0m opening (2x 1.0…" at bounding box center [491, 276] width 440 height 268
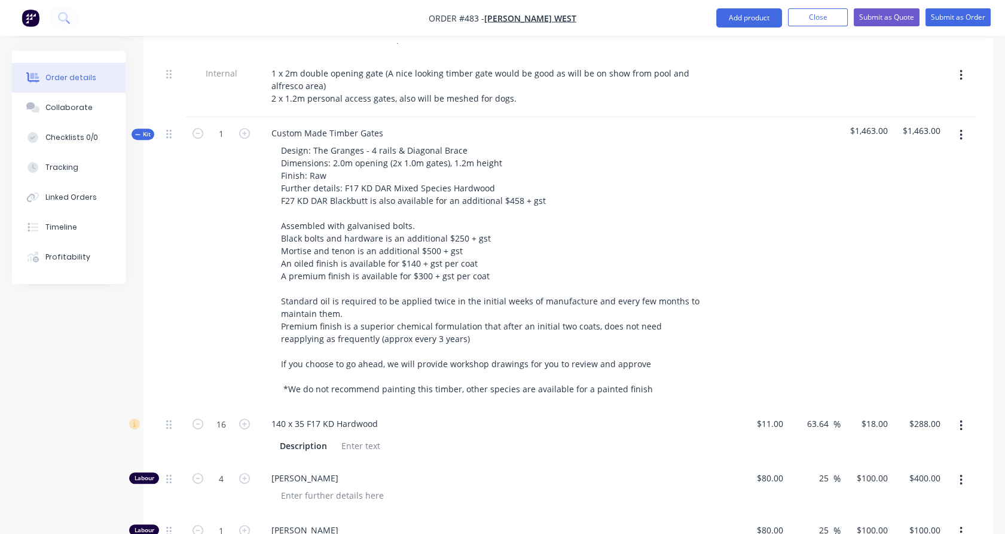
click at [230, 191] on div "1" at bounding box center [221, 262] width 72 height 290
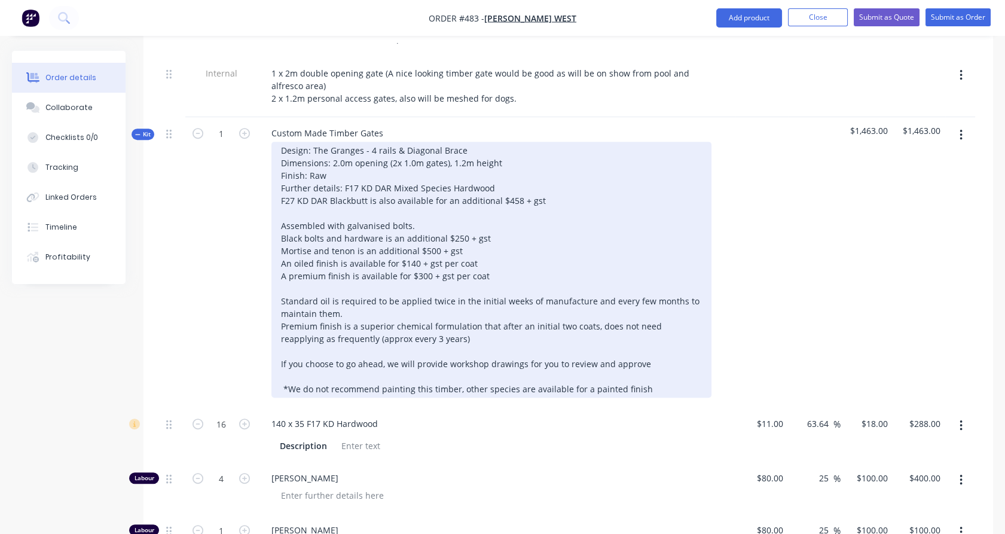
click at [427, 185] on div "Design: The Granges - 4 rails & Diagonal Brace Dimensions: 2.0m opening (2x 1.0…" at bounding box center [491, 270] width 440 height 256
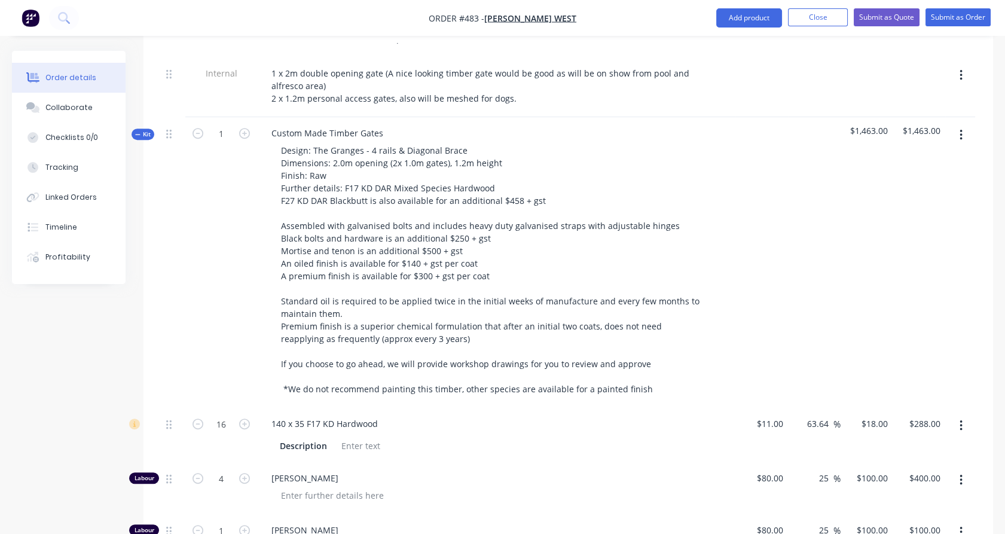
click at [962, 124] on button "button" at bounding box center [961, 135] width 28 height 22
click at [926, 206] on div "Duplicate" at bounding box center [918, 214] width 92 height 17
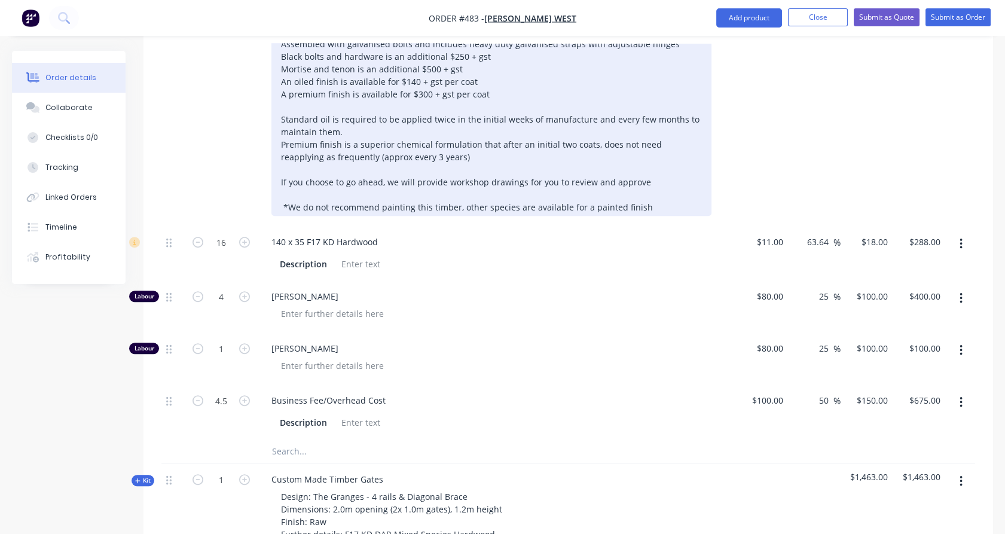
scroll to position [1207, 0]
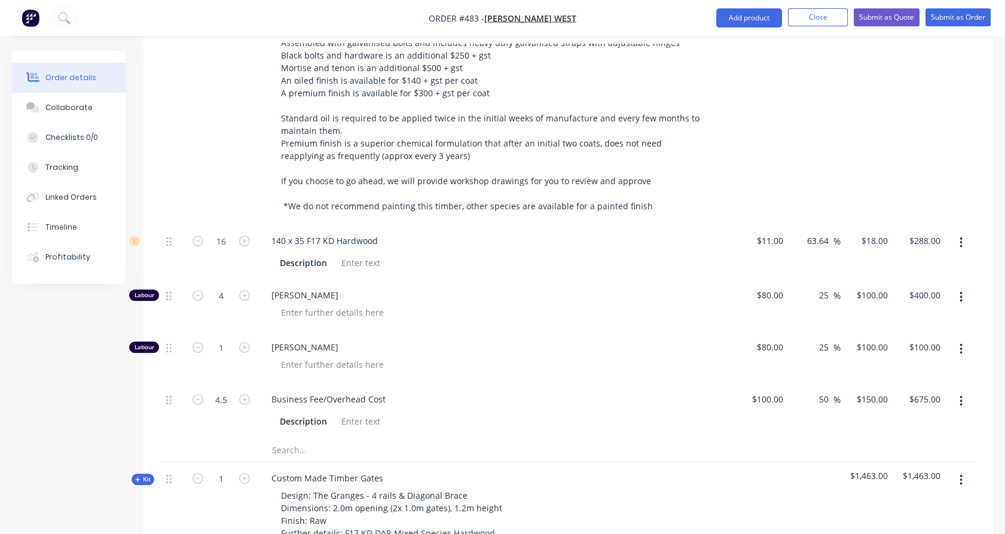
click at [296, 438] on input "text" at bounding box center [390, 450] width 239 height 24
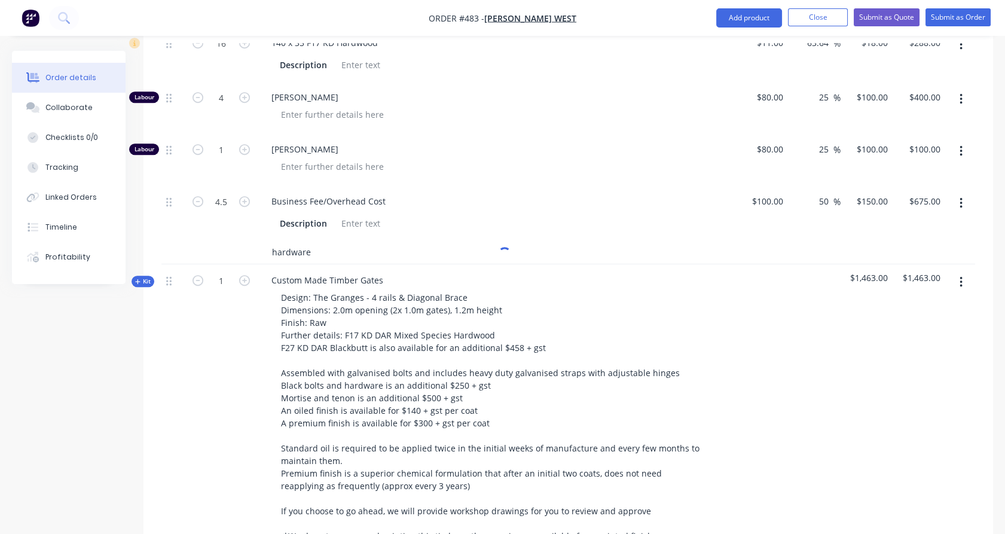
scroll to position [1406, 0]
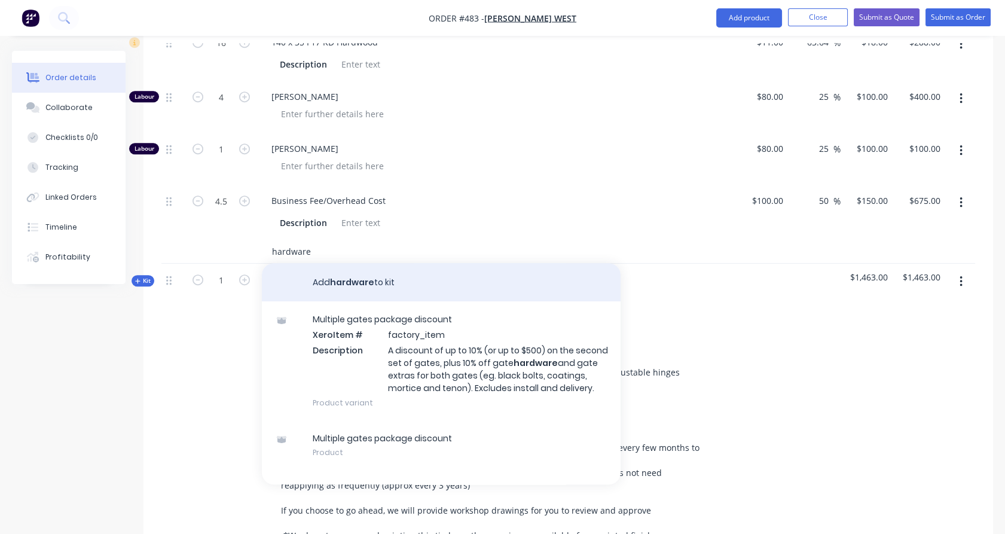
type input "hardware"
click at [387, 263] on button "Add hardware to kit" at bounding box center [441, 282] width 359 height 38
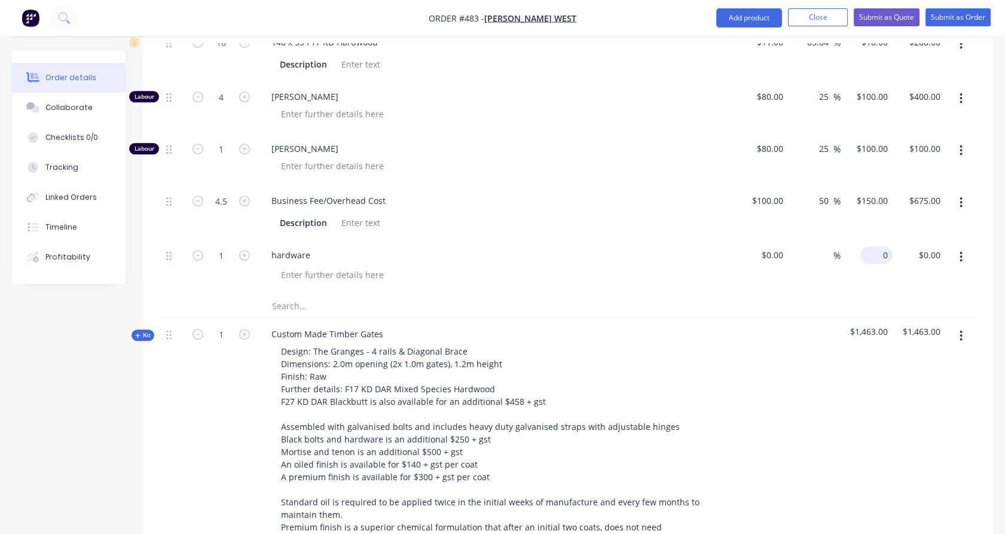
click at [873, 239] on div "0 $0.00" at bounding box center [866, 266] width 53 height 54
type input "$310.00"
click at [875, 246] on div "$310.00 310" at bounding box center [866, 266] width 53 height 54
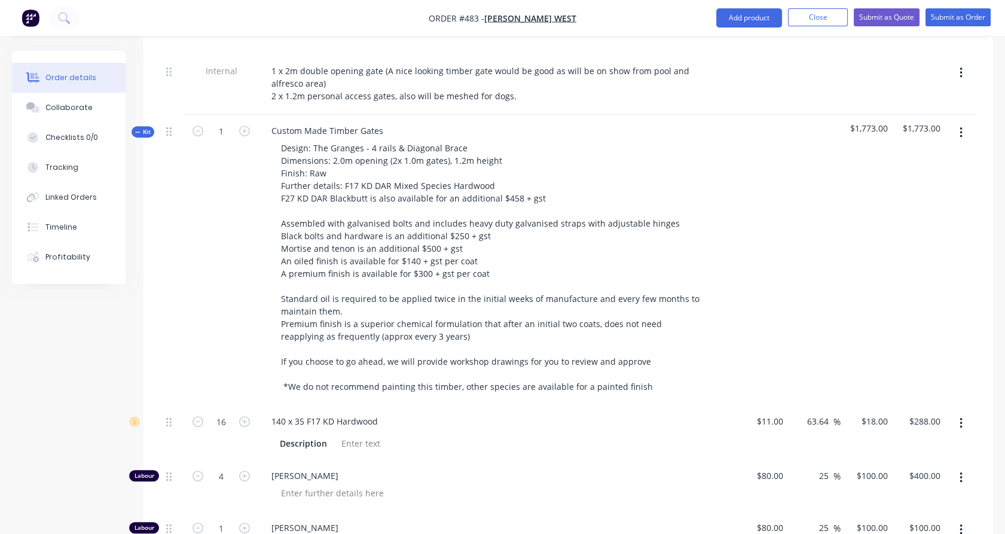
scroll to position [1023, 0]
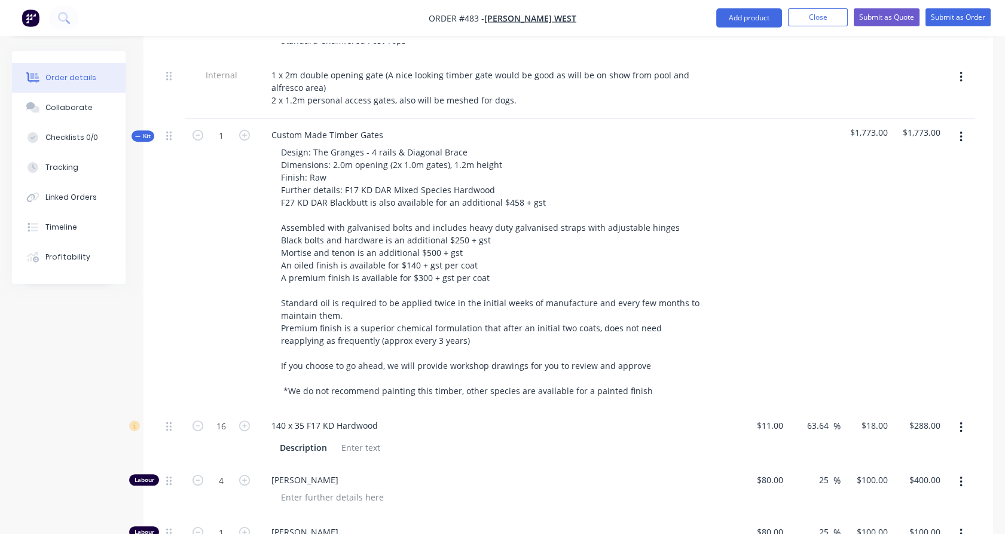
click at [145, 132] on span "Kit" at bounding box center [143, 136] width 16 height 9
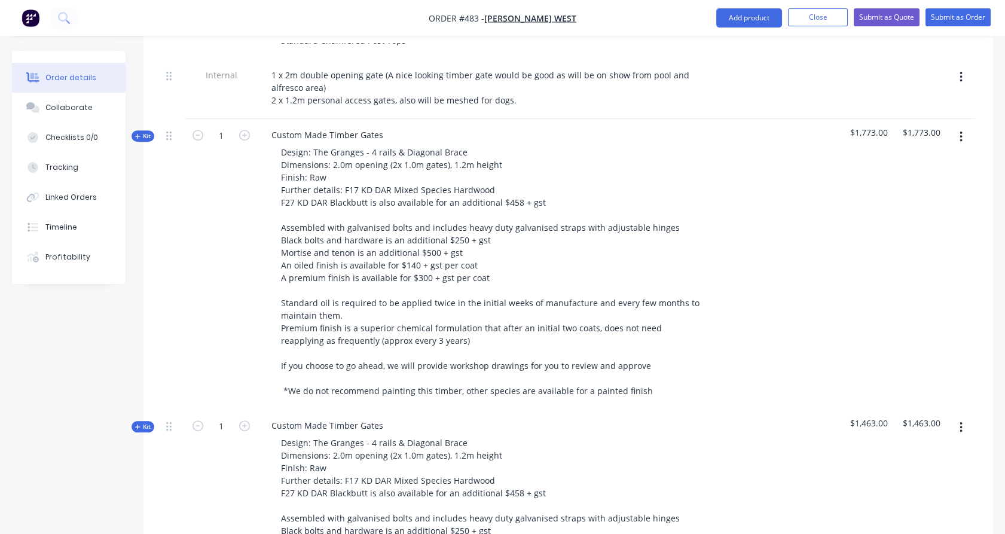
click at [143, 422] on span "Kit" at bounding box center [143, 426] width 16 height 9
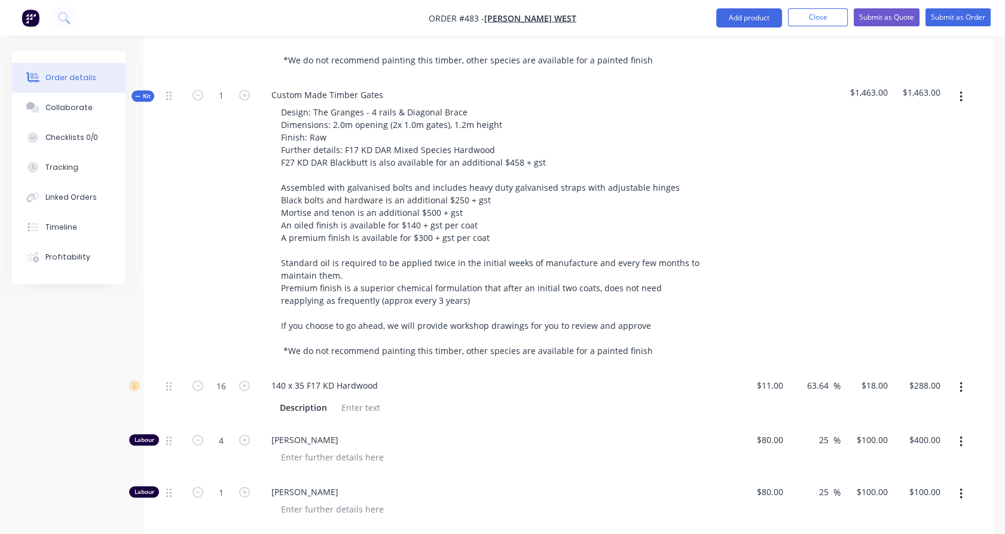
scroll to position [1354, 0]
click at [224, 375] on input "16" at bounding box center [221, 384] width 31 height 18
type input "9.5"
type input "$171.00"
click at [225, 323] on div "1" at bounding box center [221, 223] width 72 height 290
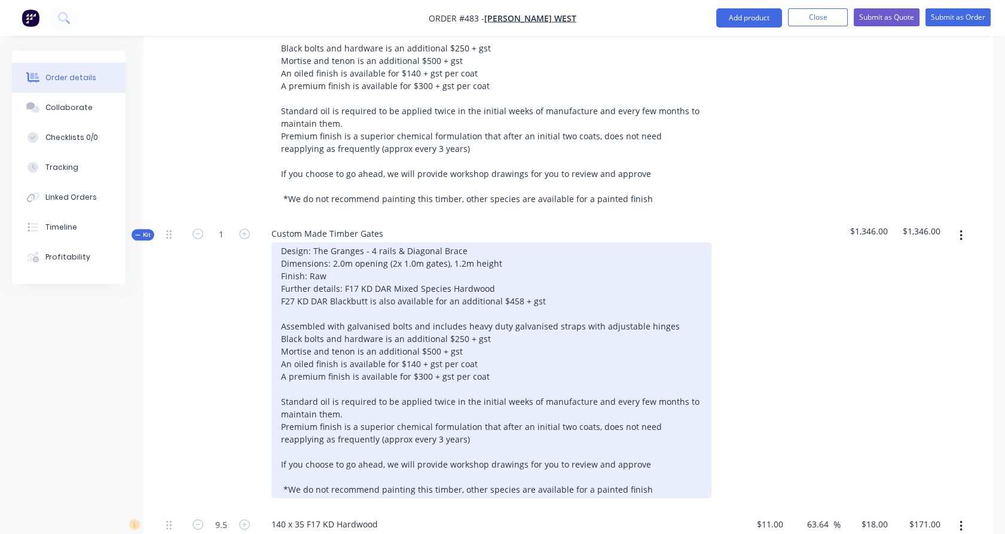
scroll to position [1243, 0]
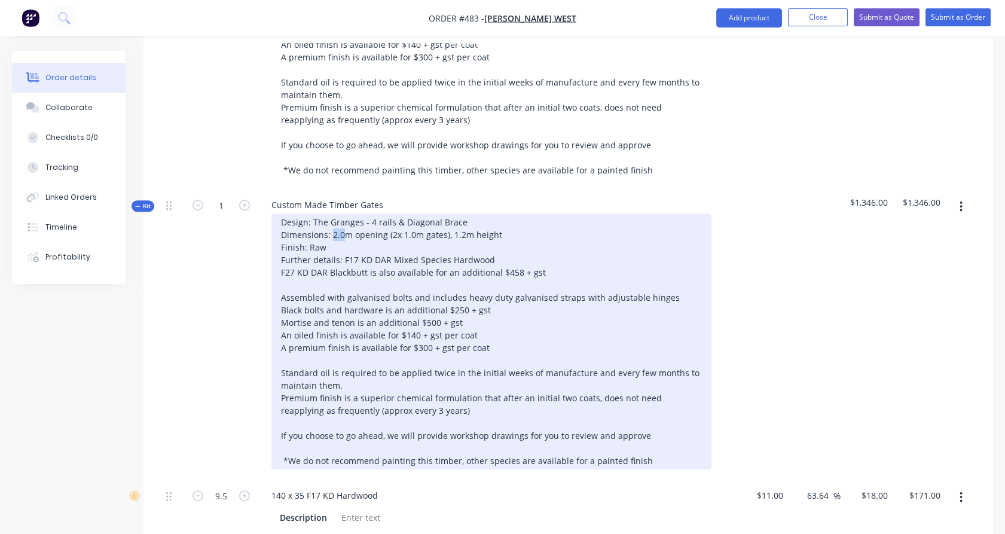
drag, startPoint x: 341, startPoint y: 199, endPoint x: 332, endPoint y: 200, distance: 9.6
click at [332, 213] on div "Design: The Granges - 4 rails & Diagonal Brace Dimensions: 2.0m opening (2x 1.0…" at bounding box center [491, 341] width 440 height 256
drag, startPoint x: 386, startPoint y: 200, endPoint x: 445, endPoint y: 201, distance: 59.2
click at [445, 213] on div "Design: The Granges - 4 rails & Diagonal Brace Dimensions: 1.2m opening (2x 1.0…" at bounding box center [491, 341] width 440 height 256
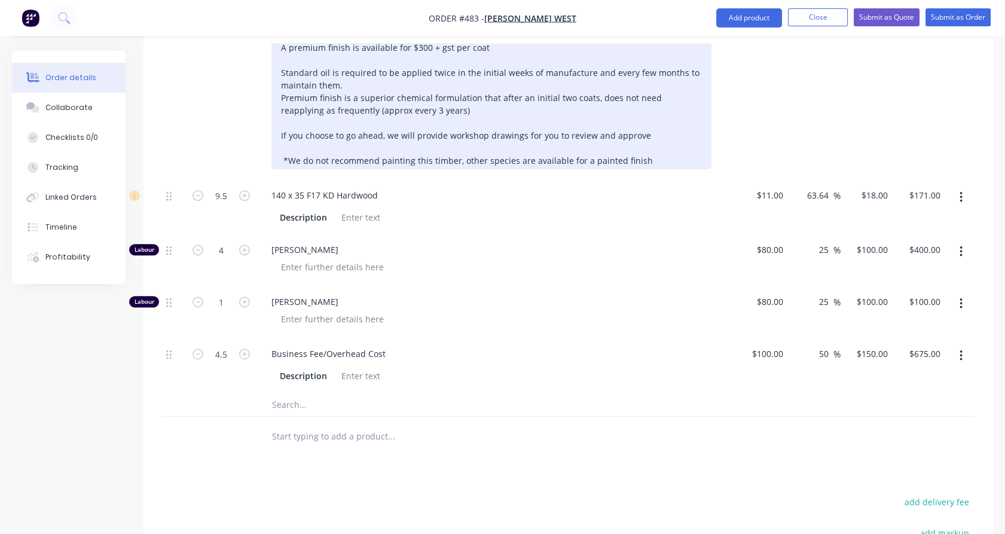
scroll to position [1614, 0]
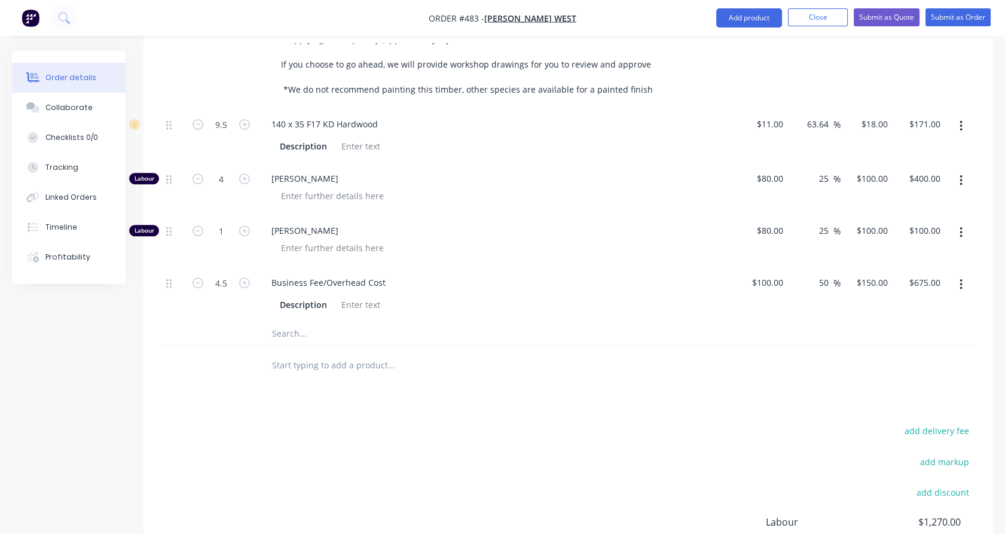
click at [338, 353] on input "text" at bounding box center [390, 365] width 239 height 24
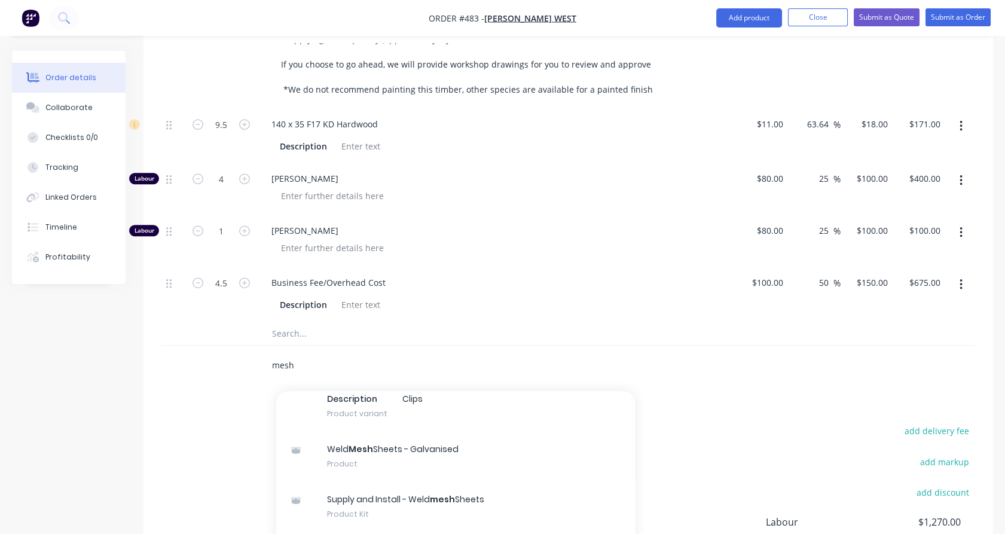
scroll to position [733, 0]
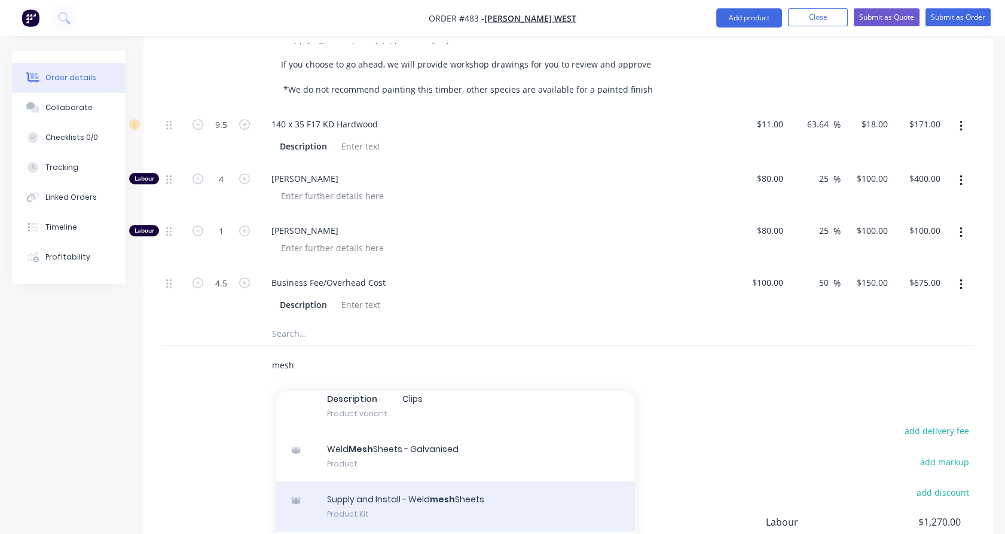
type input "mesh"
click at [354, 481] on div "Supply and Install - Weld mesh Sheets Product Kit" at bounding box center [455, 506] width 359 height 50
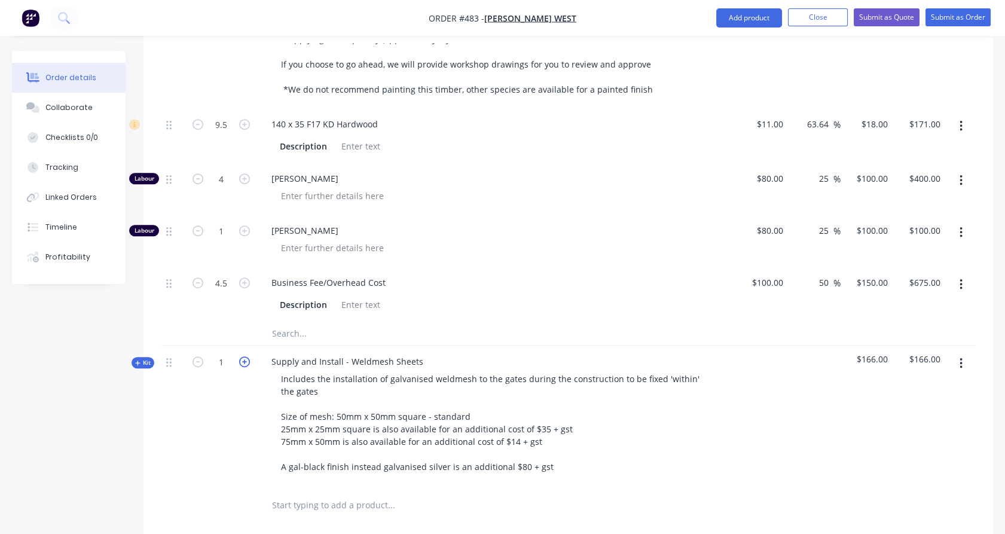
click at [246, 356] on icon "button" at bounding box center [244, 361] width 11 height 11
type input "2"
click at [241, 282] on div "4.5" at bounding box center [221, 294] width 72 height 54
click at [273, 321] on input "text" at bounding box center [390, 333] width 239 height 24
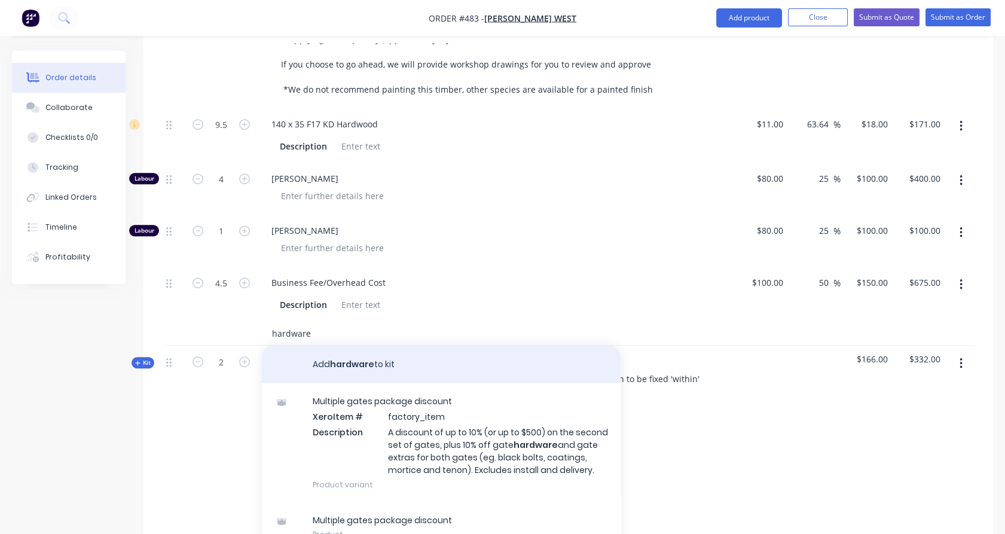
type input "hardware"
click at [378, 345] on button "Add hardware to kit" at bounding box center [441, 364] width 359 height 38
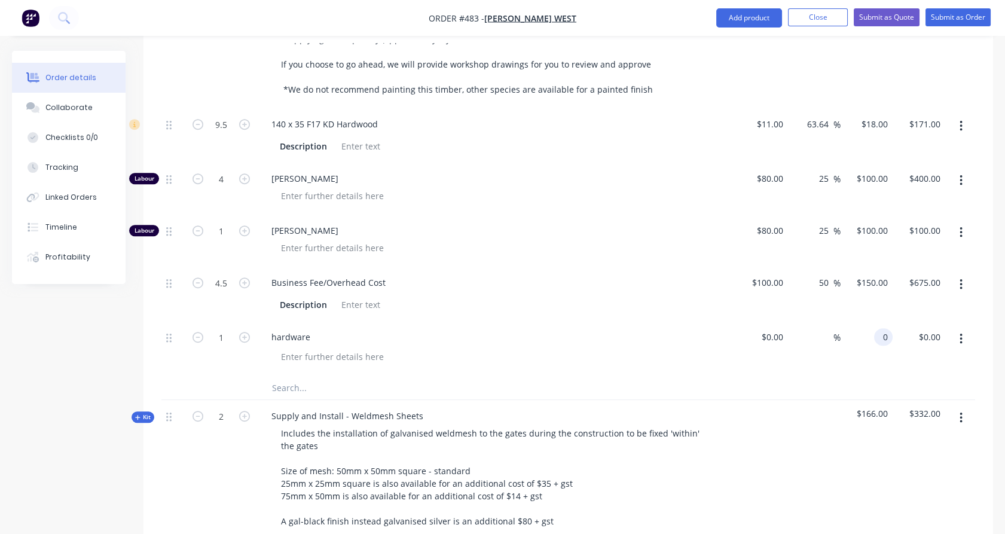
click at [882, 328] on input "0" at bounding box center [886, 336] width 14 height 17
type input "$165.00"
click at [880, 335] on div "$165.00 165" at bounding box center [866, 348] width 53 height 54
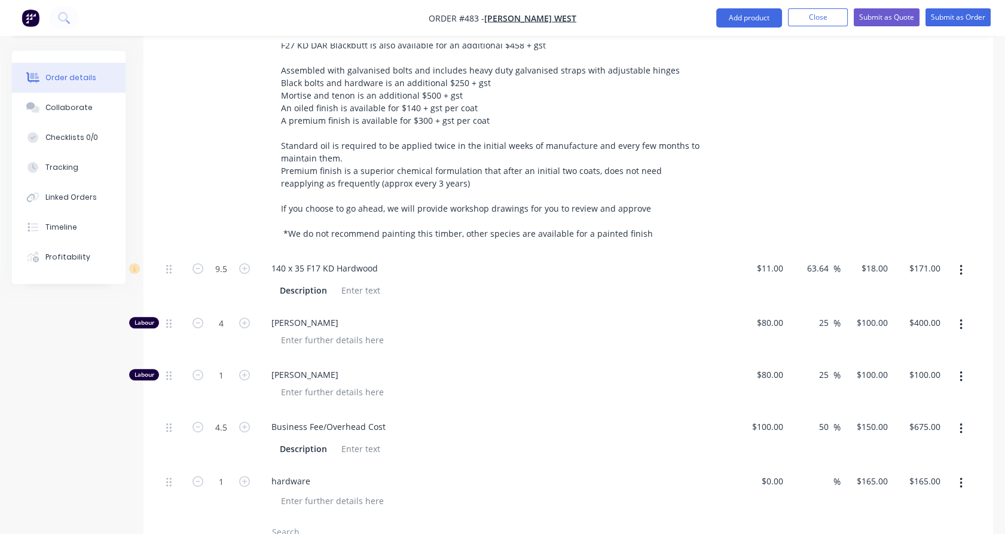
scroll to position [1469, 0]
click at [200, 319] on icon "button" at bounding box center [197, 324] width 11 height 11
type input "3"
type input "$300.00"
click at [201, 423] on icon "button" at bounding box center [197, 428] width 11 height 11
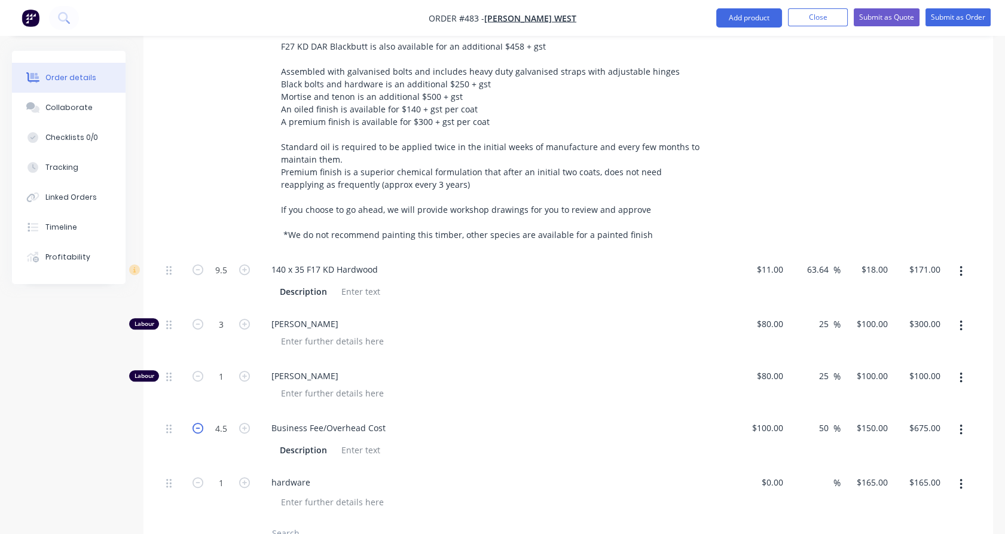
type input "3.5"
type input "$525.00"
click at [213, 419] on input "3.5" at bounding box center [221, 428] width 31 height 18
type input "3"
type input "$450.00"
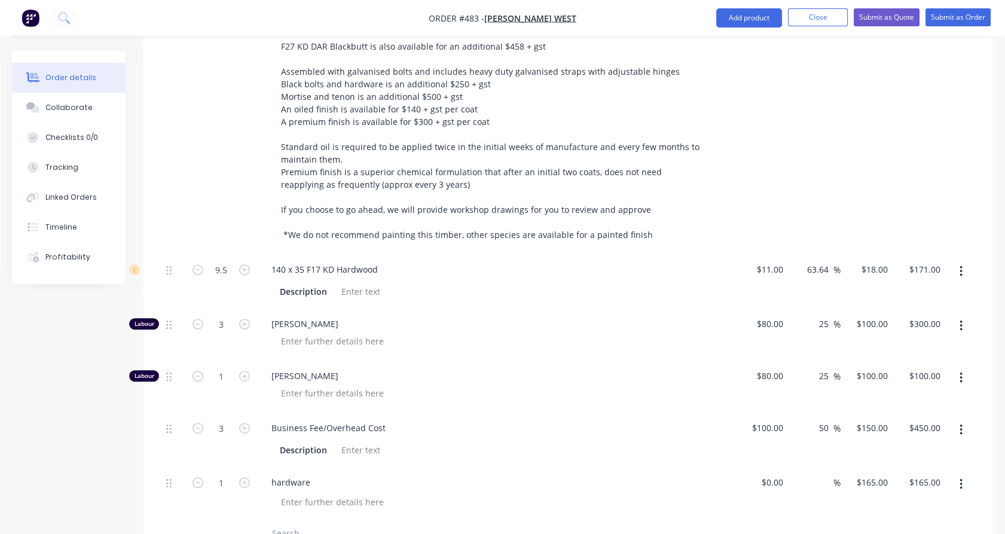
click at [210, 466] on div "1" at bounding box center [221, 493] width 72 height 54
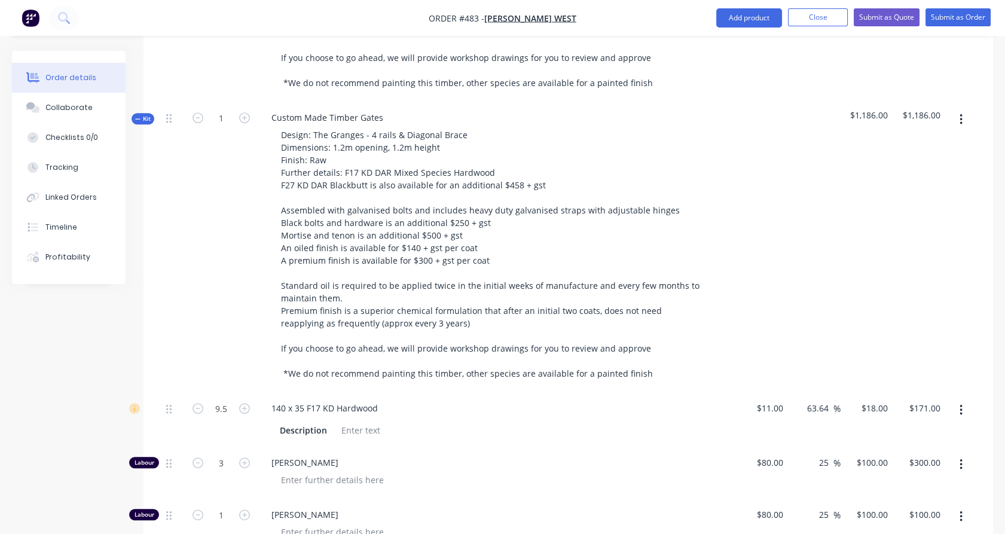
scroll to position [1463, 0]
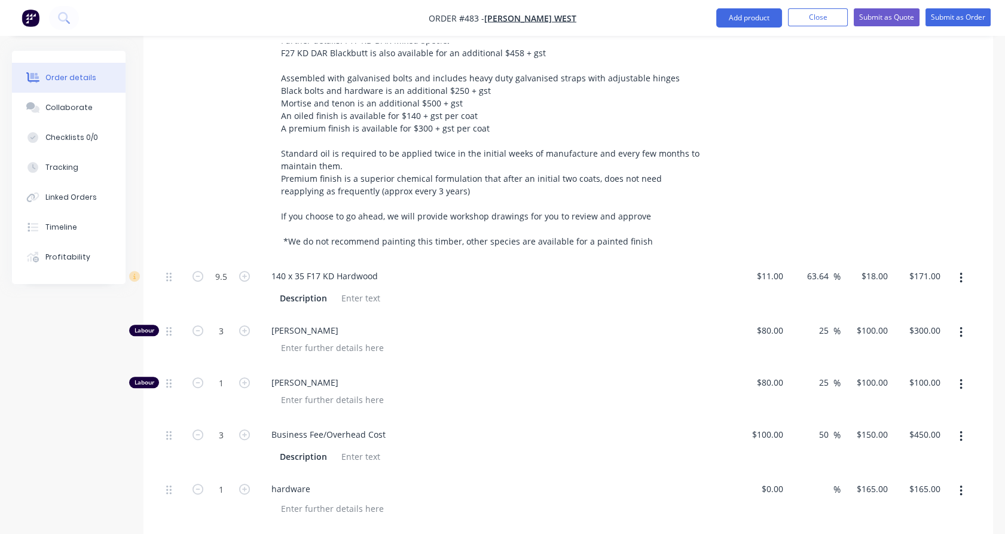
click at [223, 314] on div "3" at bounding box center [221, 340] width 72 height 52
click at [224, 322] on input "3" at bounding box center [221, 331] width 31 height 18
type input "2.25"
type input "$225.00"
click at [228, 261] on div "9.5" at bounding box center [221, 287] width 72 height 54
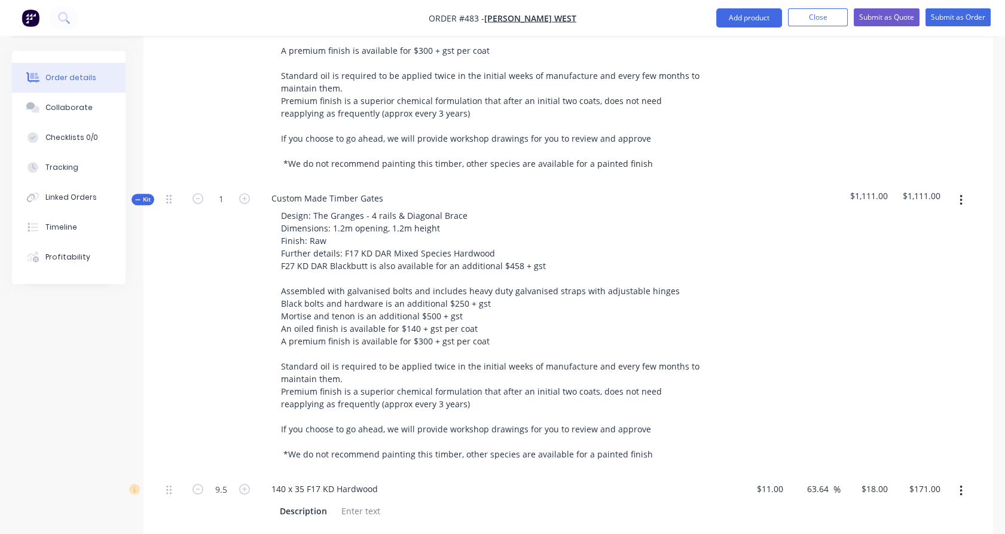
scroll to position [1246, 0]
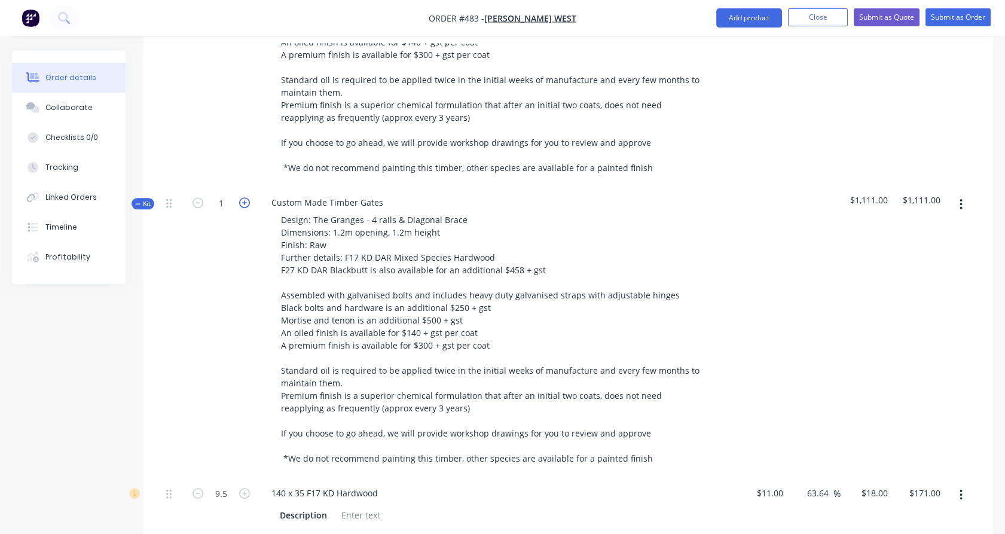
click at [245, 197] on icon "button" at bounding box center [244, 202] width 11 height 11
type input "2"
type input "19"
type input "$342.00"
type input "4.5"
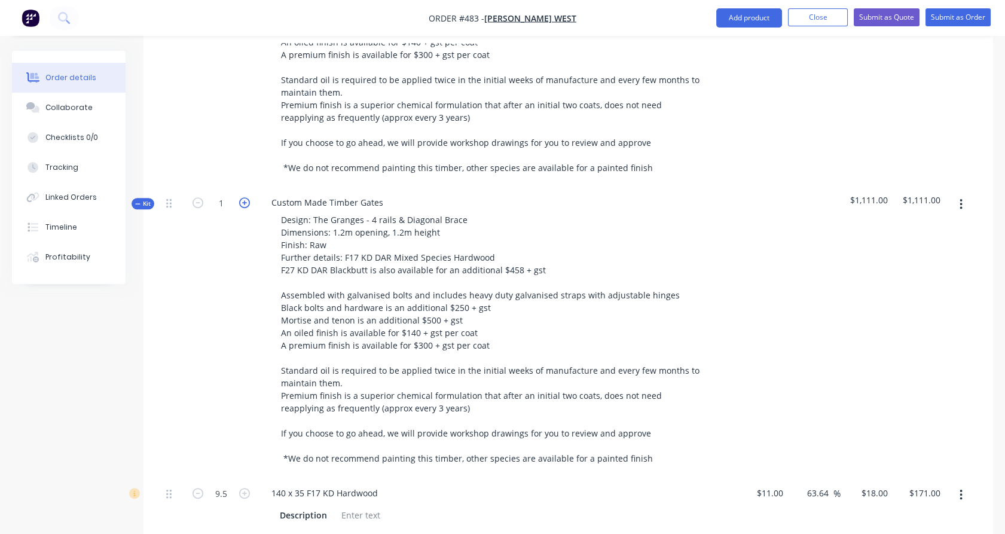
type input "$450.00"
type input "2"
type input "$200.00"
type input "6"
type input "$900.00"
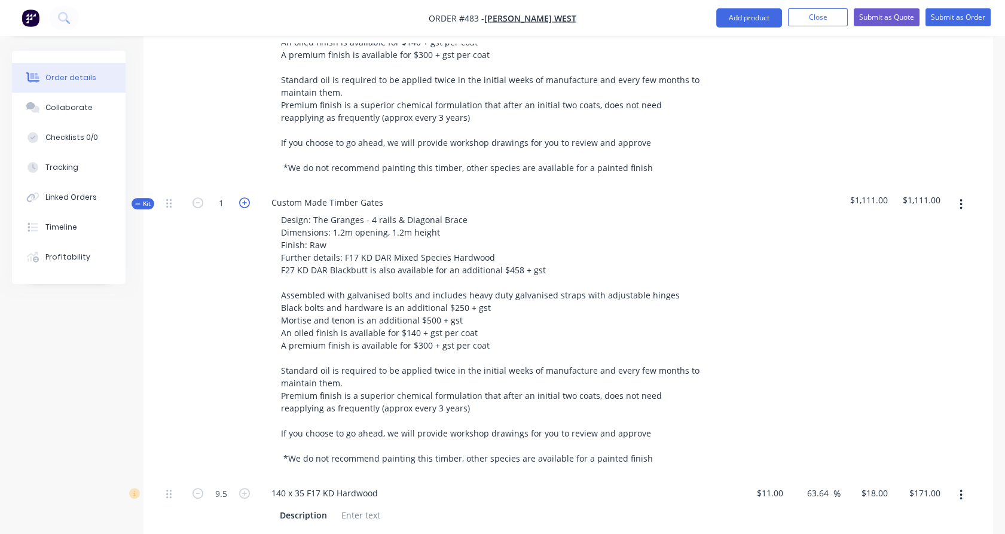
type input "2"
type input "$330.00"
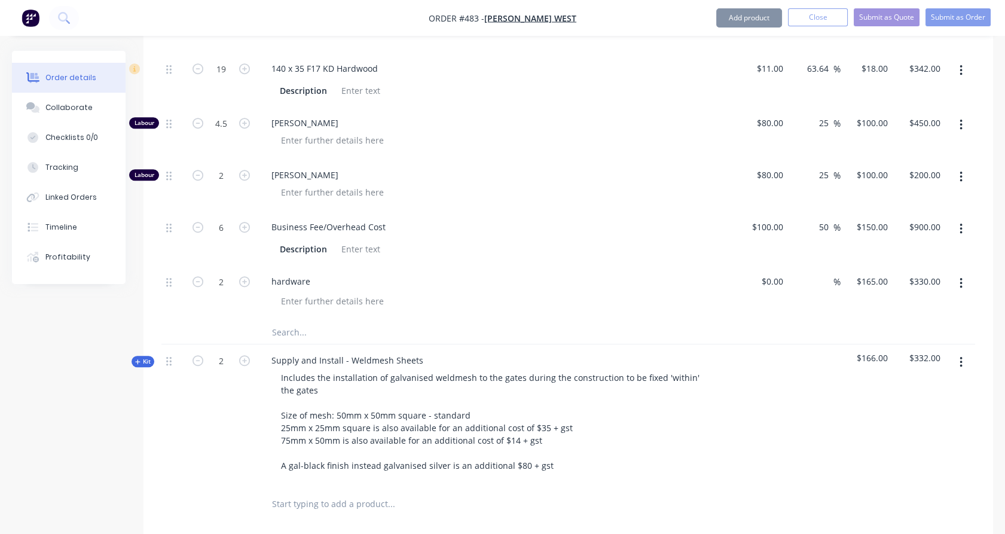
scroll to position [1730, 0]
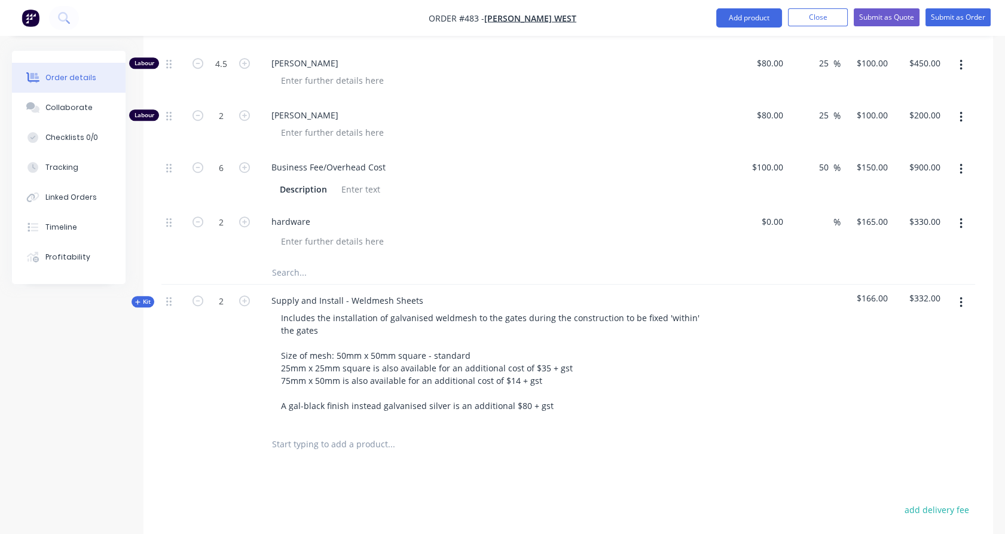
click at [302, 432] on input "text" at bounding box center [390, 444] width 239 height 24
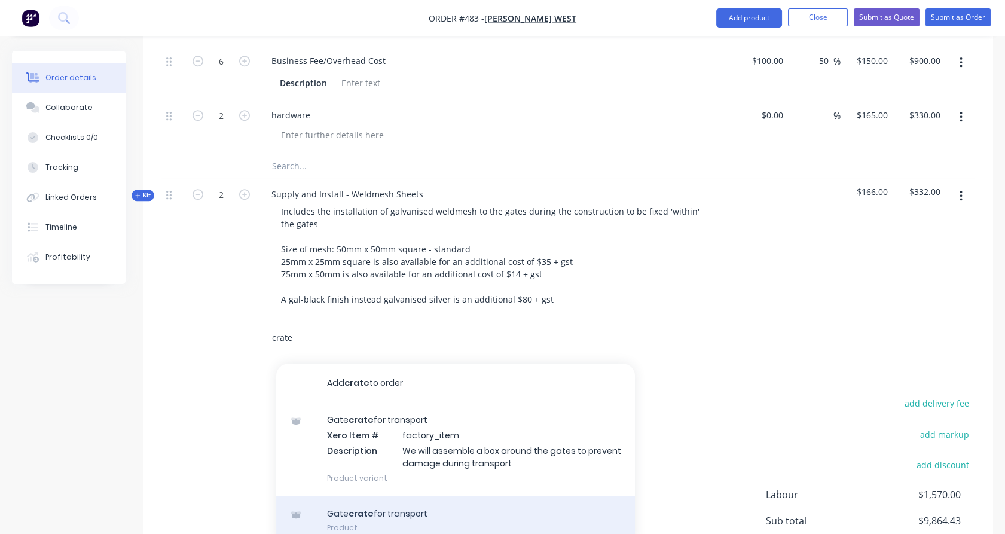
type input "crate"
click at [369, 496] on div "Gate crate for transport Product" at bounding box center [455, 521] width 359 height 50
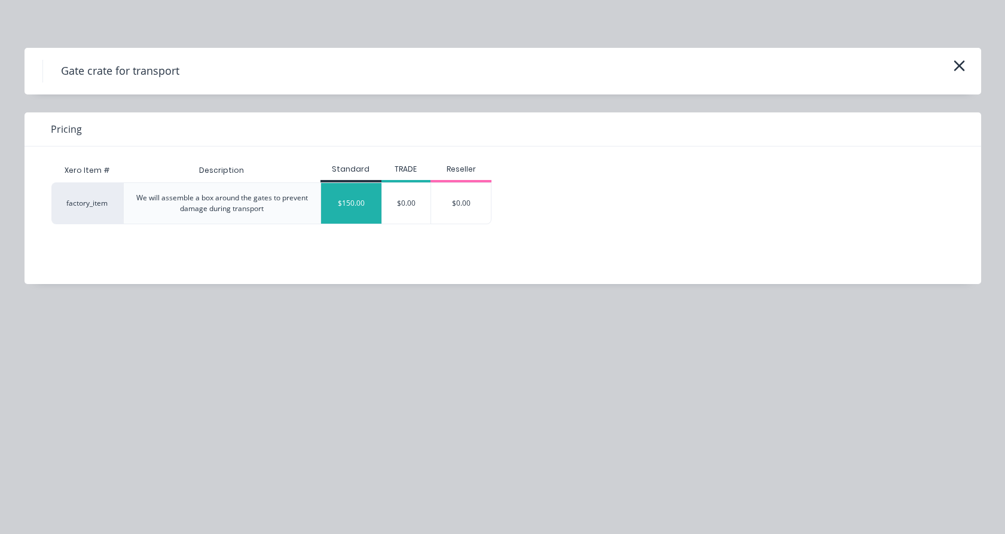
click at [360, 215] on div "$150.00" at bounding box center [351, 203] width 60 height 41
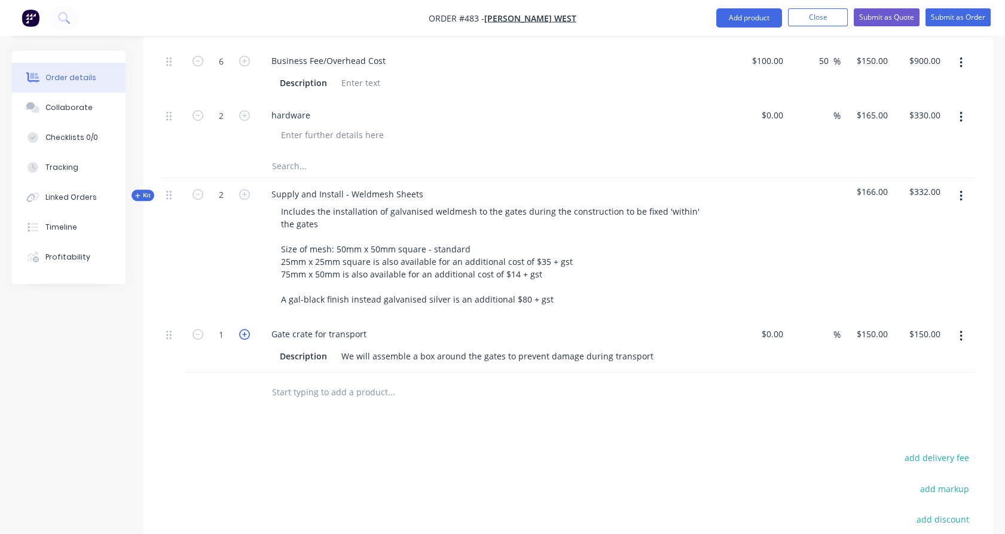
click at [246, 329] on icon "button" at bounding box center [244, 334] width 11 height 11
type input "2"
type input "$300.00"
click at [246, 329] on icon "button" at bounding box center [244, 334] width 11 height 11
type input "3"
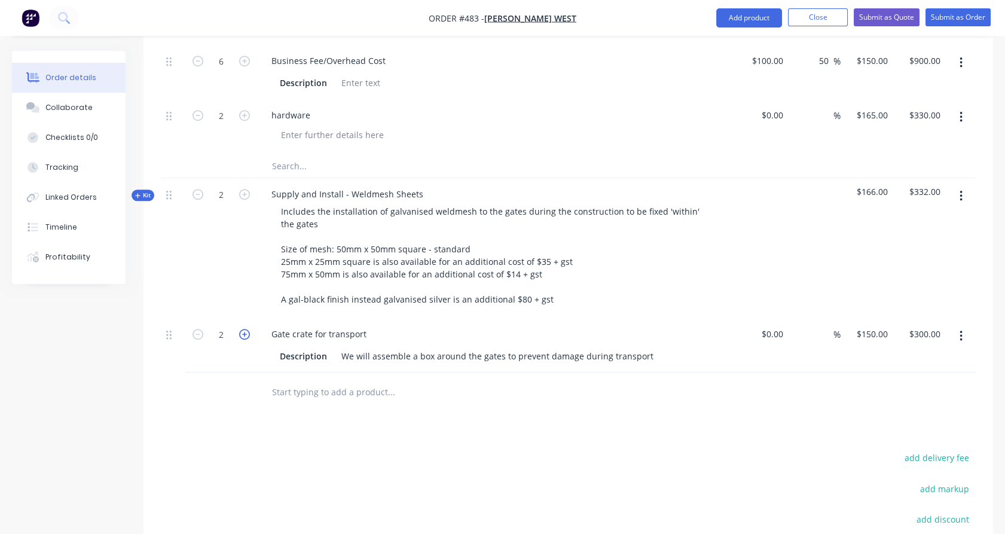
type input "$450.00"
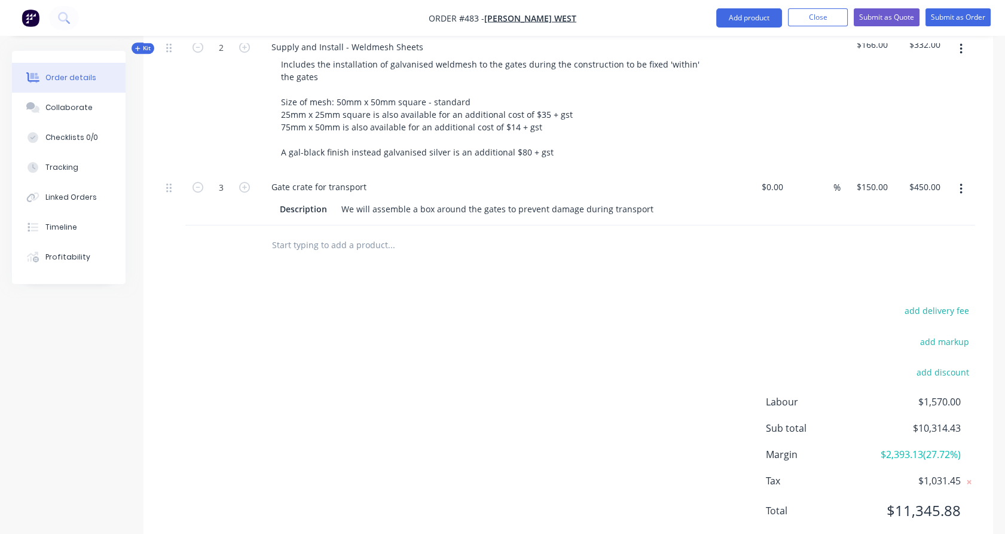
click at [304, 233] on input "text" at bounding box center [390, 245] width 239 height 24
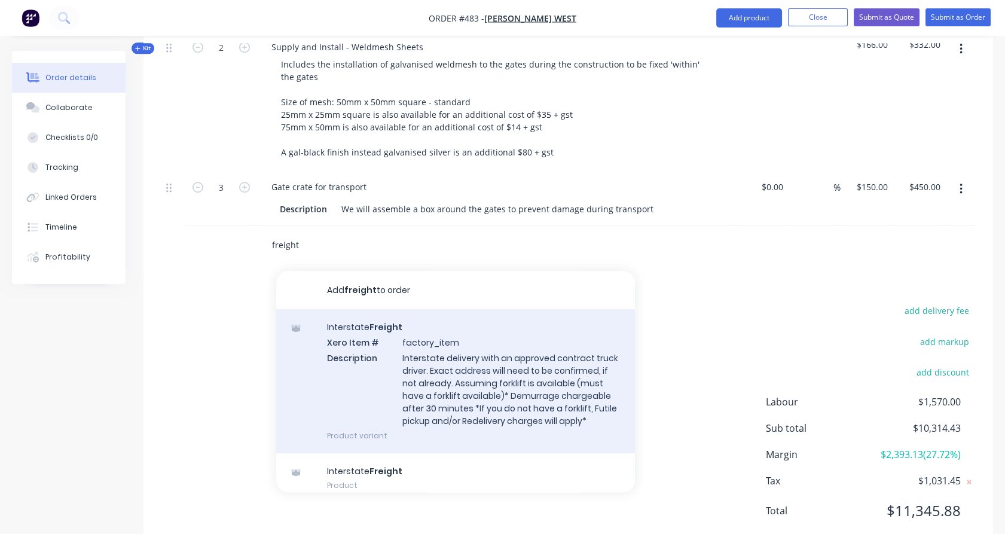
type input "freight"
click at [372, 325] on div "Interstate Freight Xero Item # factory_item Description Interstate delivery wit…" at bounding box center [455, 380] width 359 height 143
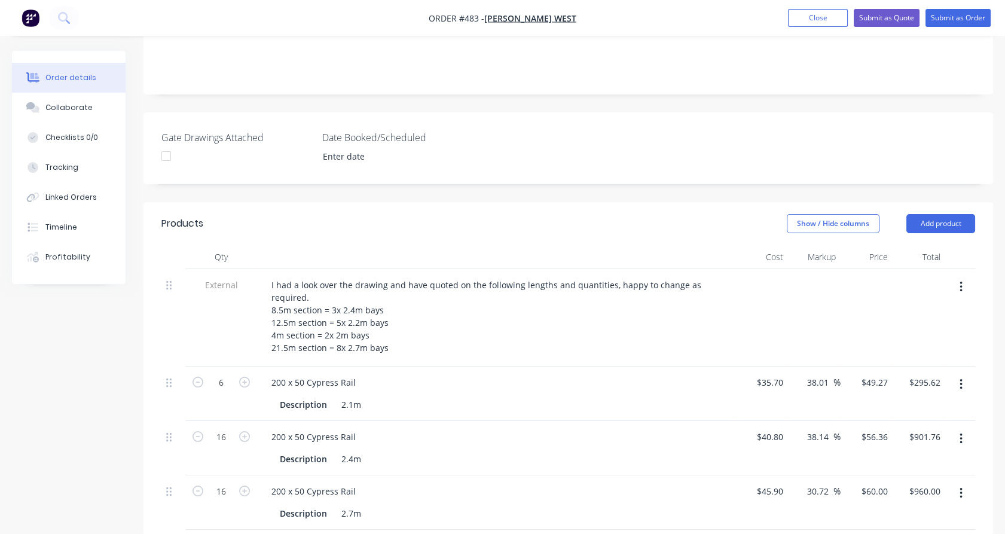
scroll to position [0, 0]
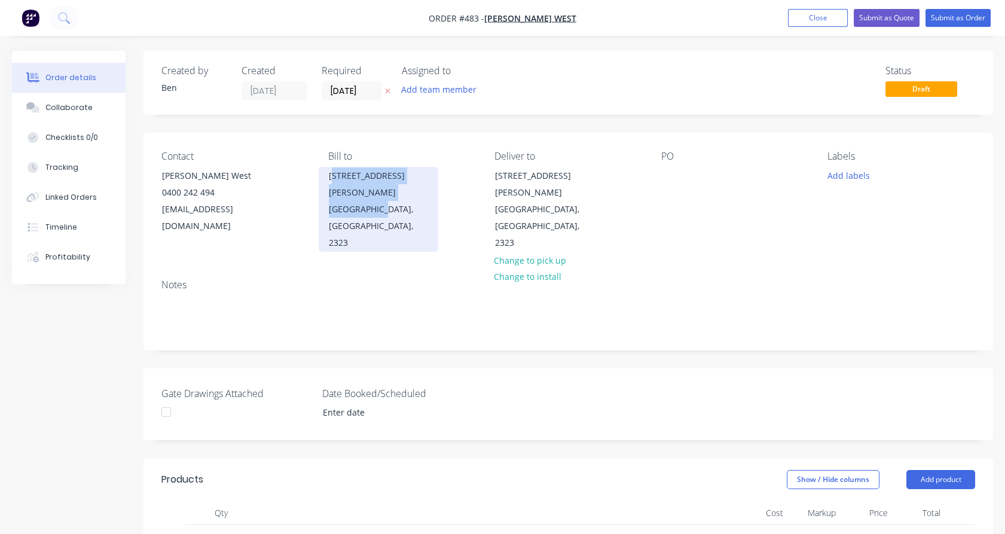
drag, startPoint x: 332, startPoint y: 173, endPoint x: 386, endPoint y: 192, distance: 57.3
click at [386, 192] on div "[STREET_ADDRESS][PERSON_NAME][PERSON_NAME]" at bounding box center [379, 209] width 120 height 85
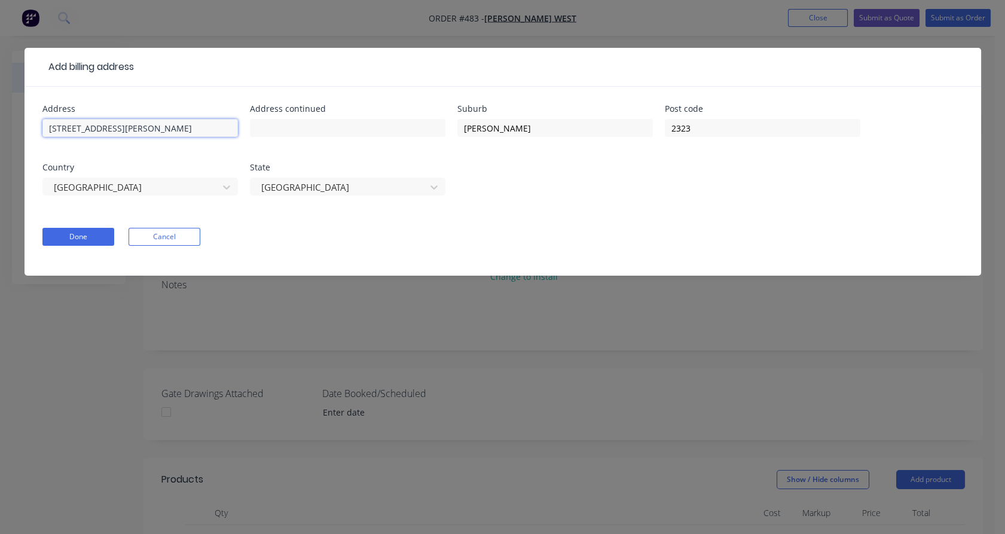
click at [204, 125] on input "[STREET_ADDRESS][PERSON_NAME]" at bounding box center [139, 128] width 195 height 18
click at [149, 259] on form "Address [STREET_ADDRESS][PERSON_NAME] Address continued Suburb [PERSON_NAME] Po…" at bounding box center [502, 190] width 921 height 171
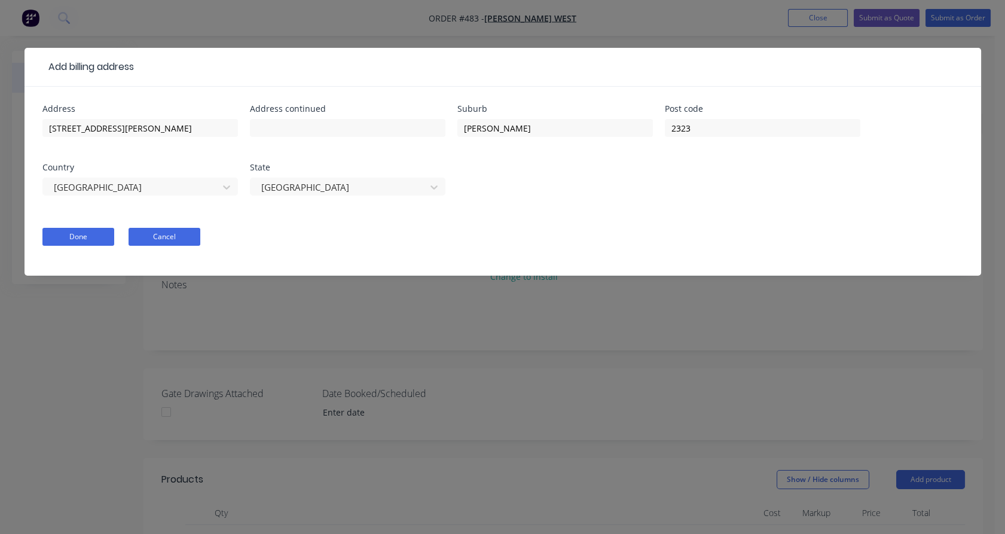
click at [177, 236] on button "Cancel" at bounding box center [165, 237] width 72 height 18
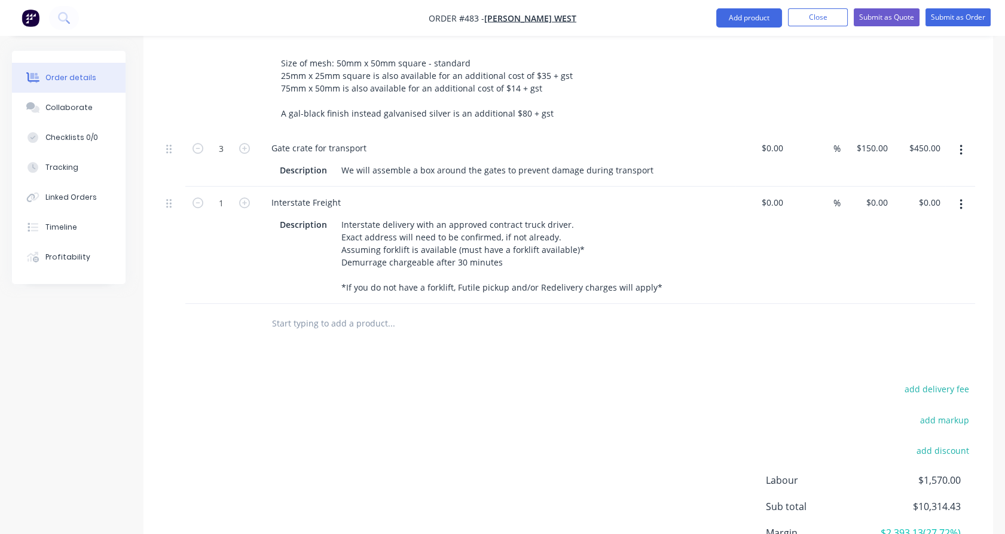
scroll to position [2100, 0]
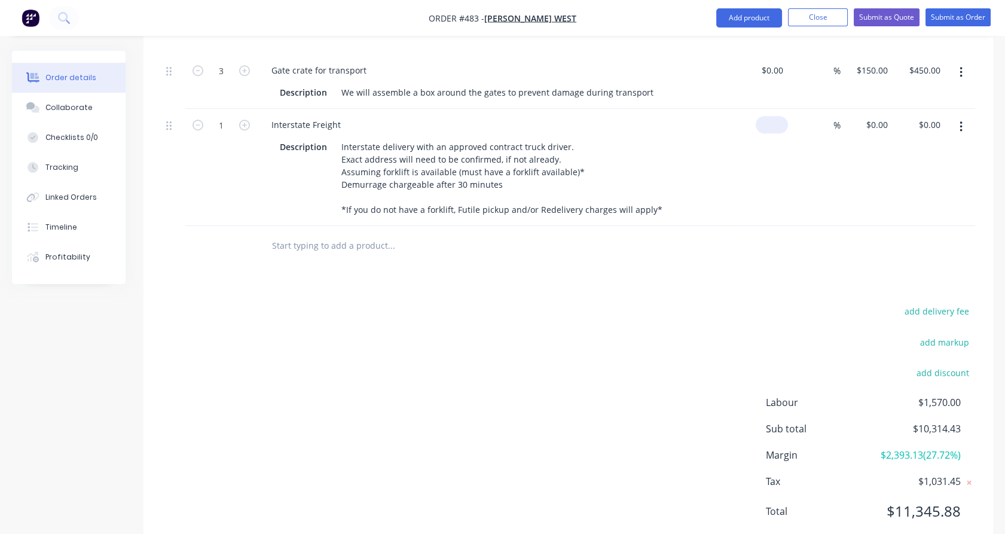
click at [776, 116] on input at bounding box center [773, 124] width 27 height 17
type input "$2,450.00"
click at [794, 125] on div "%" at bounding box center [813, 167] width 50 height 117
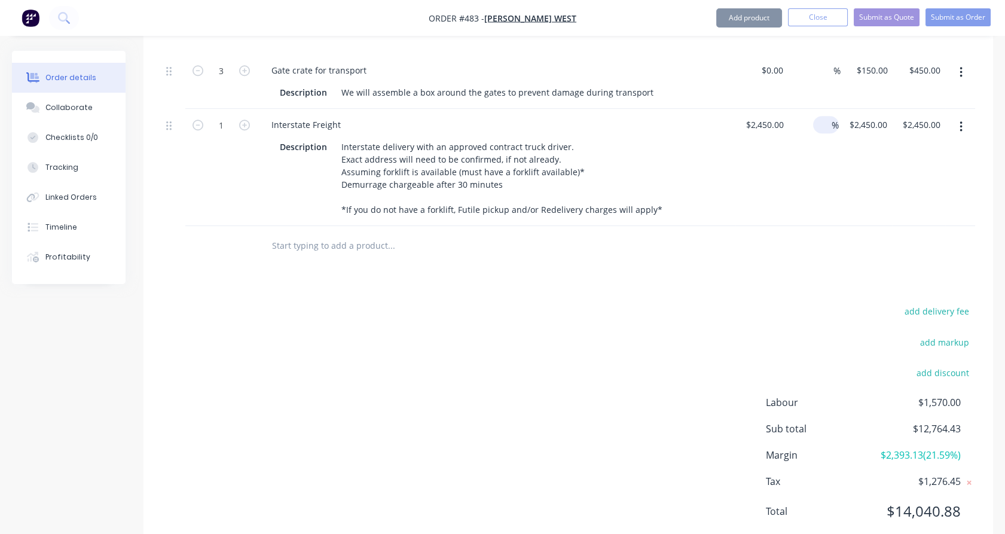
click at [814, 116] on div "%" at bounding box center [826, 124] width 26 height 17
type input "20"
type input "$2,940.00"
click at [812, 132] on div "20 20 %" at bounding box center [813, 167] width 50 height 117
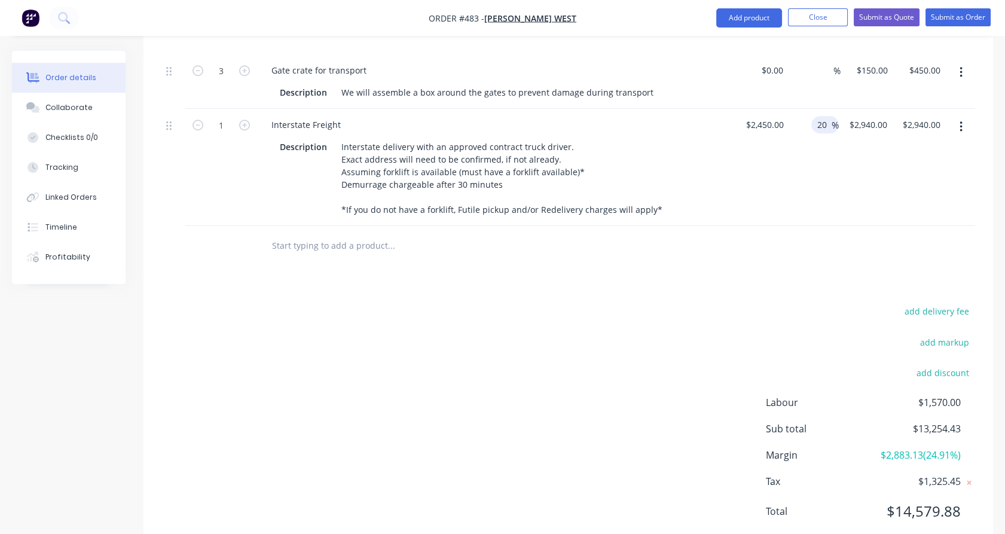
click at [826, 116] on input "20" at bounding box center [824, 124] width 16 height 17
type input "2"
type input "18"
click at [821, 136] on div "18 18 %" at bounding box center [813, 167] width 50 height 117
type input "$2,891.00"
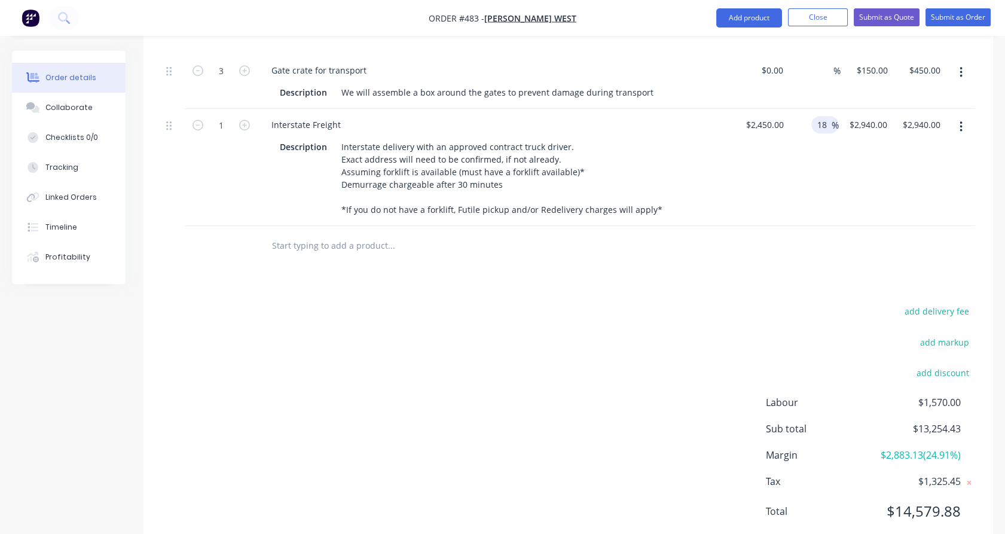
type input "$2,891.00"
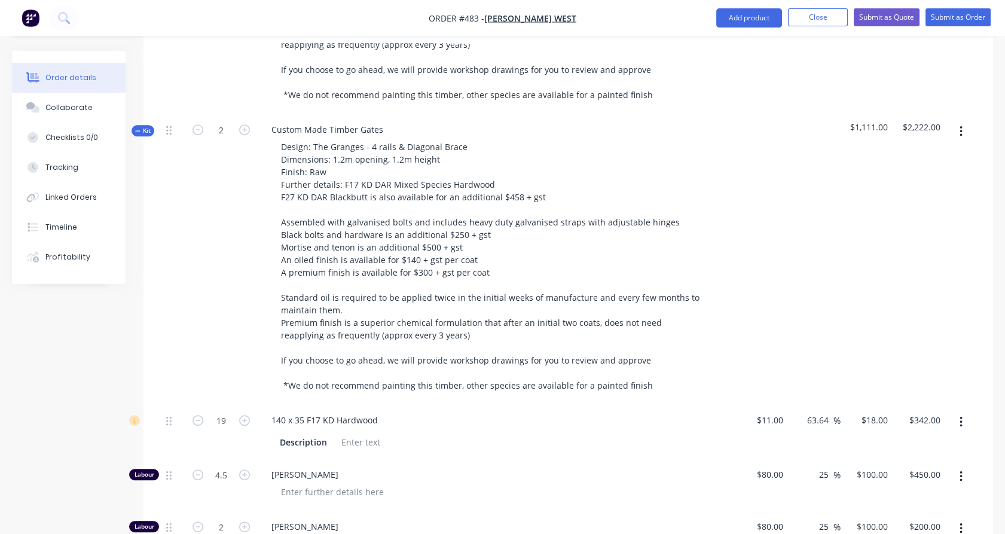
scroll to position [1317, 0]
click at [145, 128] on span "Kit" at bounding box center [143, 132] width 16 height 9
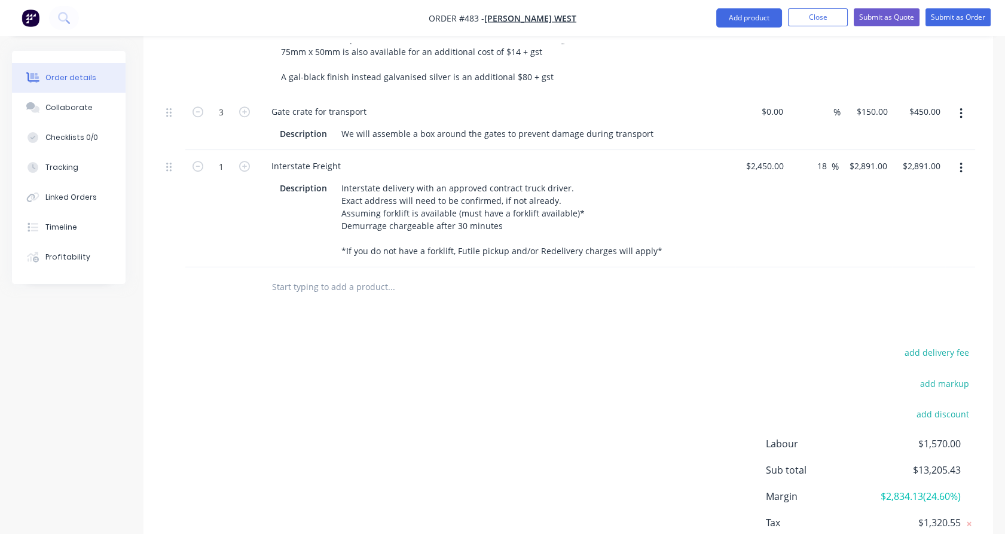
scroll to position [1766, 0]
click at [310, 276] on input "text" at bounding box center [390, 288] width 239 height 24
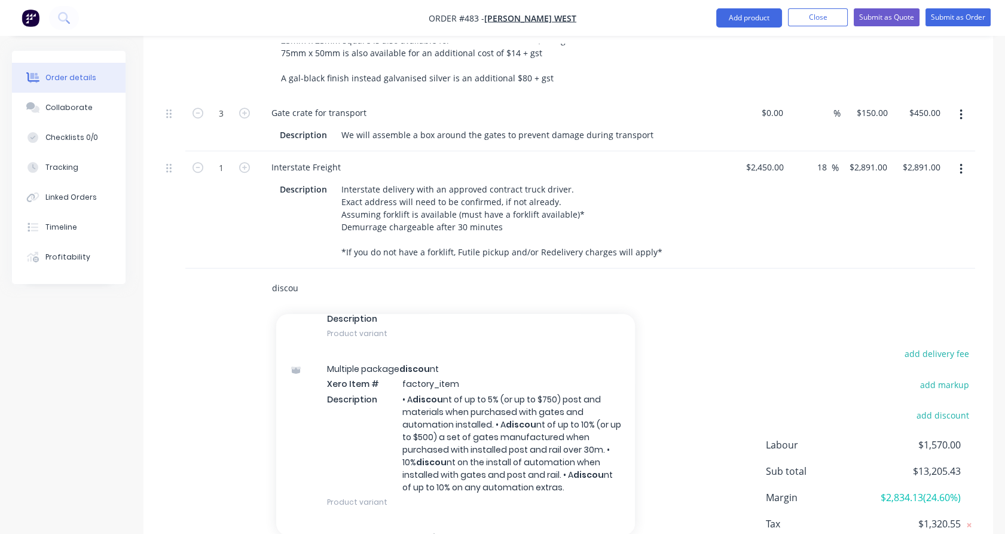
scroll to position [82, 0]
type input "discou"
click at [414, 392] on div "Multiple package discou nt Xero Item # factory_item Description • A discou nt o…" at bounding box center [455, 435] width 359 height 169
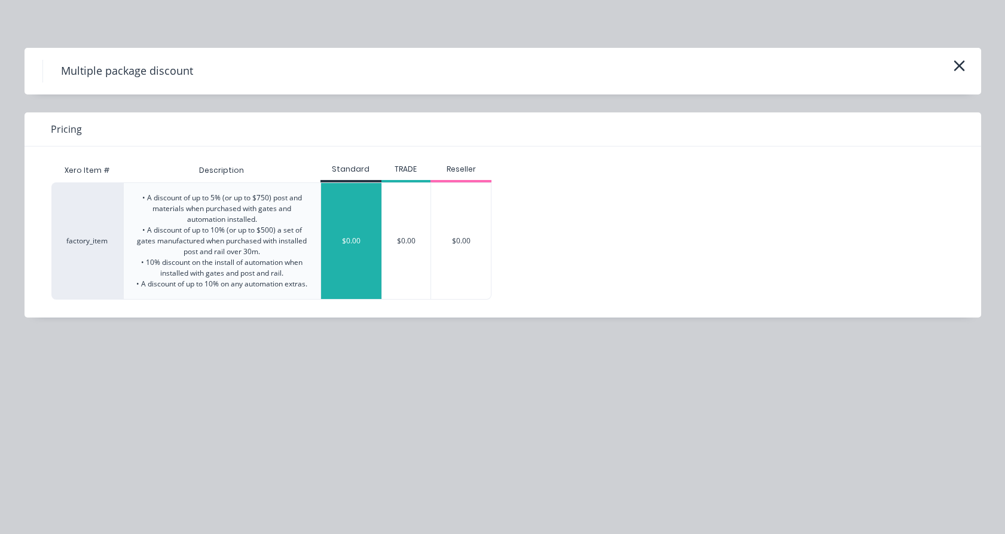
click at [368, 249] on div "$0.00" at bounding box center [351, 241] width 60 height 116
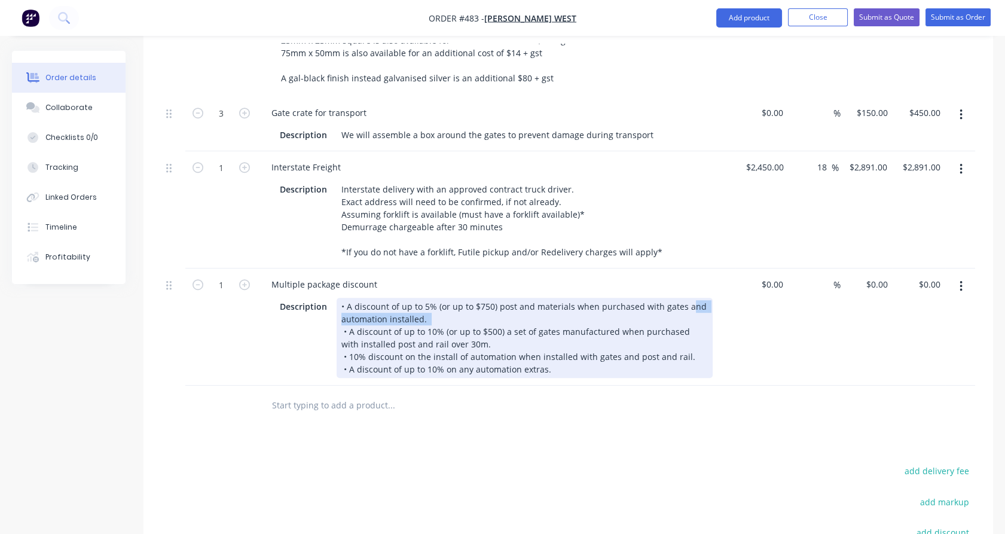
drag, startPoint x: 443, startPoint y: 282, endPoint x: 681, endPoint y: 268, distance: 238.3
click at [681, 298] on div "• A discount of up to 5% (or up to $750) post and materials when purchased with…" at bounding box center [525, 338] width 376 height 80
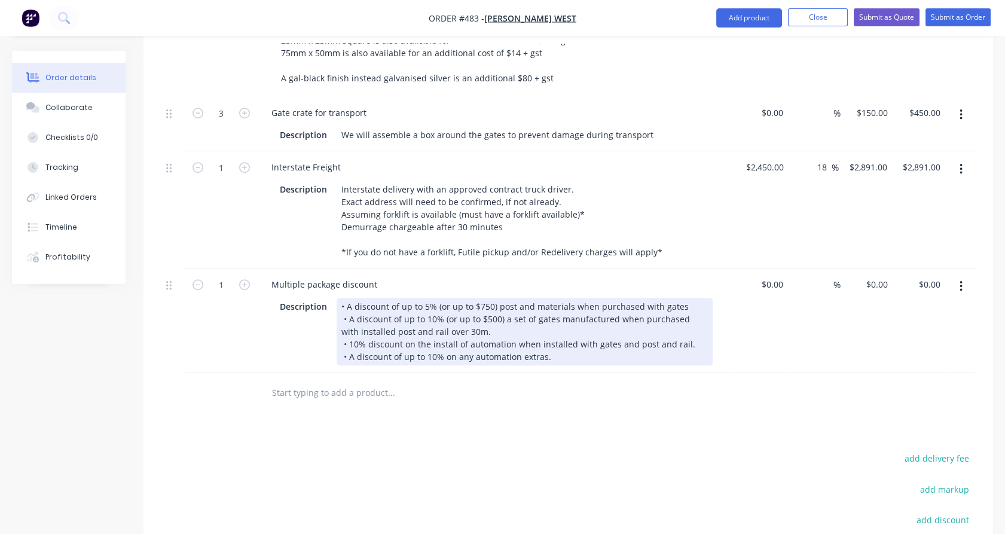
click at [509, 298] on div "• A discount of up to 5% (or up to $750) post and materials when purchased with…" at bounding box center [525, 332] width 376 height 68
drag, startPoint x: 644, startPoint y: 283, endPoint x: 645, endPoint y: 298, distance: 15.0
click at [645, 298] on div "• A discount of up to 5% (or up to $750) post and materials when purchased with…" at bounding box center [525, 332] width 376 height 68
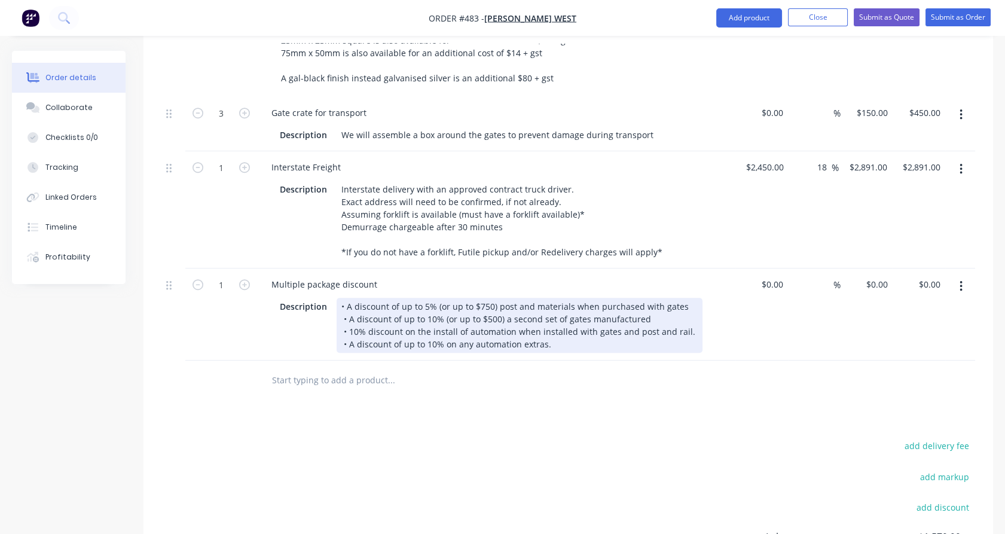
drag, startPoint x: 607, startPoint y: 306, endPoint x: 319, endPoint y: 299, distance: 288.2
click at [319, 299] on div "Description • A discount of up to 5% (or up to $750) post and materials when pu…" at bounding box center [494, 325] width 438 height 55
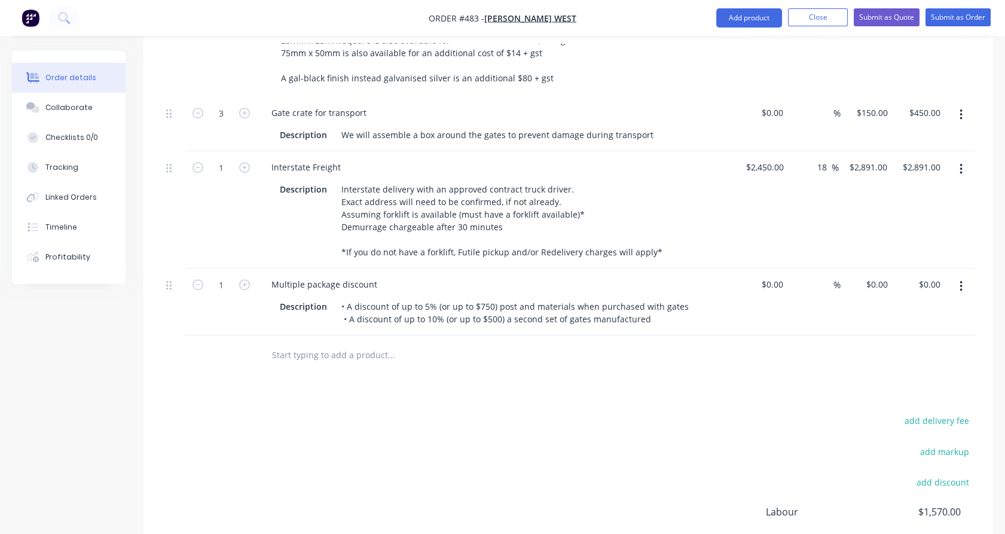
click at [243, 286] on div "1" at bounding box center [221, 301] width 72 height 67
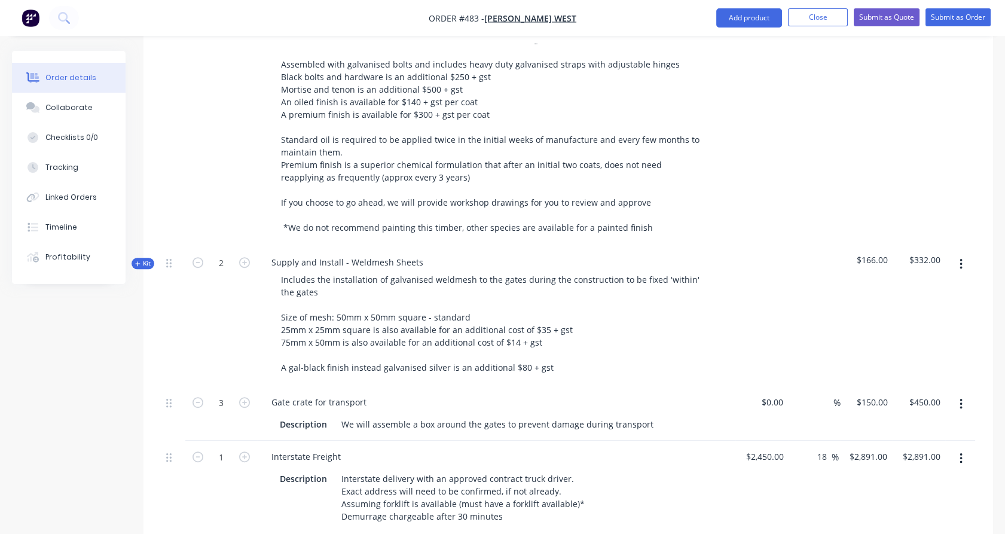
scroll to position [1876, 0]
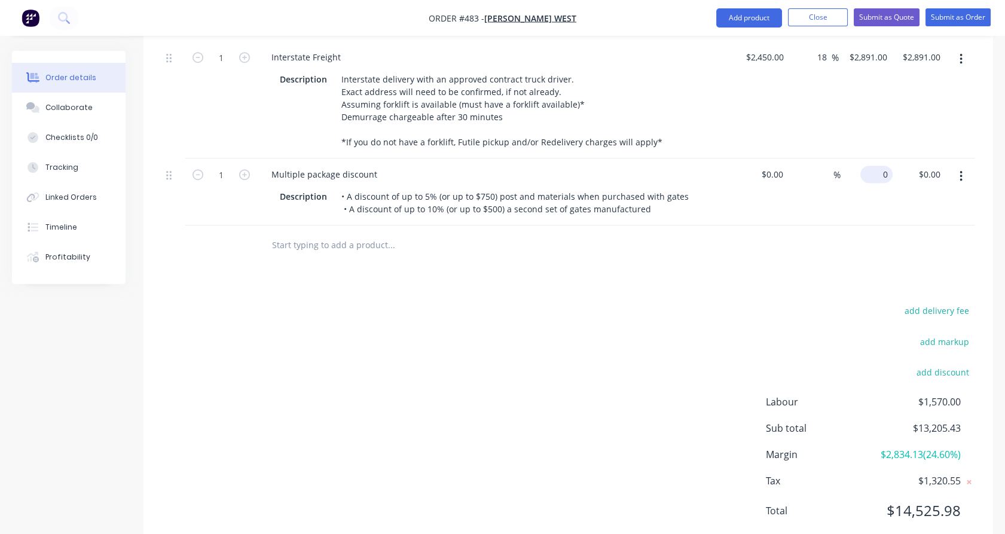
click at [885, 166] on input "0" at bounding box center [878, 174] width 27 height 17
type input "$280.00"
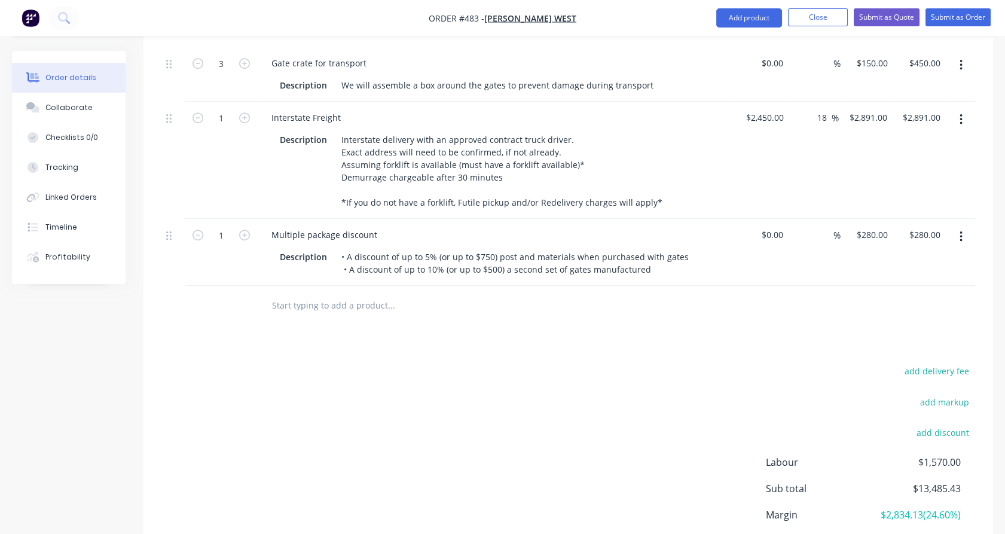
scroll to position [1815, 0]
type input "$-535.00"
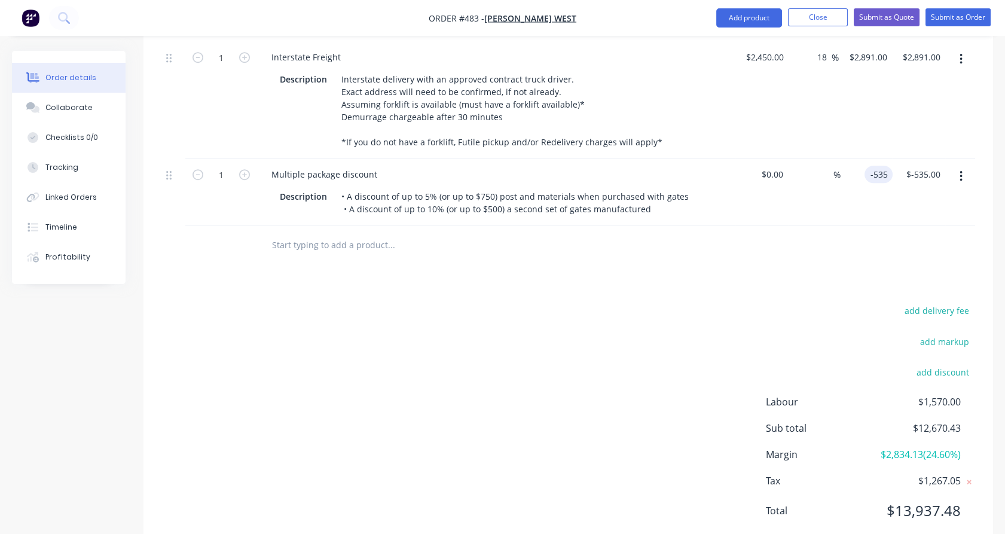
click at [874, 166] on input "-535" at bounding box center [880, 174] width 23 height 17
type input "$-535.40"
click at [874, 225] on div at bounding box center [568, 244] width 814 height 39
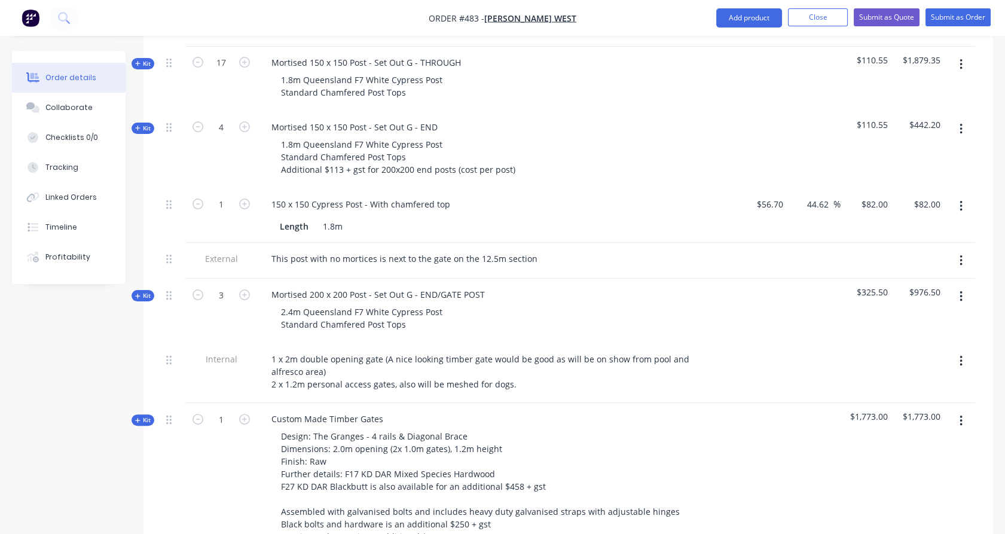
scroll to position [680, 0]
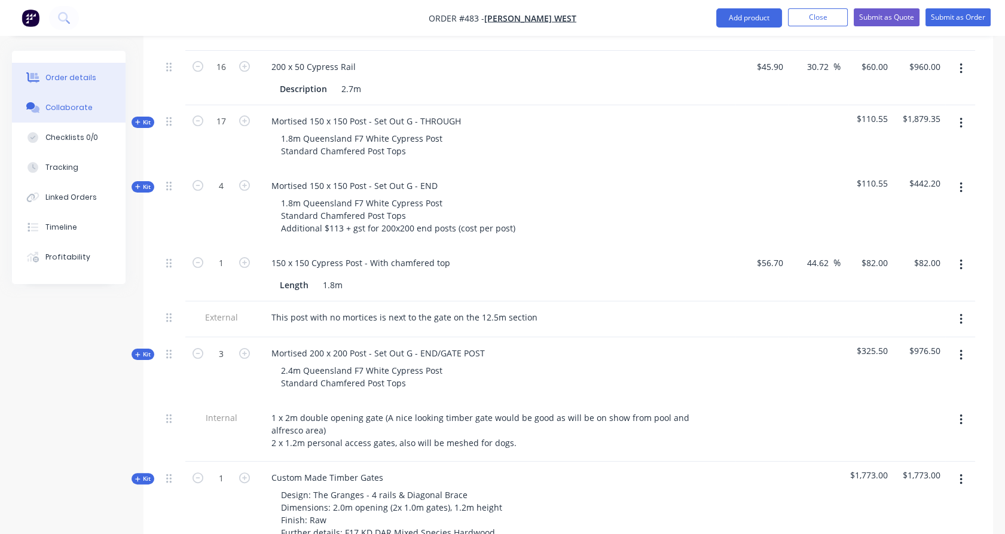
click at [72, 117] on button "Collaborate" at bounding box center [69, 108] width 114 height 30
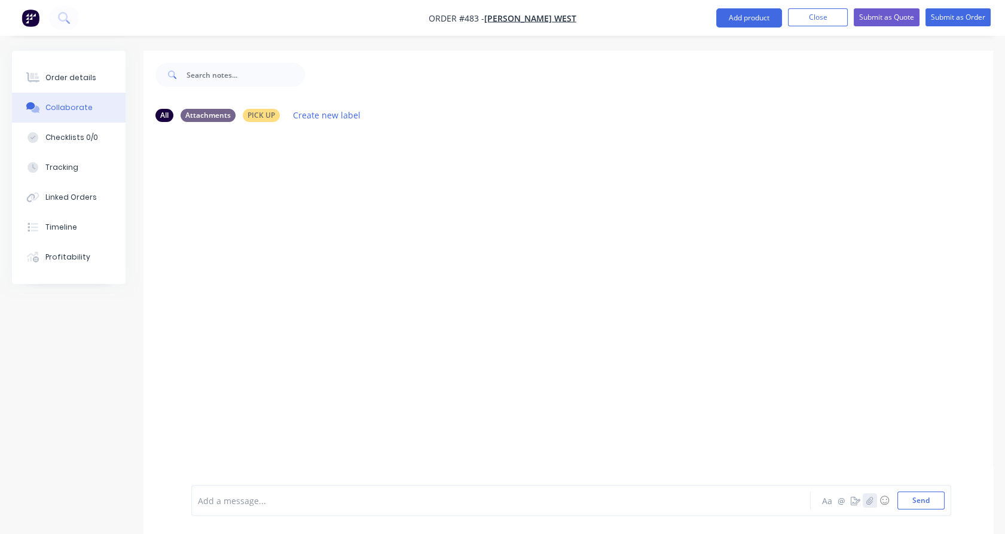
click at [866, 498] on icon "button" at bounding box center [869, 500] width 7 height 8
click at [870, 502] on icon "button" at bounding box center [869, 500] width 7 height 8
click at [923, 498] on button "Send" at bounding box center [920, 500] width 47 height 18
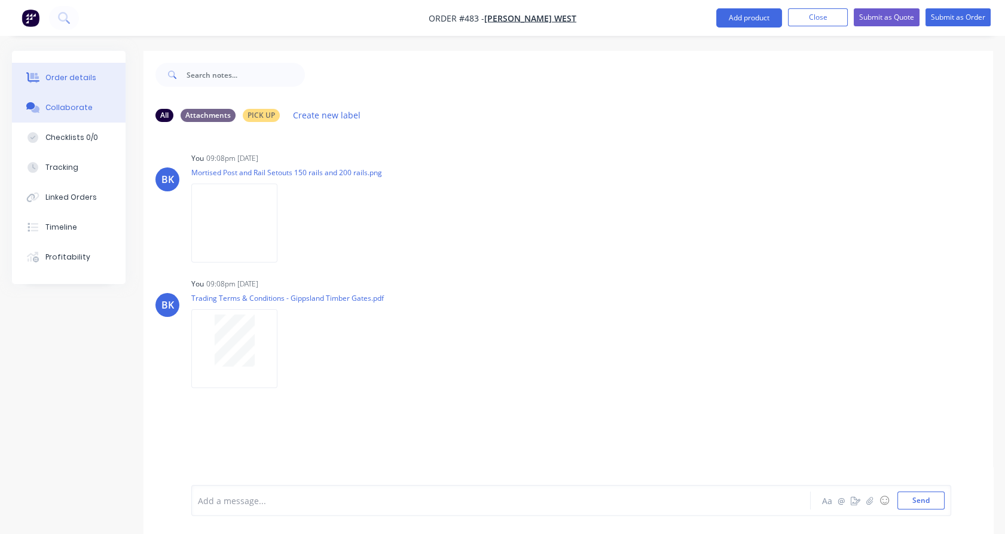
click at [65, 80] on div "Order details" at bounding box center [70, 77] width 51 height 11
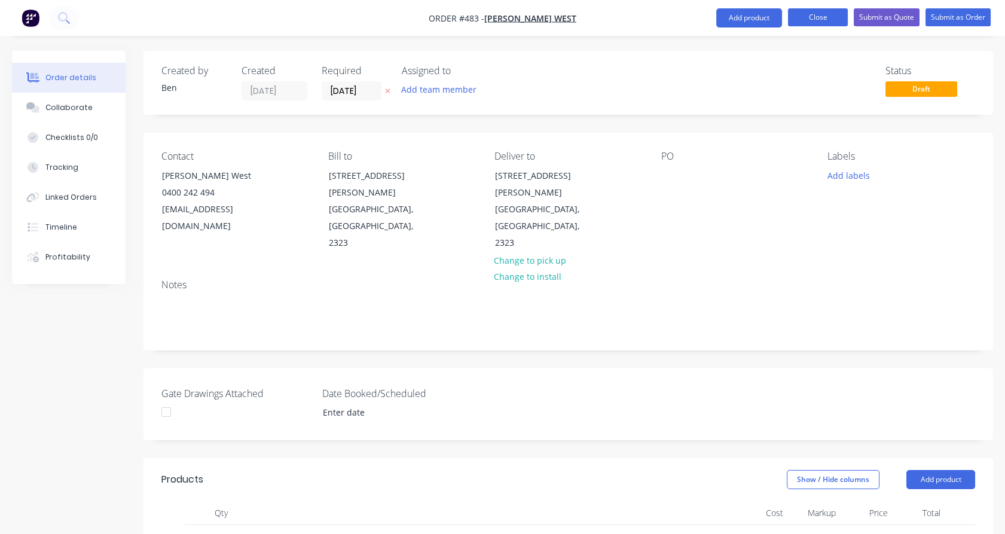
click at [818, 20] on button "Close" at bounding box center [818, 17] width 60 height 18
